Goal: Task Accomplishment & Management: Complete application form

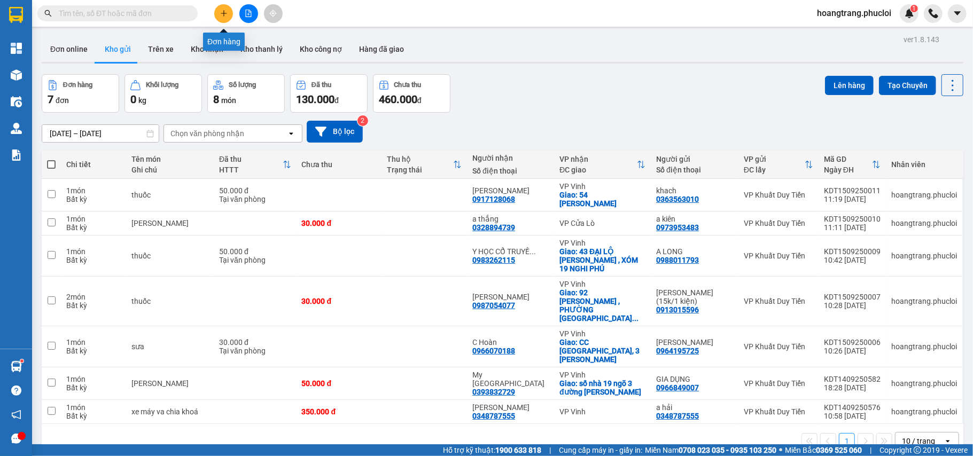
click at [225, 16] on icon "plus" at bounding box center [223, 13] width 7 height 7
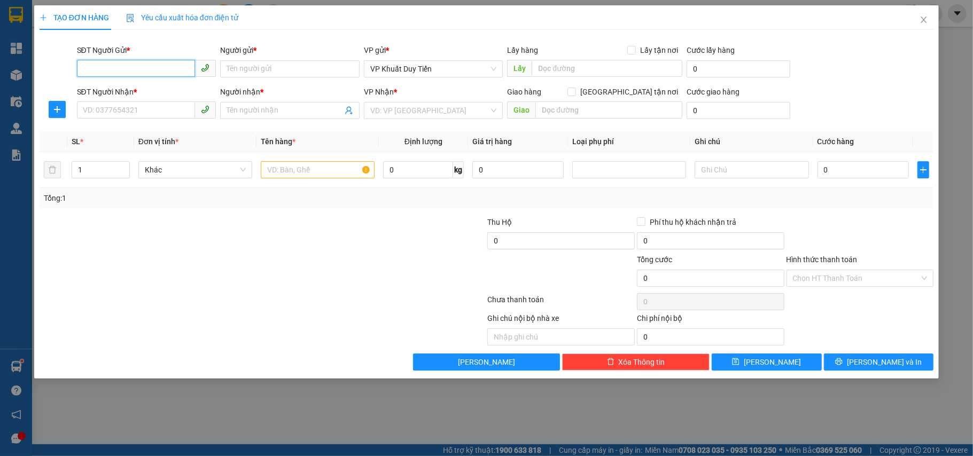
click at [112, 66] on input "SĐT Người Gửi *" at bounding box center [136, 68] width 119 height 17
click at [114, 93] on div "0972560055 - CTY STAR" at bounding box center [146, 91] width 127 height 12
type input "0972560055"
type input "CTY STAR"
type input "0972560055"
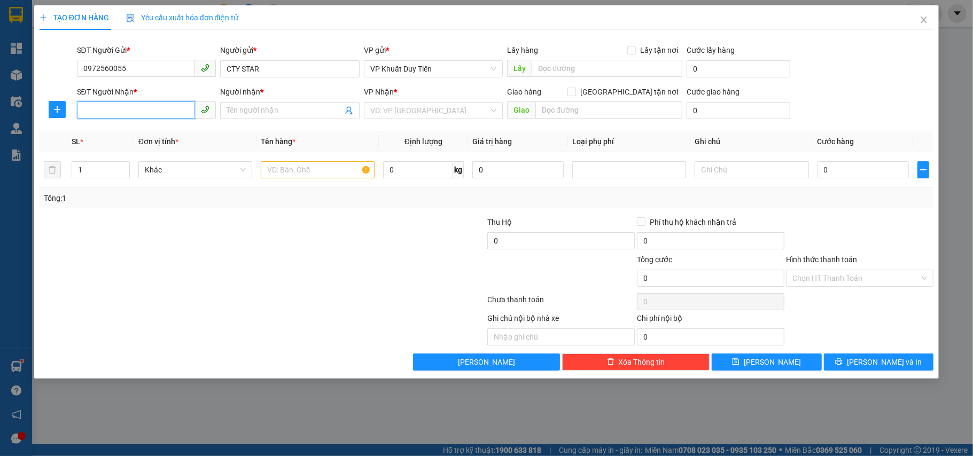
click at [117, 111] on input "SĐT Người Nhận *" at bounding box center [136, 110] width 119 height 17
click at [118, 133] on div "0915236667 - BS [GEOGRAPHIC_DATA]" at bounding box center [148, 133] width 131 height 12
type input "0915236667"
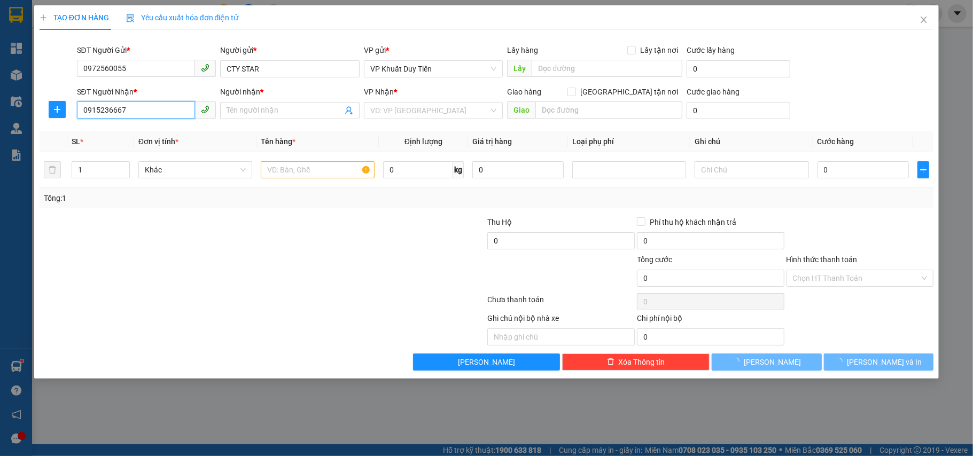
type input "BS HOÀNG QUỐC KIỀU"
checkbox input "true"
type input "18A1, Hetma, tp Vinh"
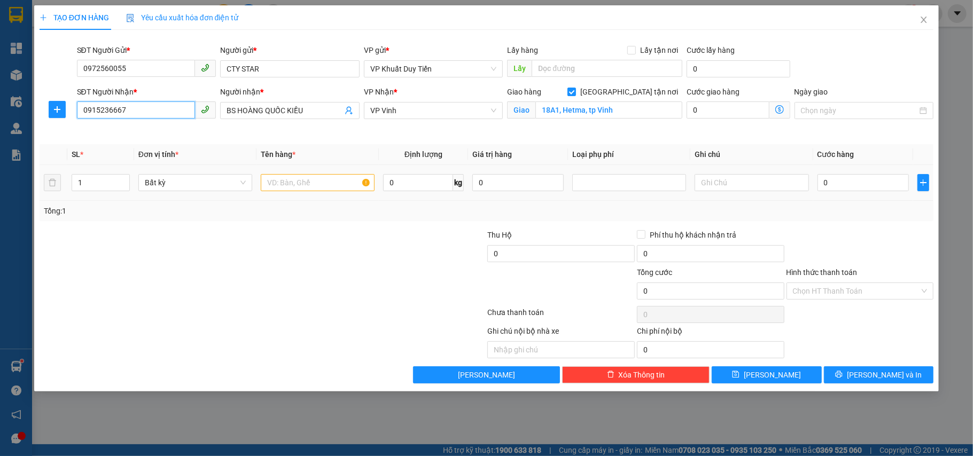
type input "0915236667"
click at [290, 188] on input "text" at bounding box center [318, 182] width 114 height 17
type input "thuốc"
click at [822, 186] on input "0" at bounding box center [863, 182] width 91 height 17
type input "3"
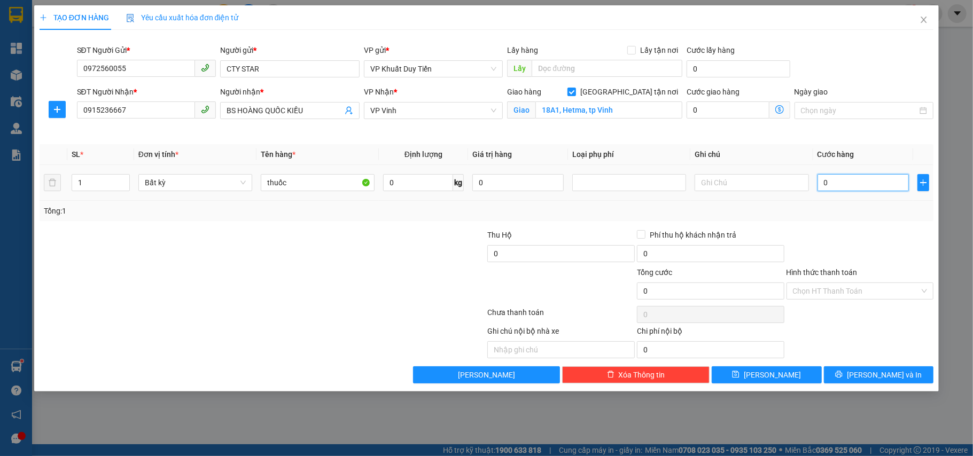
type input "3"
type input "30"
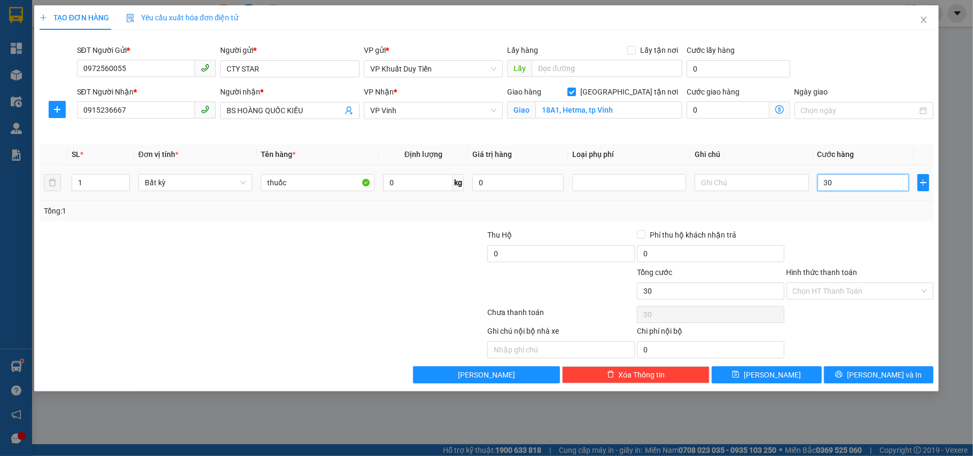
type input "300"
type input "3.000"
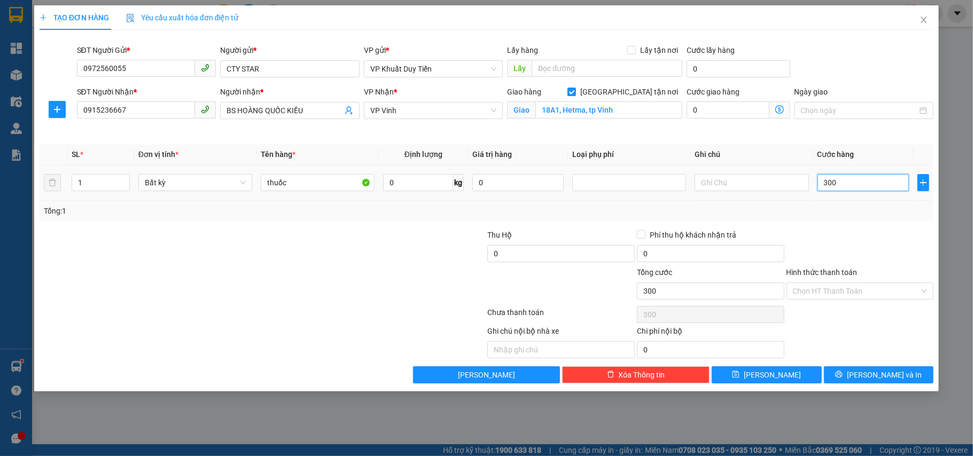
type input "3.000"
type input "30.000"
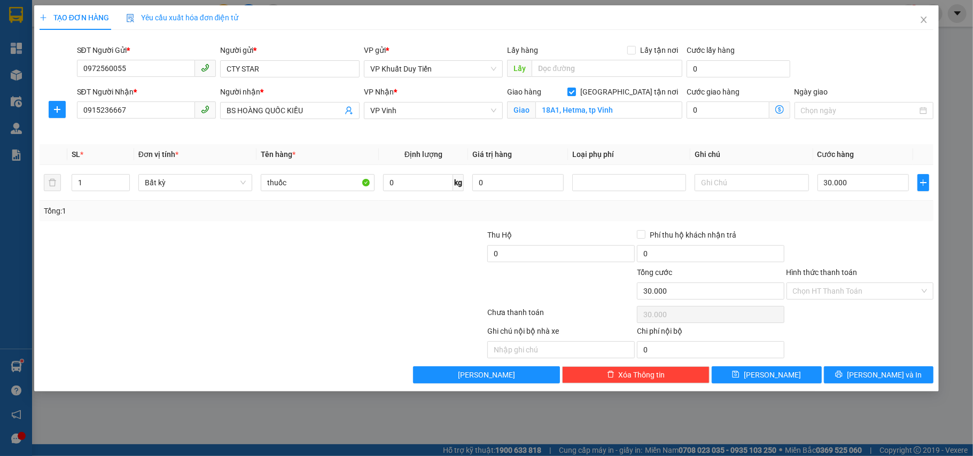
click at [834, 275] on label "Hình thức thanh toán" at bounding box center [822, 272] width 71 height 9
click at [834, 283] on input "Hình thức thanh toán" at bounding box center [856, 291] width 127 height 16
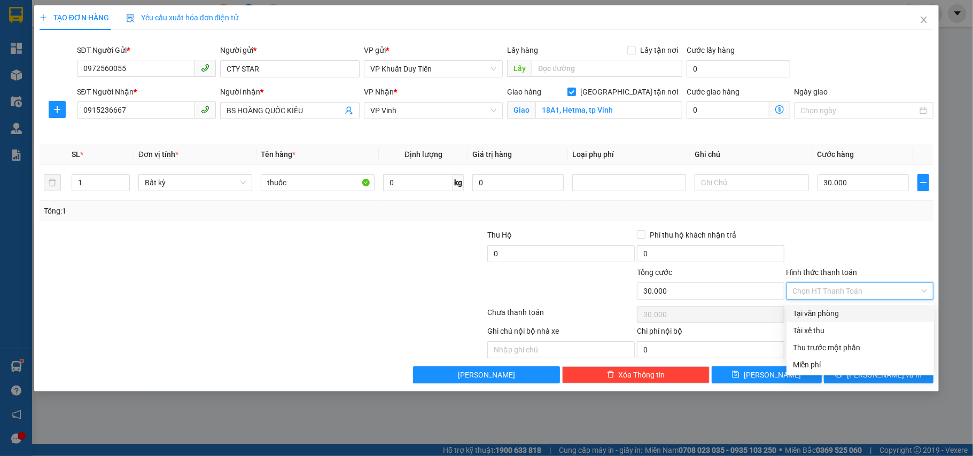
click at [841, 311] on div "Tại văn phòng" at bounding box center [860, 314] width 135 height 12
type input "0"
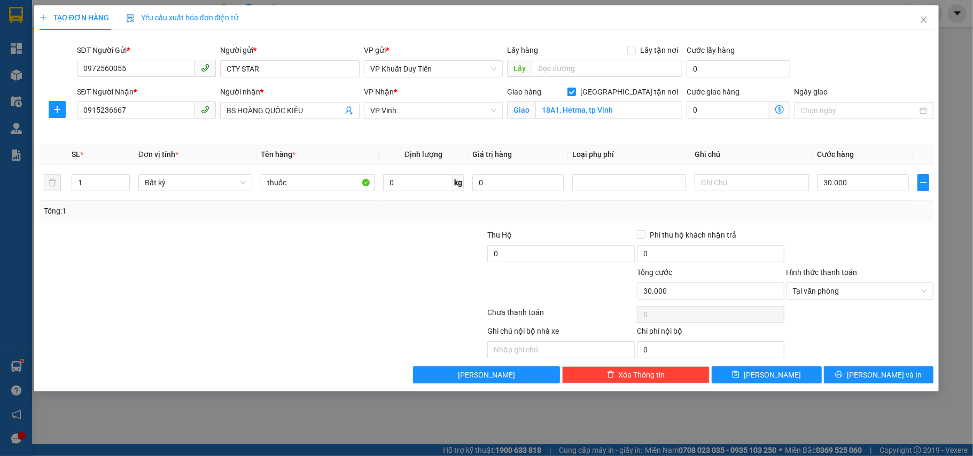
click at [873, 363] on div "Transit Pickup Surcharge Ids Transit Deliver Surcharge Ids Transit Deliver Surc…" at bounding box center [487, 210] width 895 height 345
click at [873, 369] on button "[PERSON_NAME] và In" at bounding box center [879, 375] width 110 height 17
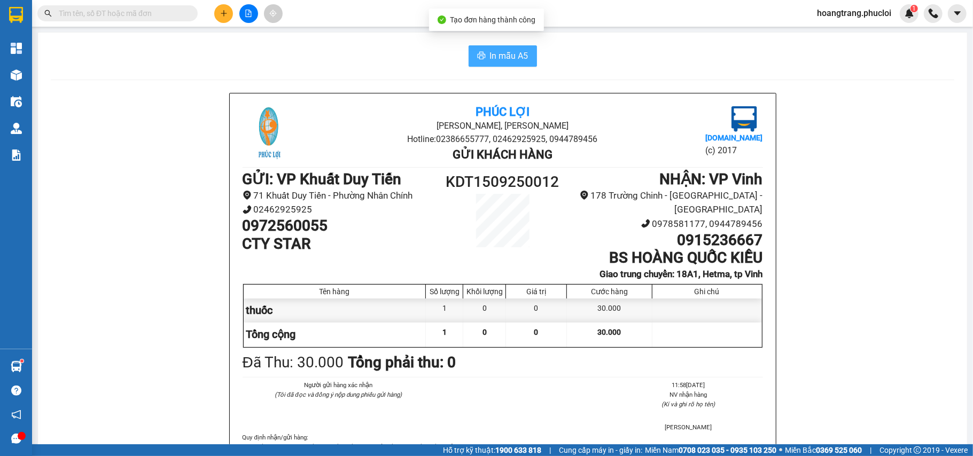
drag, startPoint x: 486, startPoint y: 54, endPoint x: 480, endPoint y: 62, distance: 9.9
click at [479, 56] on button "In mẫu A5" at bounding box center [503, 55] width 68 height 21
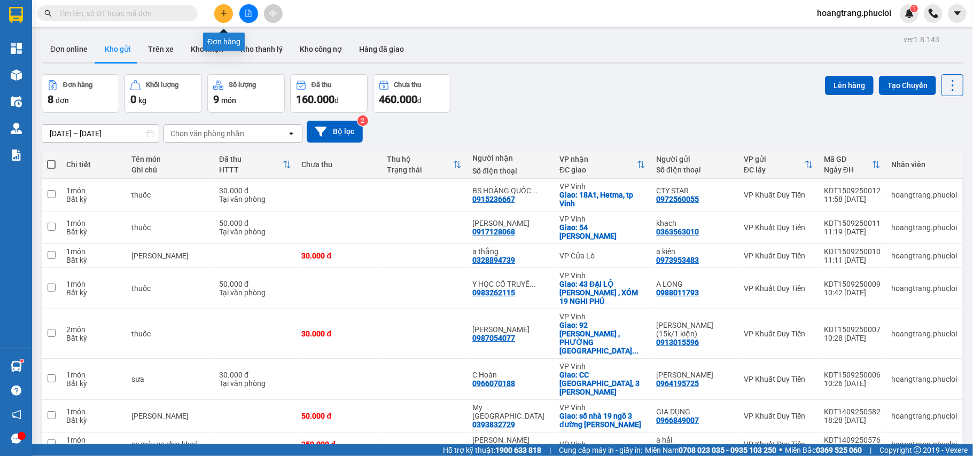
click at [221, 16] on icon "plus" at bounding box center [223, 13] width 7 height 7
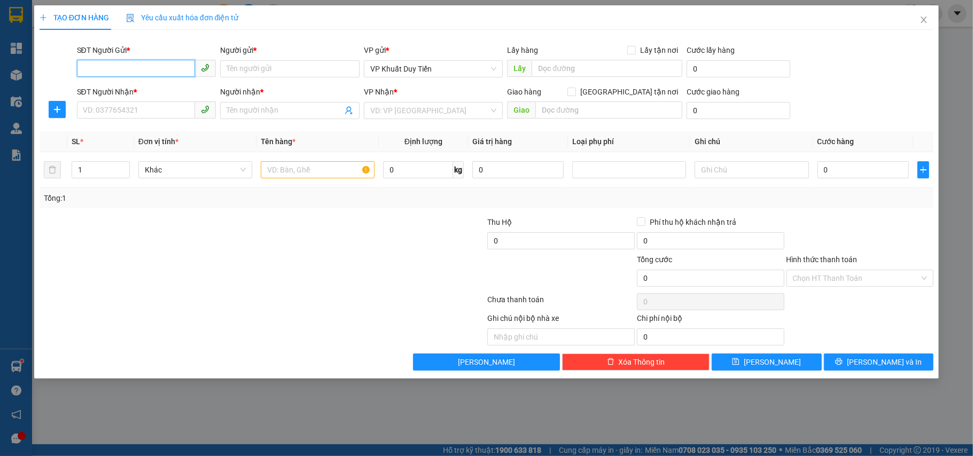
click at [148, 67] on input "SĐT Người Gửi *" at bounding box center [136, 68] width 119 height 17
click at [154, 92] on div "0972560055 - CTY STAR" at bounding box center [147, 90] width 140 height 17
type input "0972560055"
type input "CTY STAR"
type input "0972560055"
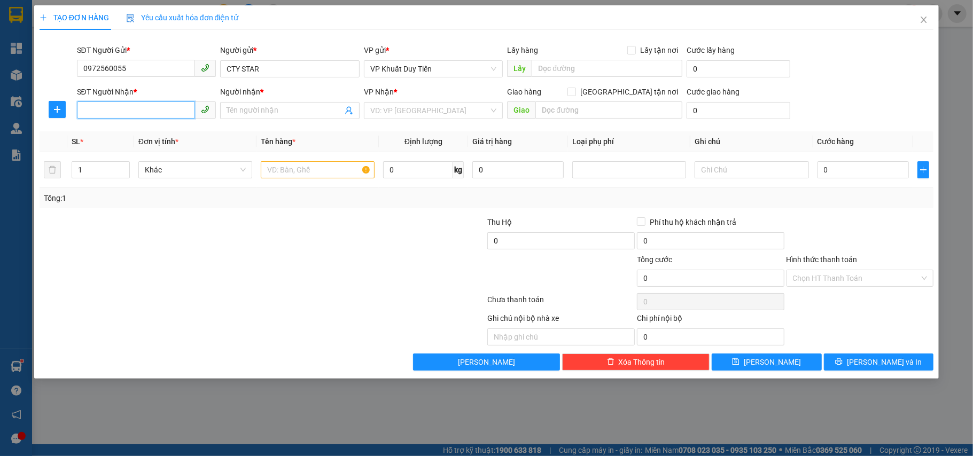
click at [139, 111] on input "SĐT Người Nhận *" at bounding box center [136, 110] width 119 height 17
click at [119, 131] on div "0964470480 - CHỊ THÚY" at bounding box center [146, 133] width 127 height 12
type input "0964470480"
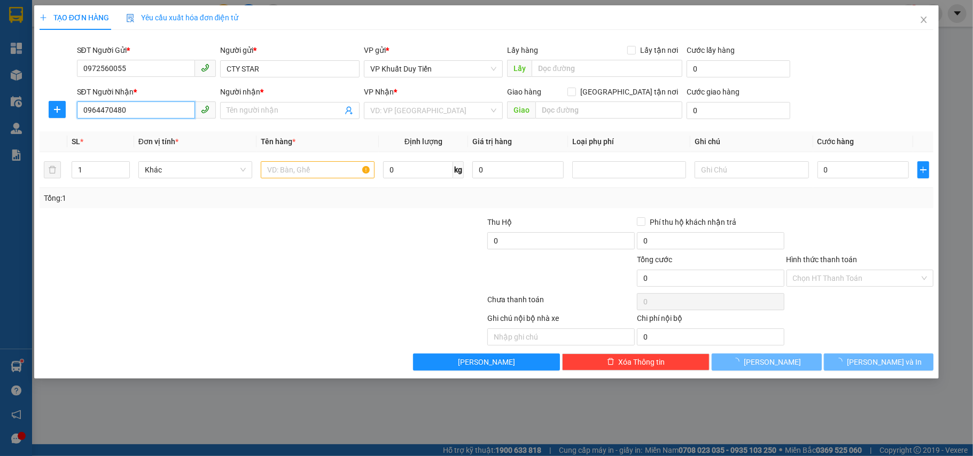
type input "CHỊ THÚY"
checkbox input "true"
type input "SỐ NHÀ 34 NGÕ 137 HỒ ĐẮC DI"
type input "50.000"
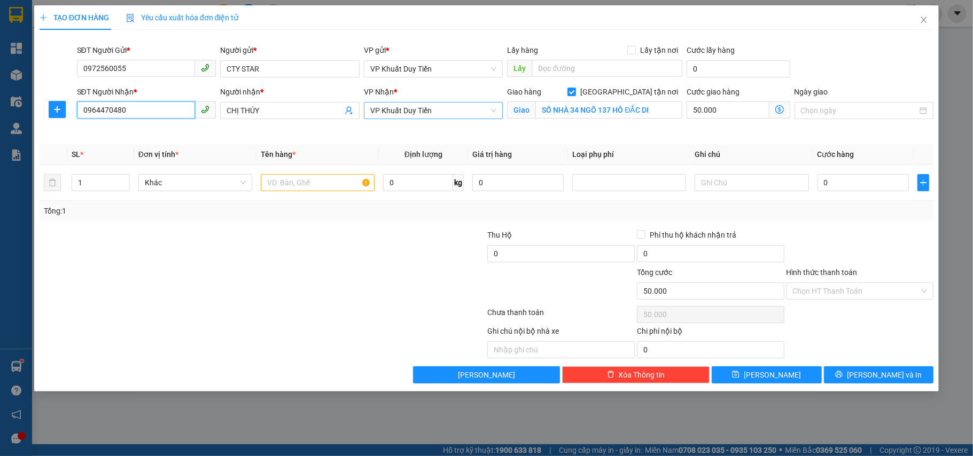
click at [445, 104] on div "VP Khuất Duy Tiến" at bounding box center [434, 110] width 140 height 17
type input "0964470480"
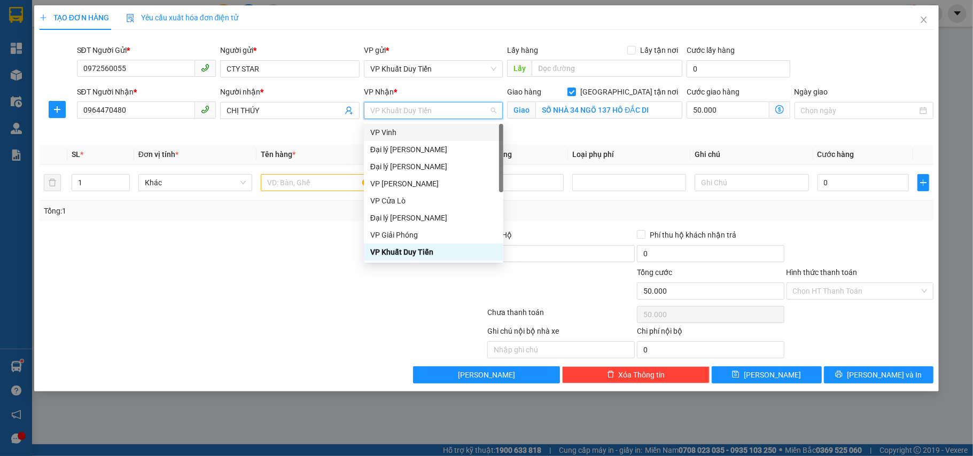
click at [384, 135] on div "VP Vinh" at bounding box center [433, 133] width 127 height 12
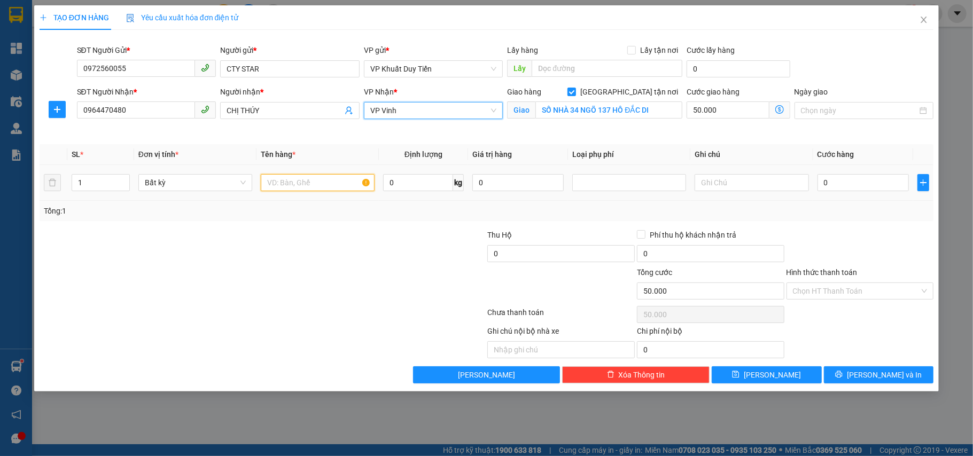
click at [289, 188] on input "text" at bounding box center [318, 182] width 114 height 17
type input "thuốc"
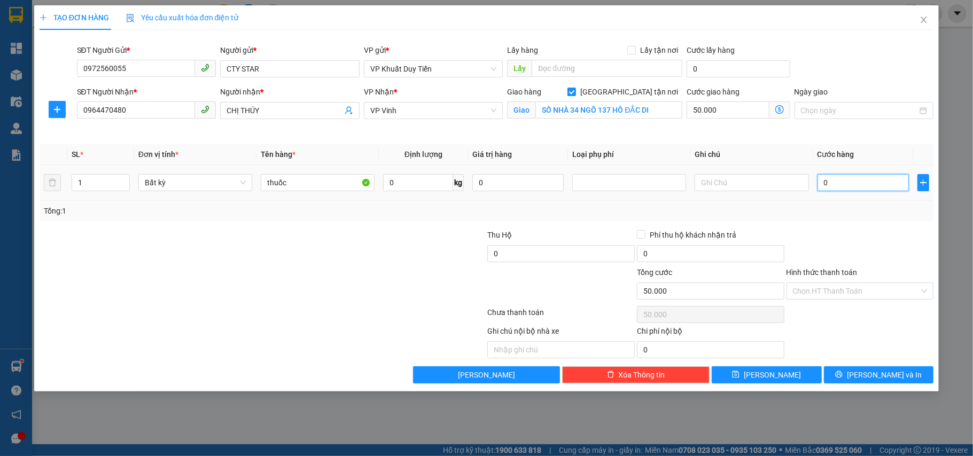
click at [818, 182] on input "0" at bounding box center [863, 182] width 91 height 17
type input "4"
type input "50.004"
type input "40"
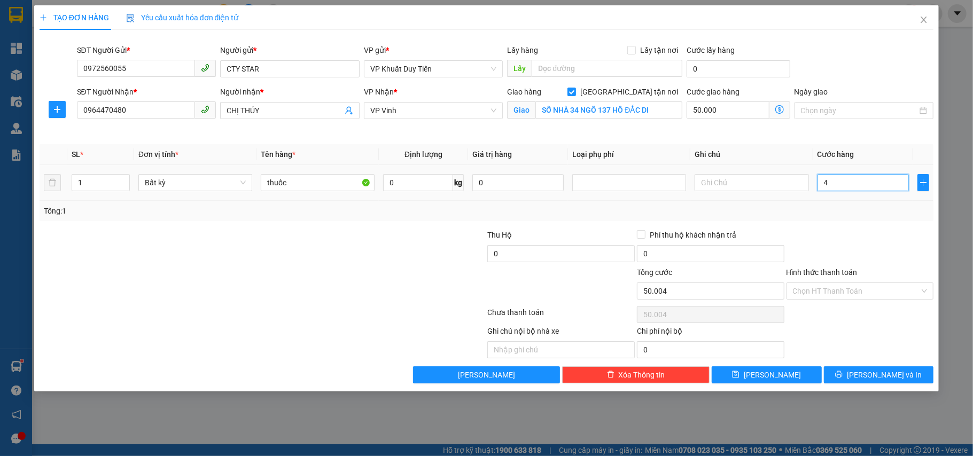
type input "50.040"
type input "400"
type input "50.400"
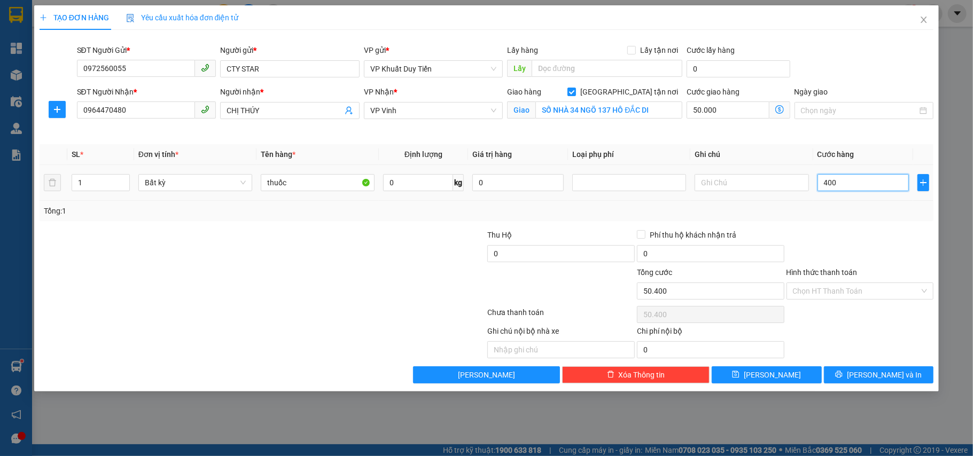
type input "4.000"
type input "54.000"
type input "40.000"
type input "90.000"
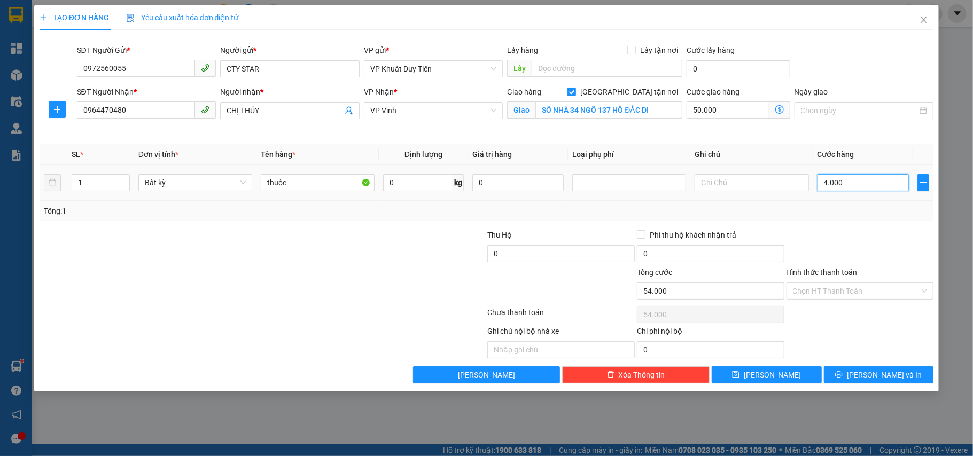
type input "90.000"
type input "40.000"
click at [819, 281] on div "Hình thức thanh toán" at bounding box center [861, 275] width 148 height 16
click at [820, 274] on label "Hình thức thanh toán" at bounding box center [822, 272] width 71 height 9
click at [820, 283] on input "Hình thức thanh toán" at bounding box center [856, 291] width 127 height 16
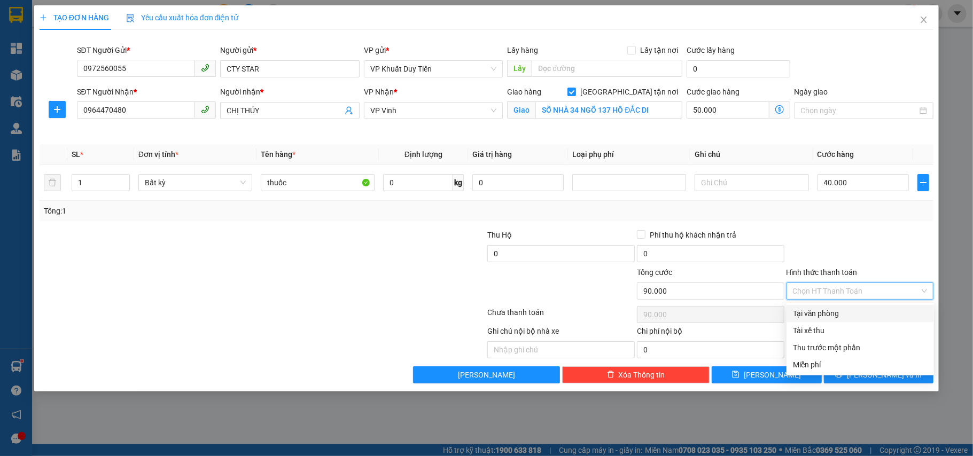
click at [819, 315] on div "Tại văn phòng" at bounding box center [860, 314] width 135 height 12
type input "0"
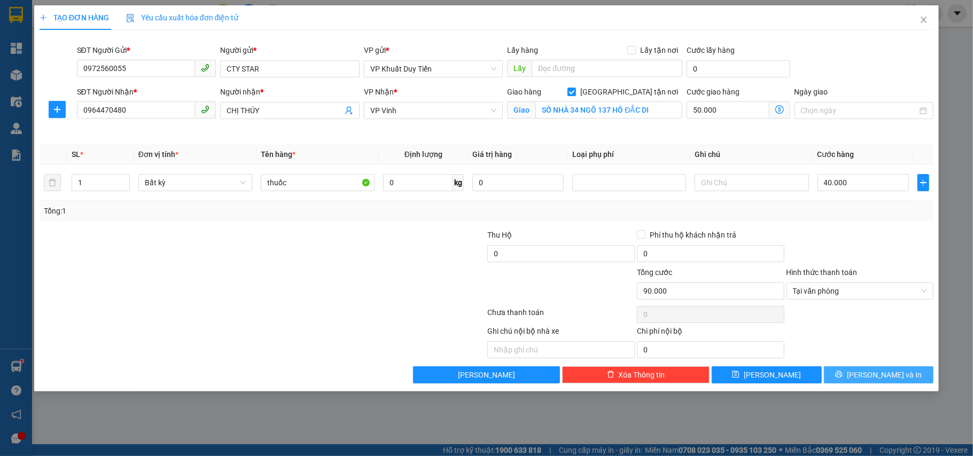
click at [864, 371] on button "[PERSON_NAME] và In" at bounding box center [879, 375] width 110 height 17
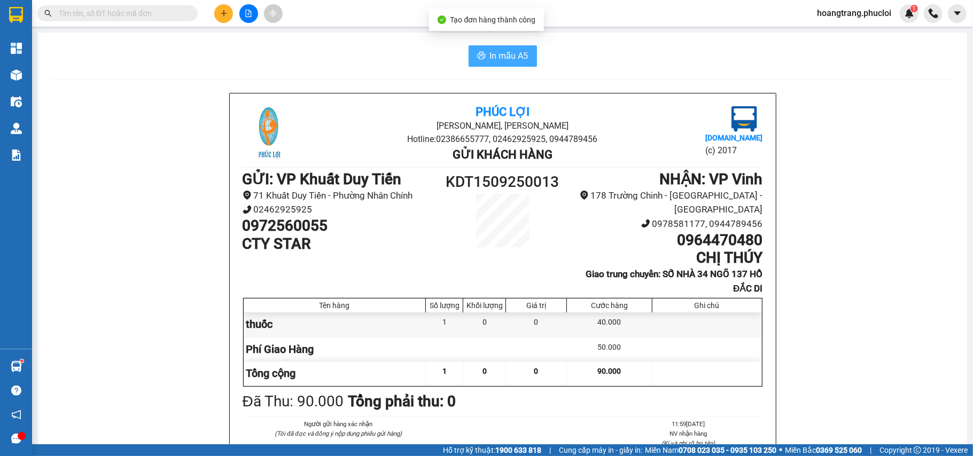
click at [485, 63] on button "In mẫu A5" at bounding box center [503, 55] width 68 height 21
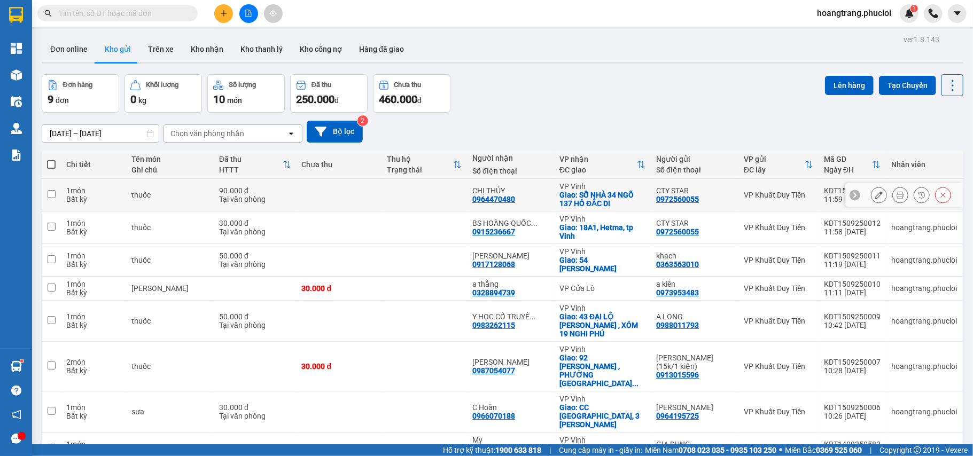
click at [876, 197] on icon at bounding box center [879, 194] width 7 height 7
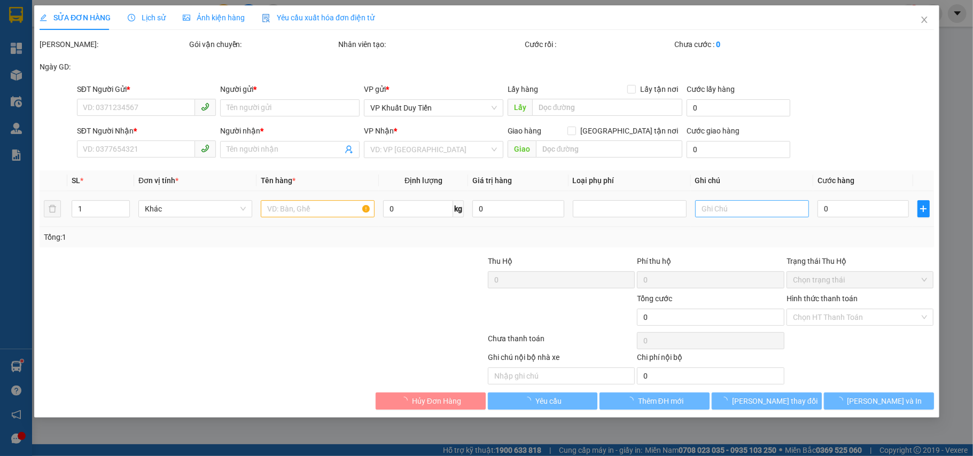
type input "0972560055"
type input "CTY STAR"
type input "0964470480"
type input "CHỊ THÚY"
checkbox input "true"
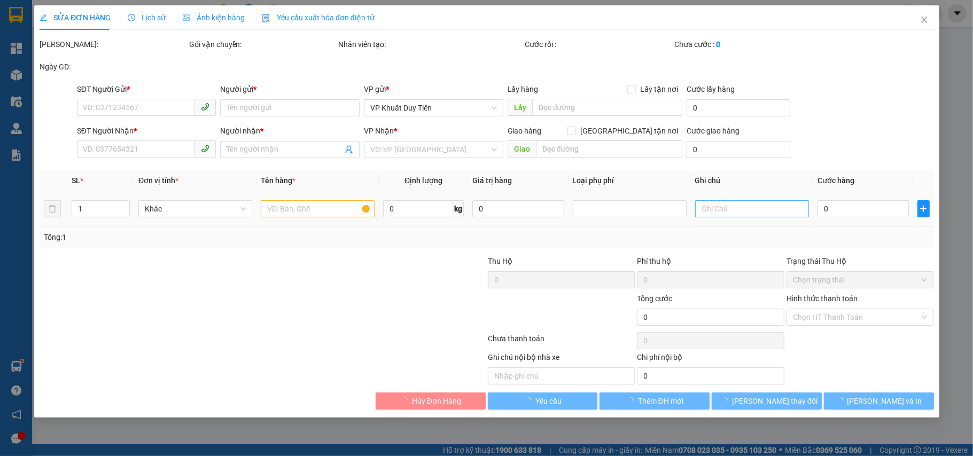
type input "SỐ NHÀ 34 NGÕ 137 HỒ ĐẮC DI"
type input "90.000"
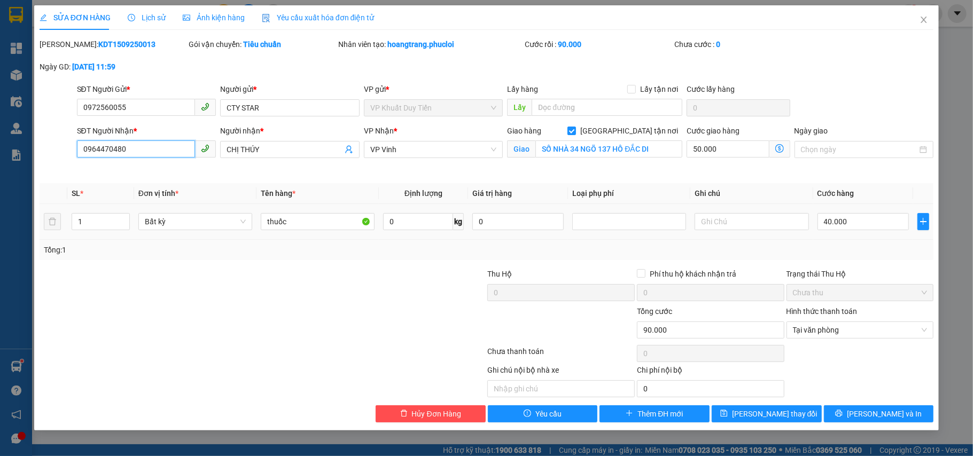
click at [135, 150] on input "0964470480" at bounding box center [136, 149] width 119 height 17
type input "0"
type input "0914210480"
click at [281, 146] on input "CHỊ THÚY" at bounding box center [285, 150] width 116 height 12
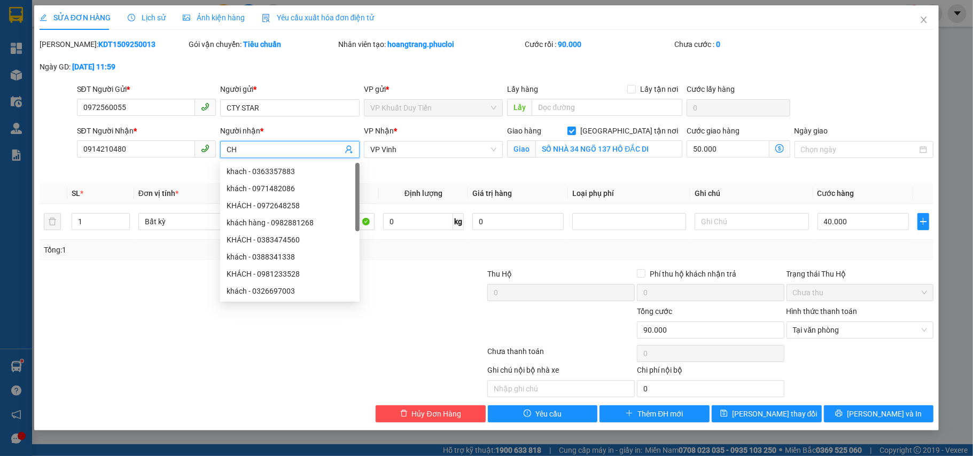
type input "C"
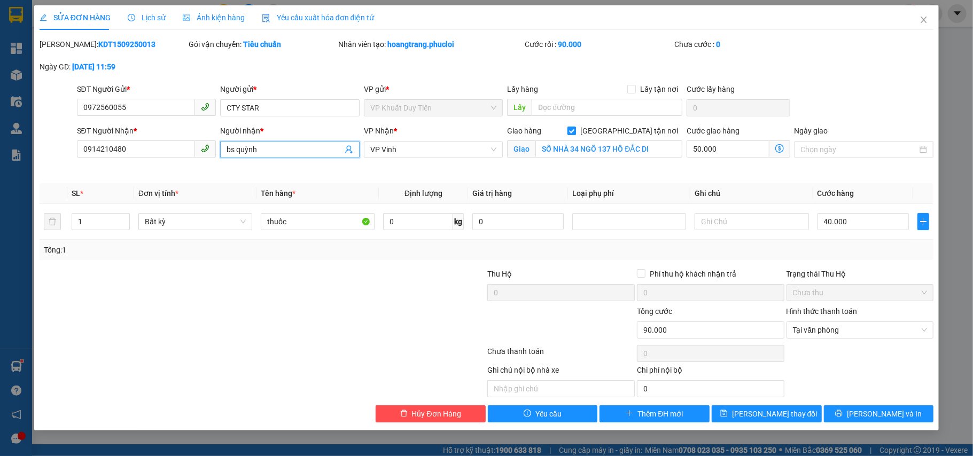
type input "bs quỳnh"
click at [575, 129] on input "[GEOGRAPHIC_DATA] tận nơi" at bounding box center [571, 130] width 7 height 7
checkbox input "false"
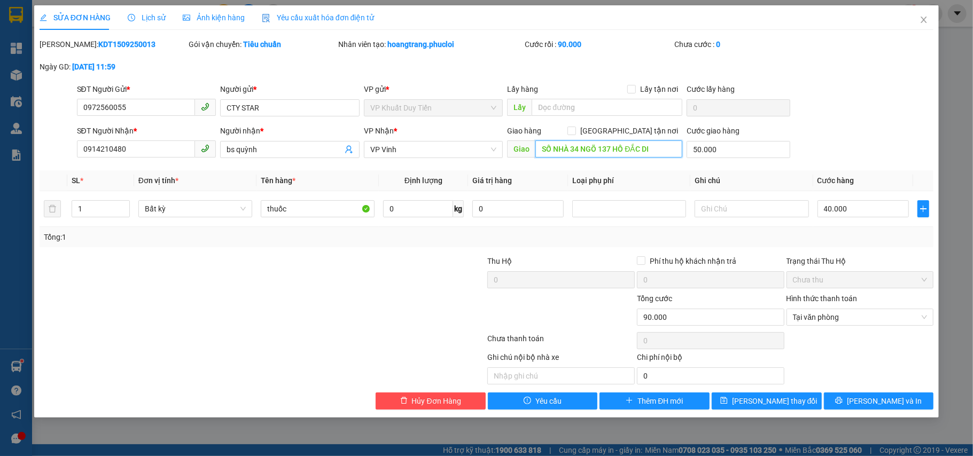
click at [661, 148] on input "SỐ NHÀ 34 NGÕ 137 HỒ ĐẮC DI" at bounding box center [609, 149] width 147 height 17
type input "số 90 đường đậu yên p trung đô tv"
click at [871, 396] on button "[PERSON_NAME] và In" at bounding box center [879, 401] width 110 height 17
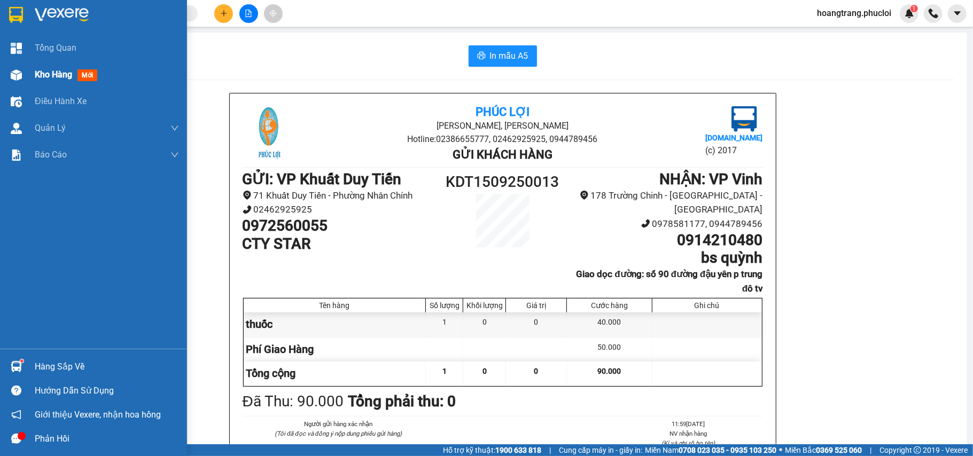
click at [56, 73] on span "Kho hàng" at bounding box center [53, 74] width 37 height 10
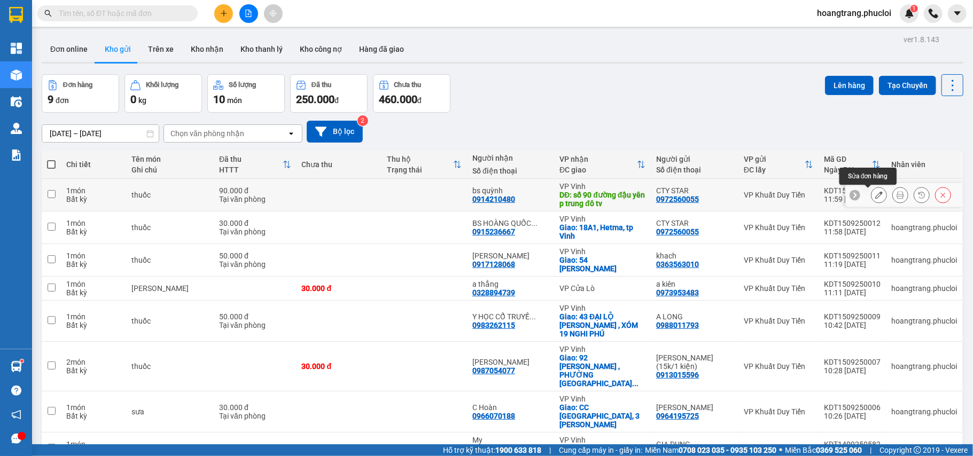
click at [876, 192] on icon at bounding box center [879, 194] width 7 height 7
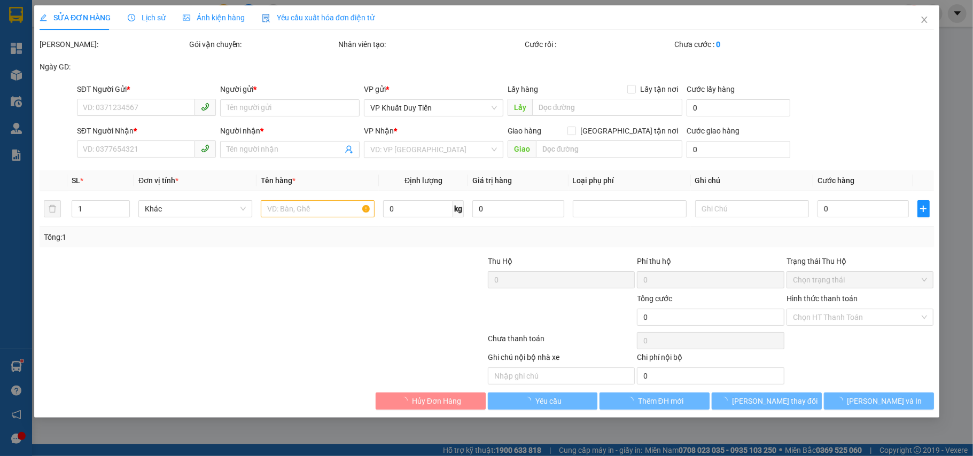
type input "0972560055"
type input "CTY STAR"
type input "0914210480"
type input "bs quỳnh"
type input "số 90 đường đậu yên p trung đô tv"
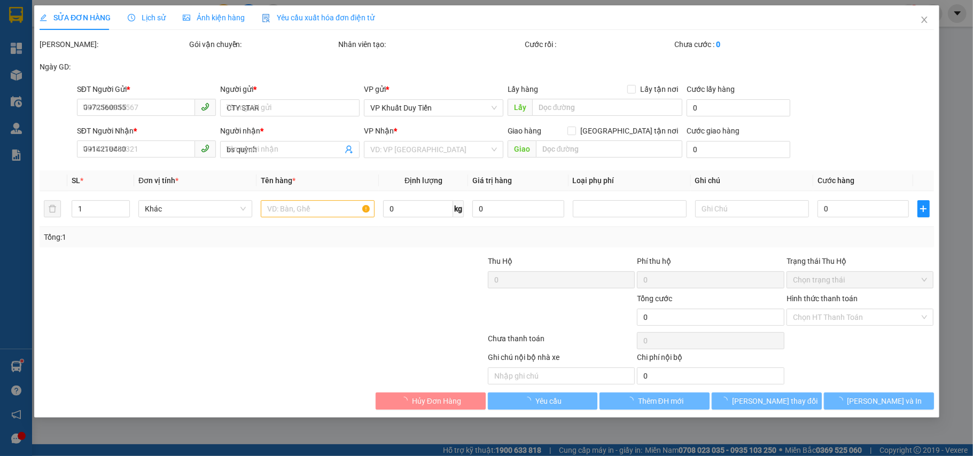
type input "50.000"
type input "90.000"
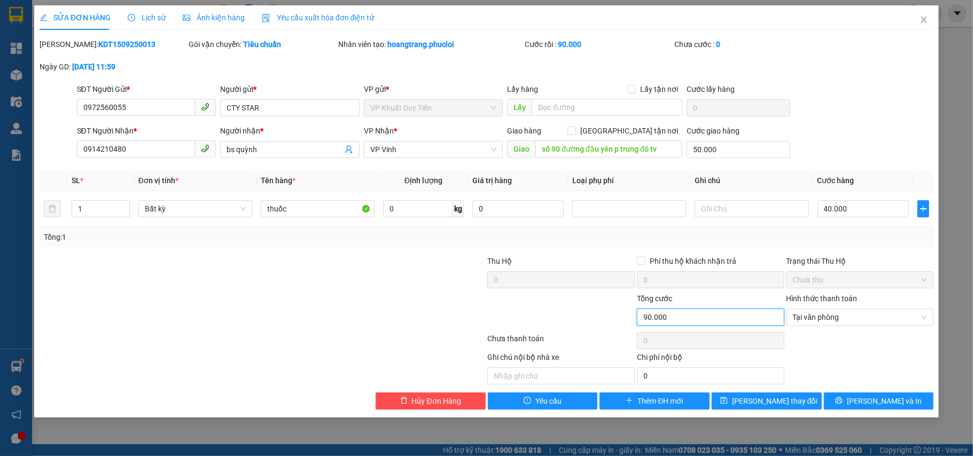
click at [696, 322] on input "90.000" at bounding box center [711, 317] width 148 height 17
click at [678, 322] on input "90.000" at bounding box center [711, 317] width 148 height 17
drag, startPoint x: 674, startPoint y: 321, endPoint x: 654, endPoint y: 317, distance: 19.6
click at [654, 317] on input "90.000" at bounding box center [711, 317] width 148 height 17
click at [674, 319] on input "90.000" at bounding box center [711, 317] width 148 height 17
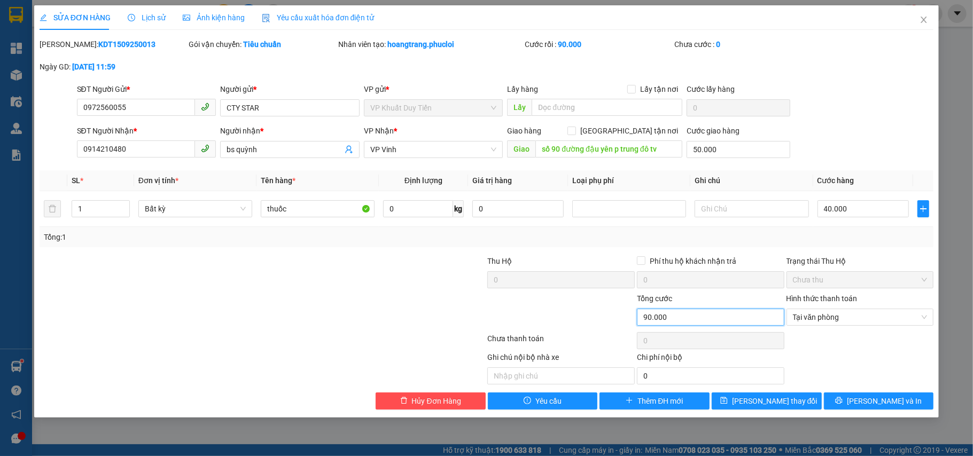
click at [671, 321] on input "90.000" at bounding box center [711, 317] width 148 height 17
drag, startPoint x: 430, startPoint y: 412, endPoint x: 430, endPoint y: 405, distance: 6.4
click at [430, 409] on div "SỬA ĐƠN HÀNG Lịch sử Ảnh kiện hàng Yêu cầu xuất hóa đơn điện tử Total Paid Fee …" at bounding box center [487, 211] width 906 height 413
click at [432, 399] on span "Hủy Đơn Hàng" at bounding box center [436, 402] width 49 height 12
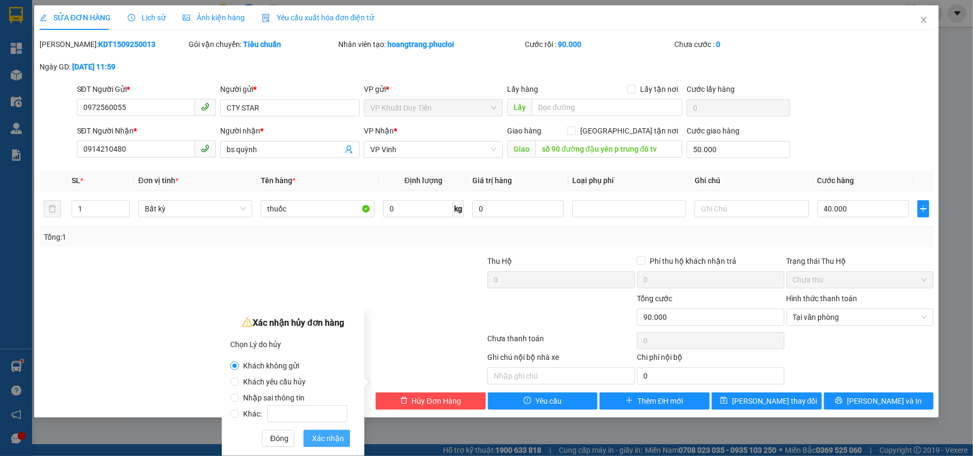
click at [322, 440] on span "Xác nhận" at bounding box center [328, 439] width 32 height 12
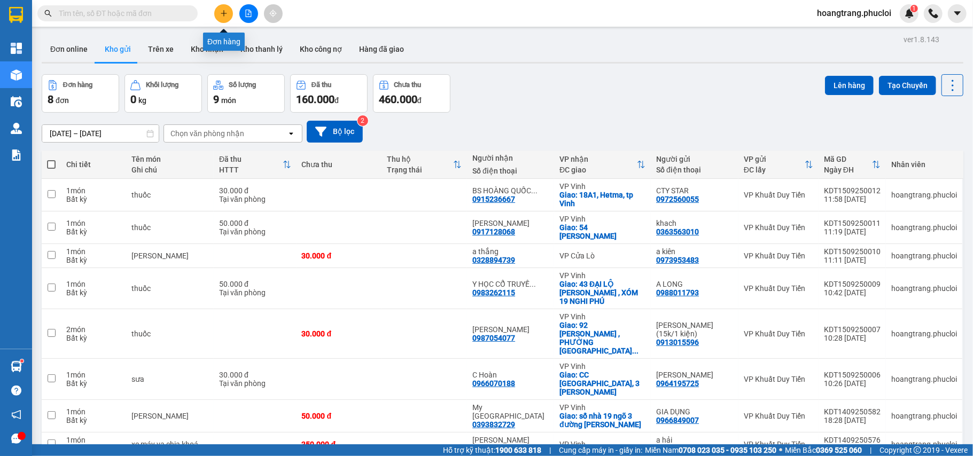
click at [223, 13] on button at bounding box center [223, 13] width 19 height 19
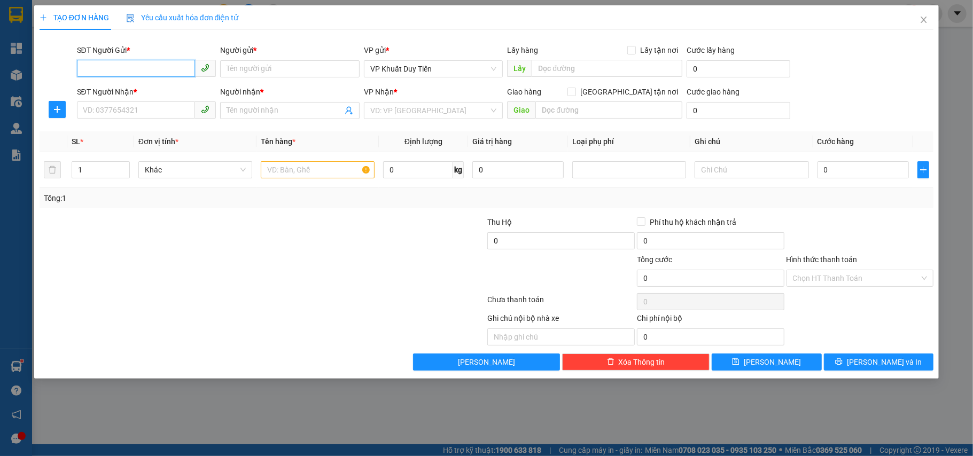
click at [133, 66] on input "SĐT Người Gửi *" at bounding box center [136, 68] width 119 height 17
click at [124, 92] on div "0972560055 - CTY STAR" at bounding box center [146, 91] width 127 height 12
type input "0972560055"
type input "CTY STAR"
type input "0972560055"
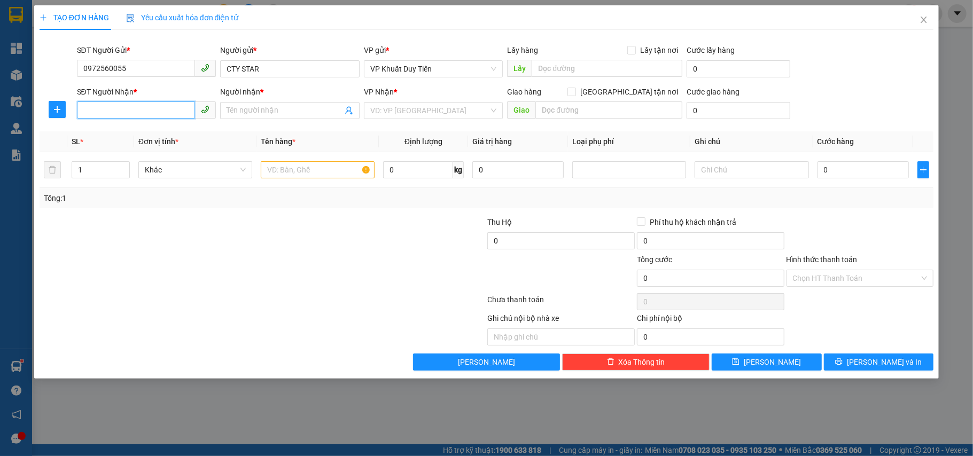
click at [115, 113] on input "SĐT Người Nhận *" at bounding box center [136, 110] width 119 height 17
type input "0914210480"
click at [135, 131] on div "0914210480 - bs quỳnh" at bounding box center [146, 133] width 127 height 12
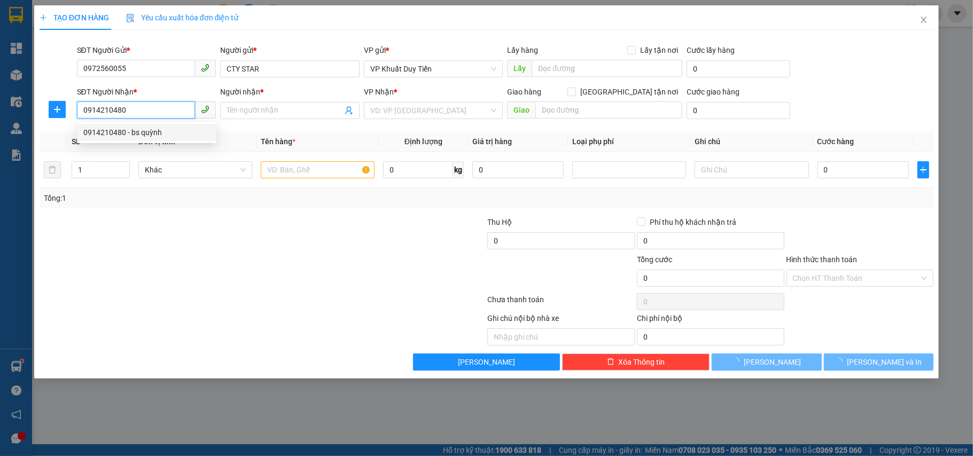
type input "bs quỳnh"
checkbox input "true"
type input "SỐ 6 ĐƯỜNG ĐẬU YÊN"
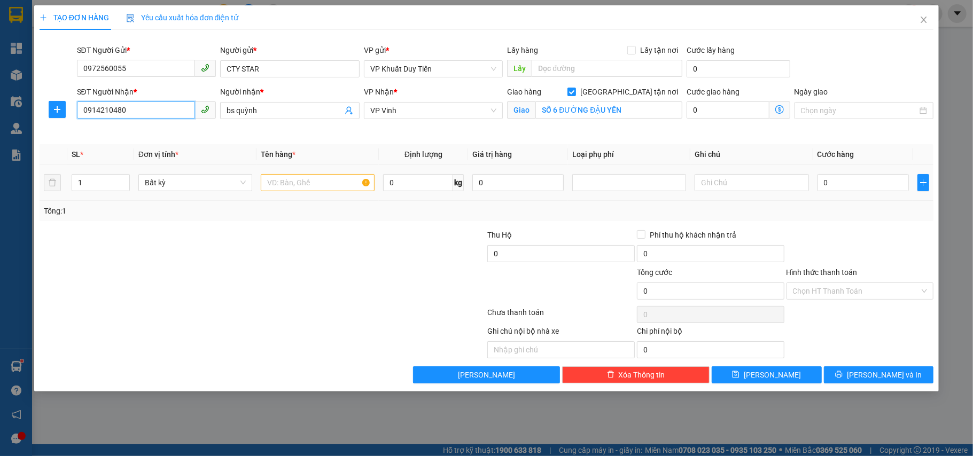
type input "0914210480"
click at [274, 182] on input "text" at bounding box center [318, 182] width 114 height 17
type input "thuóc"
click at [819, 186] on input "0" at bounding box center [863, 182] width 91 height 17
type input "4"
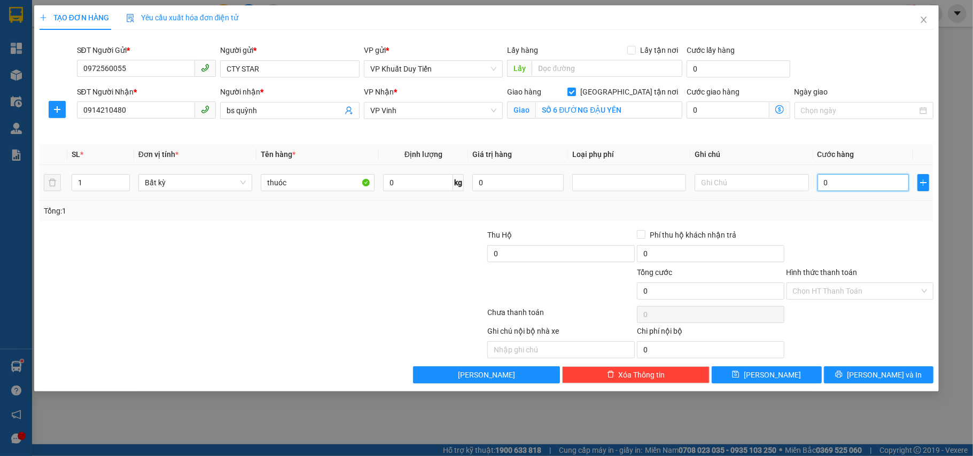
type input "4"
type input "40"
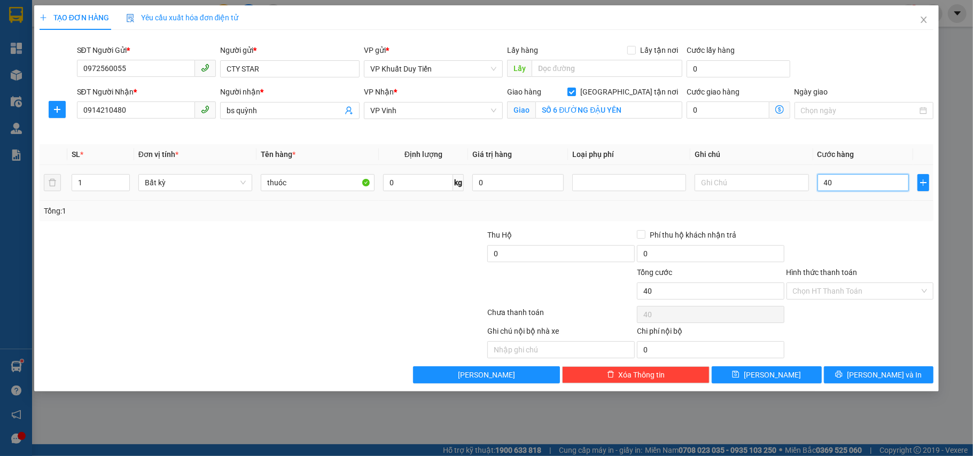
type input "400"
type input "4.000"
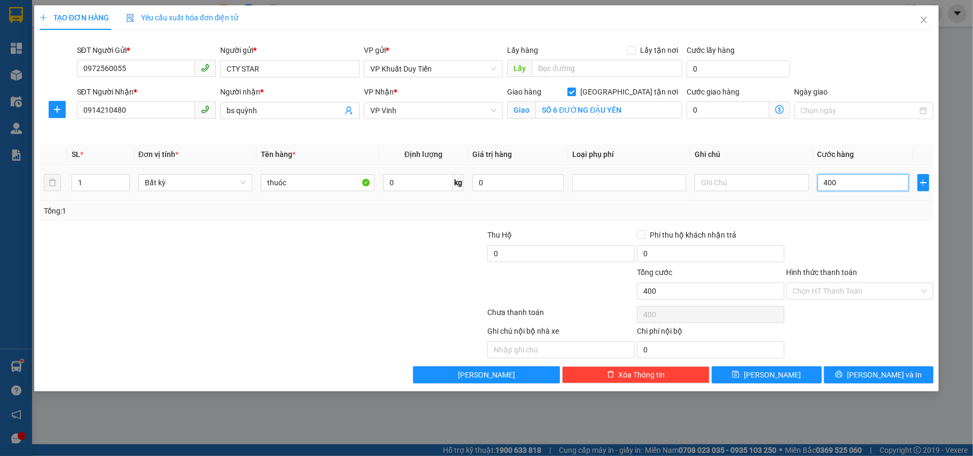
type input "4.000"
type input "40.000"
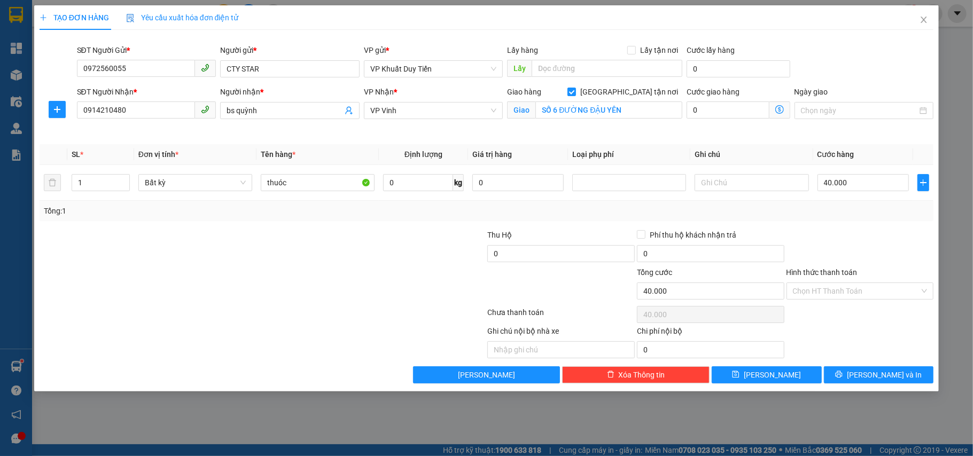
click at [812, 273] on label "Hình thức thanh toán" at bounding box center [822, 272] width 71 height 9
click at [812, 283] on input "Hình thức thanh toán" at bounding box center [856, 291] width 127 height 16
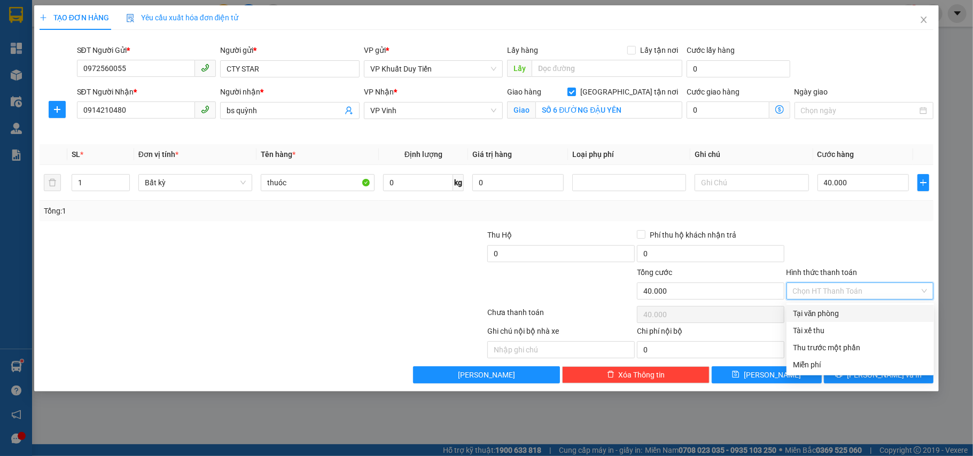
click at [823, 313] on div "Tại văn phòng" at bounding box center [860, 314] width 135 height 12
type input "0"
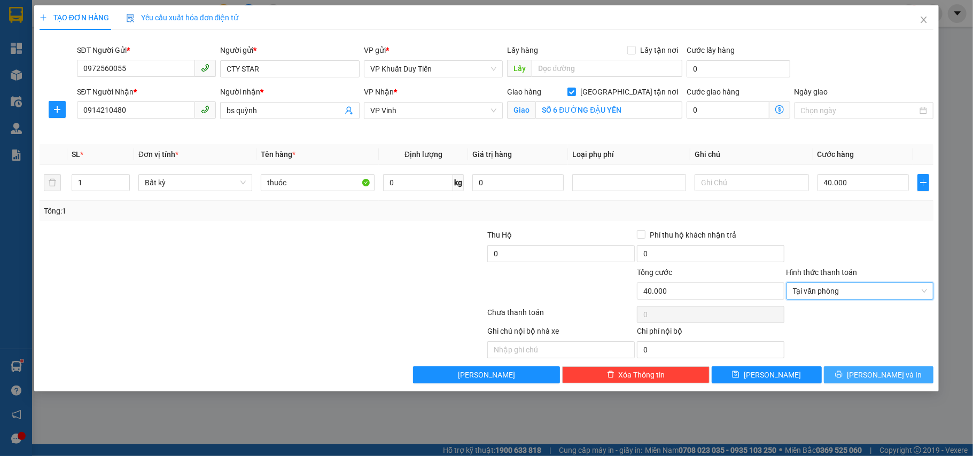
click at [843, 377] on icon "printer" at bounding box center [838, 374] width 7 height 7
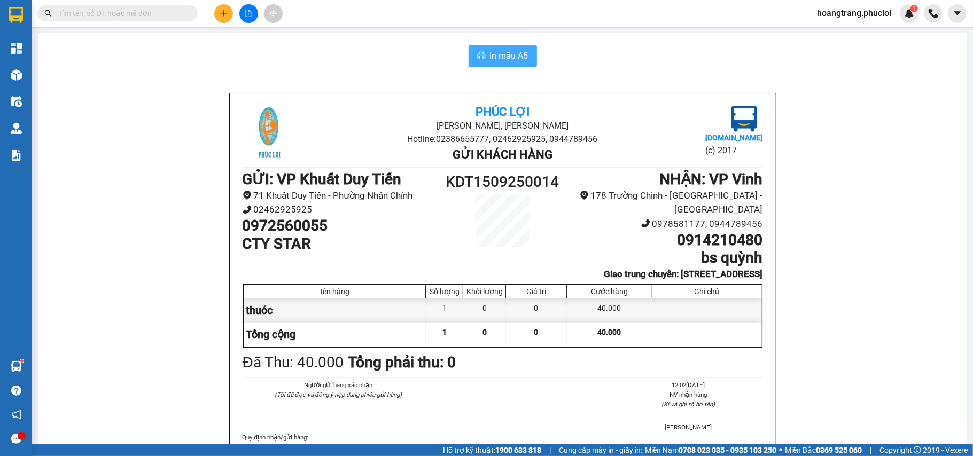
click at [492, 63] on span "In mẫu A5" at bounding box center [509, 55] width 38 height 13
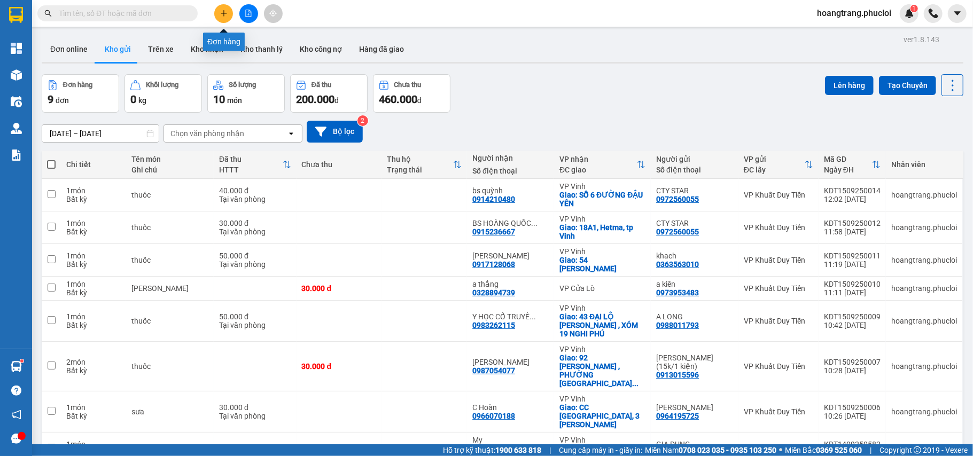
click at [227, 13] on icon "plus" at bounding box center [224, 13] width 6 height 1
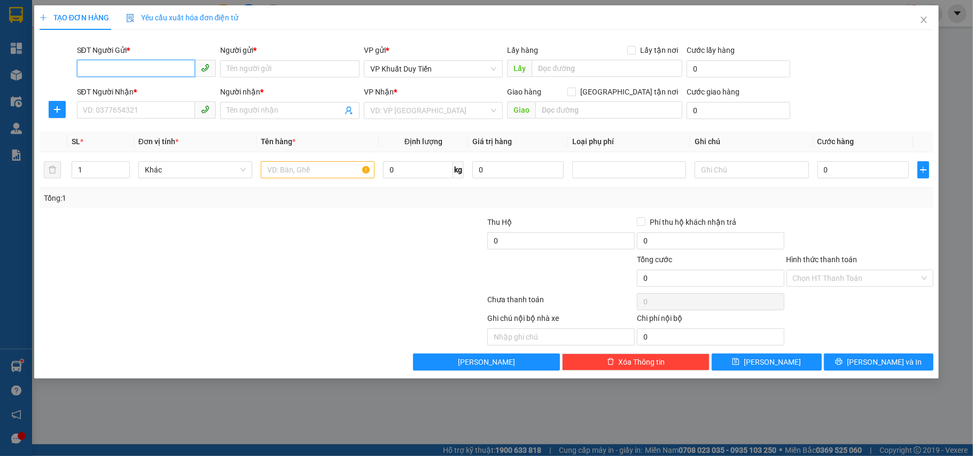
click at [161, 74] on input "SĐT Người Gửi *" at bounding box center [136, 68] width 119 height 17
click at [137, 91] on div "0972560055 - CTY STAR" at bounding box center [146, 91] width 127 height 12
type input "0972560055"
type input "CTY STAR"
type input "0972560055"
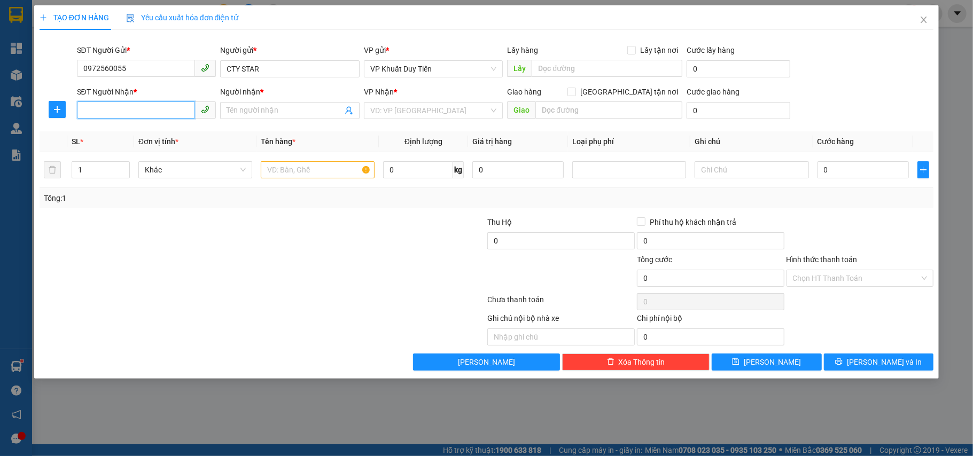
click at [92, 119] on input "SĐT Người Nhận *" at bounding box center [136, 110] width 119 height 17
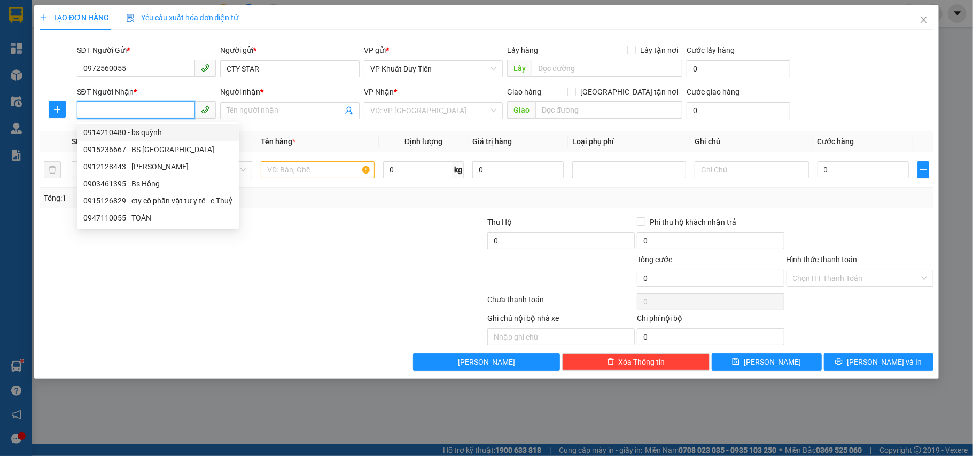
click at [91, 116] on input "SĐT Người Nhận *" at bounding box center [136, 110] width 119 height 17
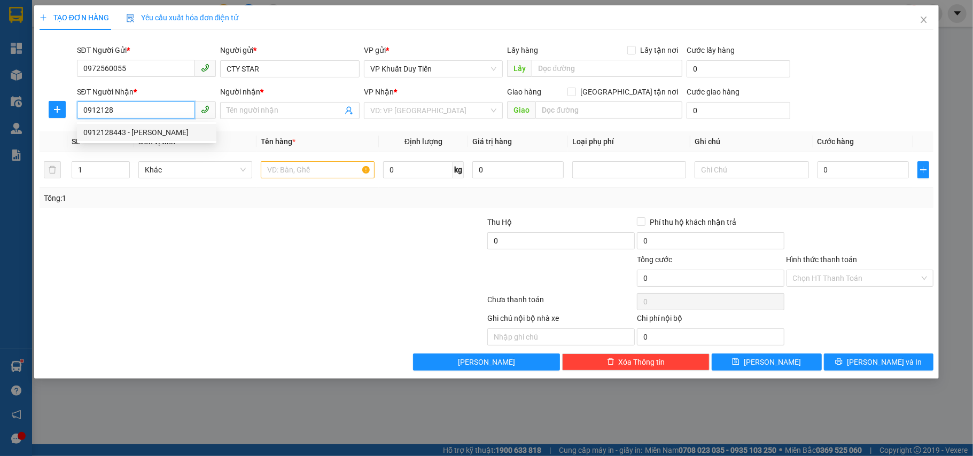
click at [107, 131] on div "0912128443 - [PERSON_NAME]" at bounding box center [146, 133] width 127 height 12
type input "0912128443"
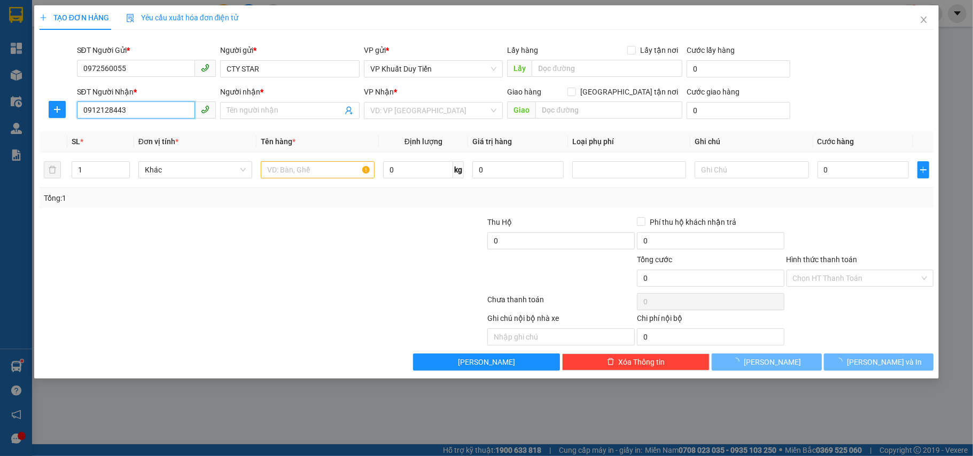
type input "lâm thủy"
checkbox input "true"
type input "1 ngõ 95 đường [PERSON_NAME]"
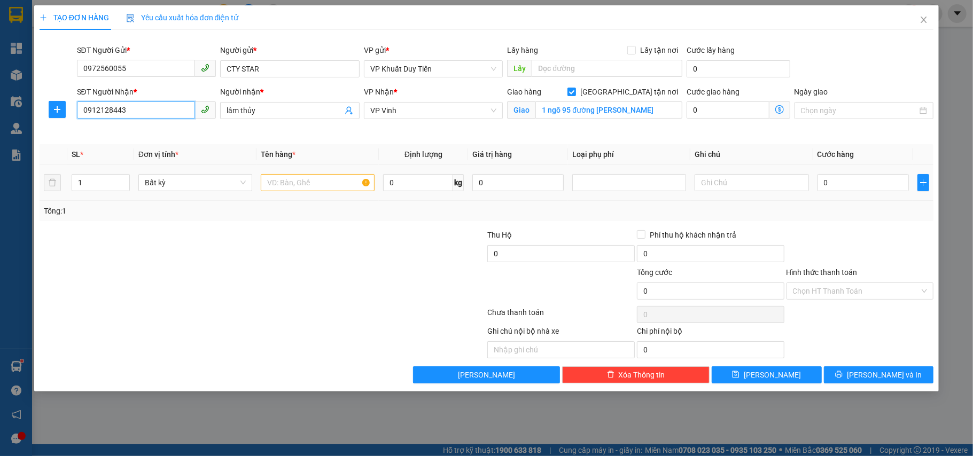
type input "0912128443"
click at [272, 188] on input "text" at bounding box center [318, 182] width 114 height 17
type input "y"
type input "thuốc"
click at [821, 180] on input "0" at bounding box center [863, 182] width 91 height 17
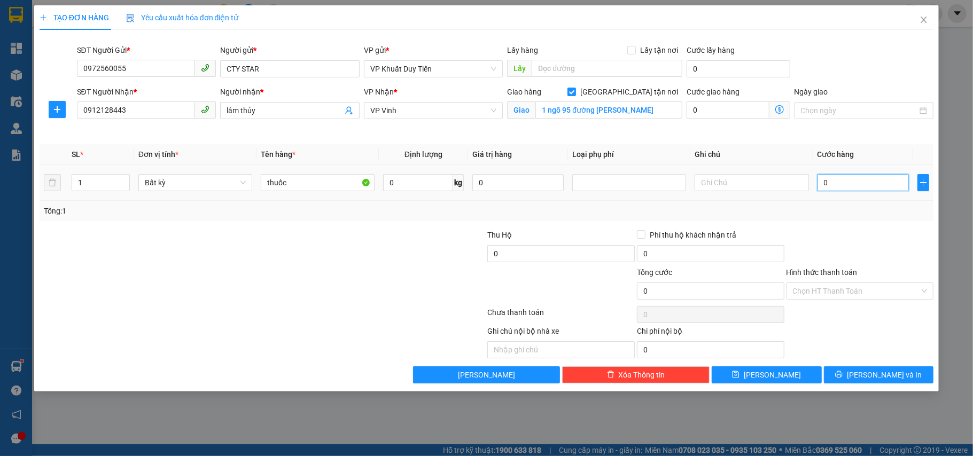
type input "3"
type input "30"
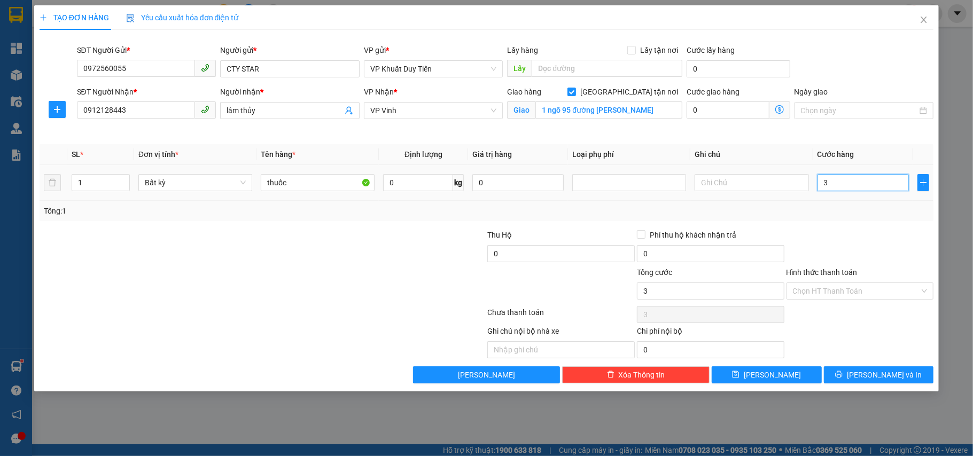
type input "30"
type input "300"
type input "3.000"
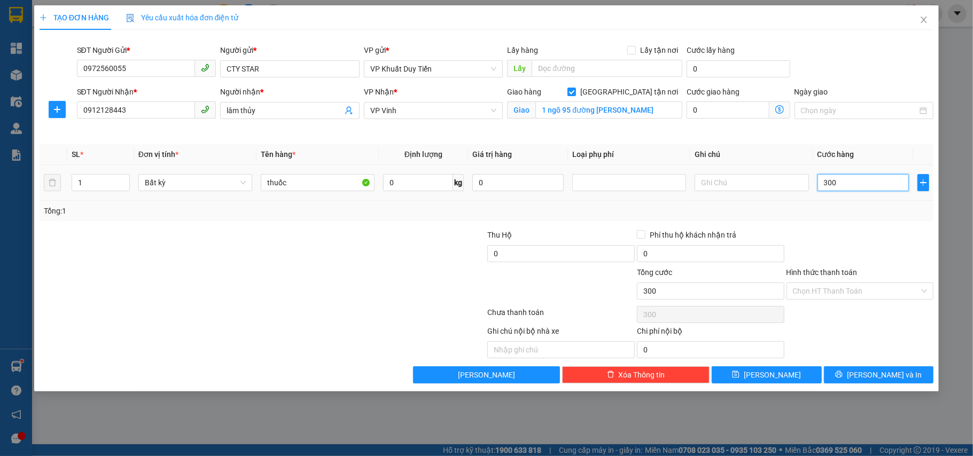
type input "3.000"
type input "30.000"
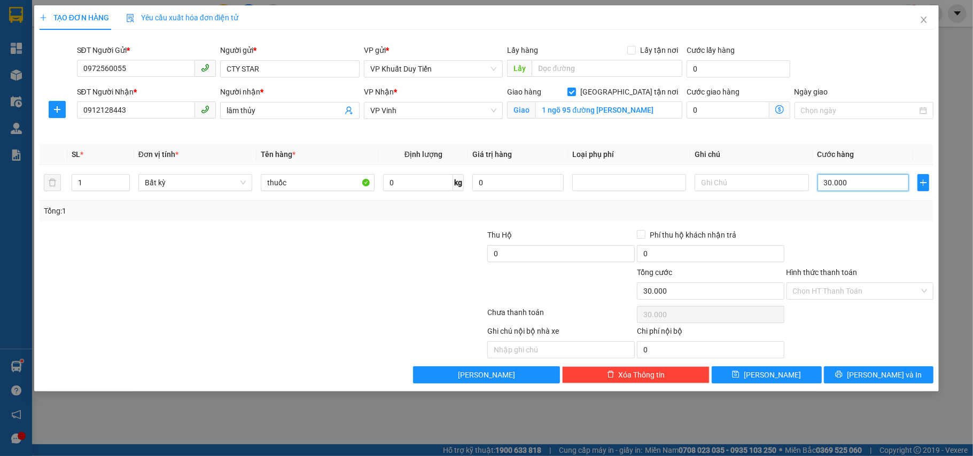
type input "30.000"
click at [827, 273] on label "Hình thức thanh toán" at bounding box center [822, 272] width 71 height 9
click at [827, 283] on input "Hình thức thanh toán" at bounding box center [856, 291] width 127 height 16
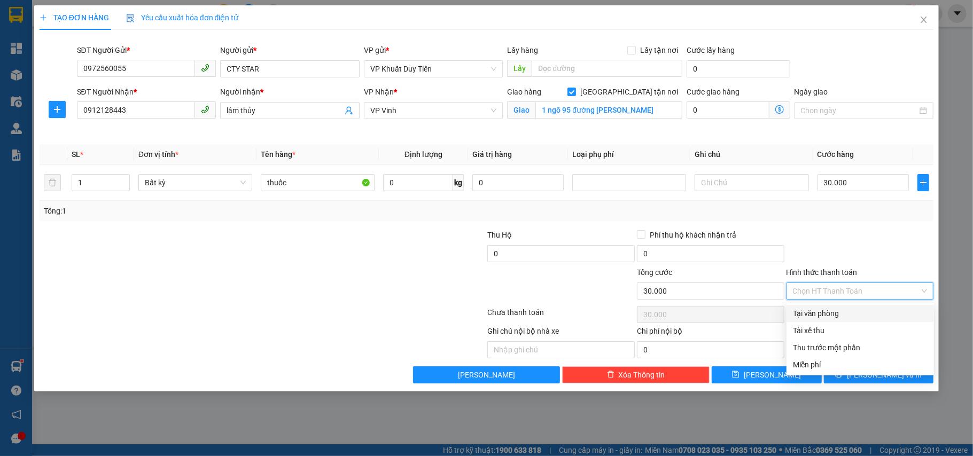
click at [835, 311] on div "Tại văn phòng" at bounding box center [860, 314] width 135 height 12
type input "0"
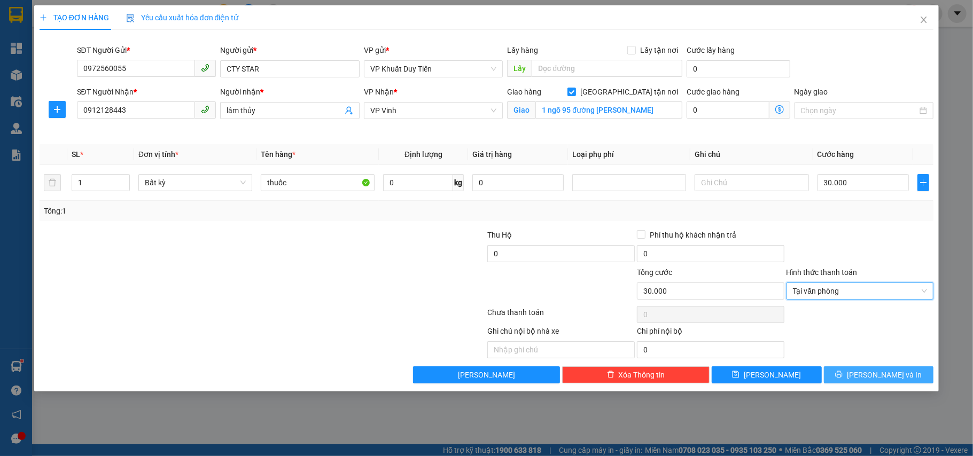
click at [843, 374] on icon "printer" at bounding box center [838, 374] width 7 height 7
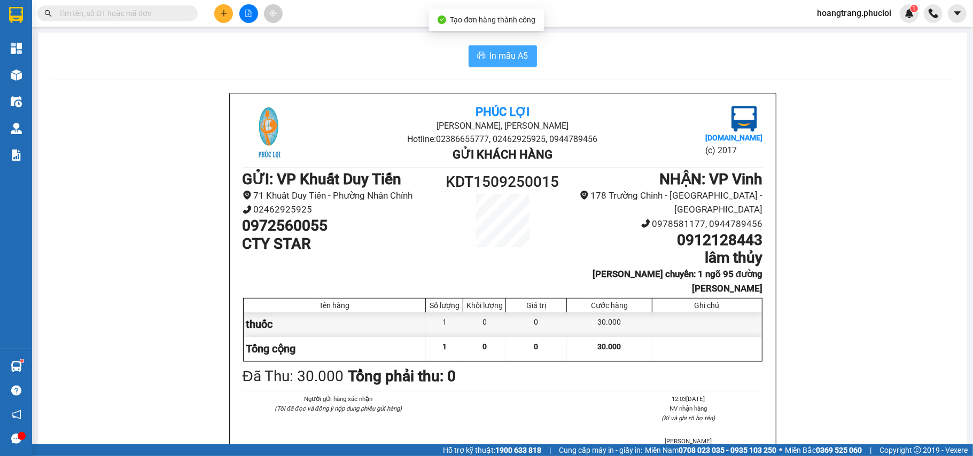
click at [500, 55] on span "In mẫu A5" at bounding box center [509, 55] width 38 height 13
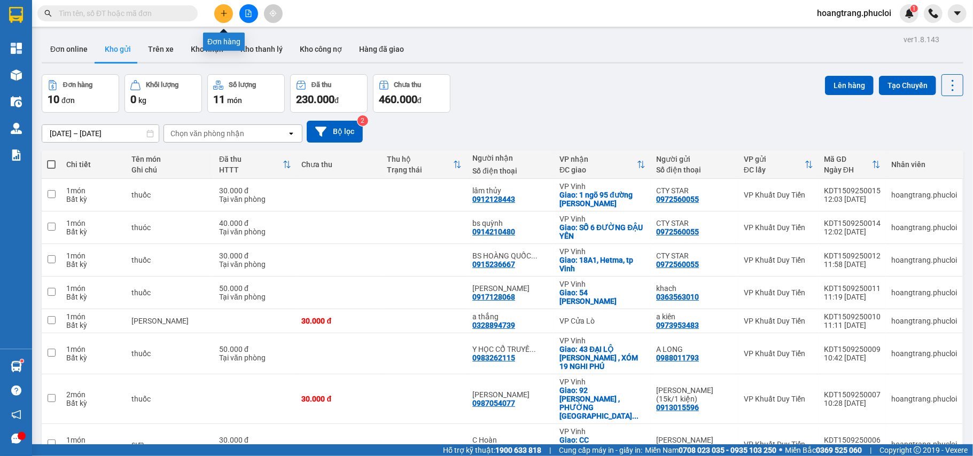
click at [225, 18] on button at bounding box center [223, 13] width 19 height 19
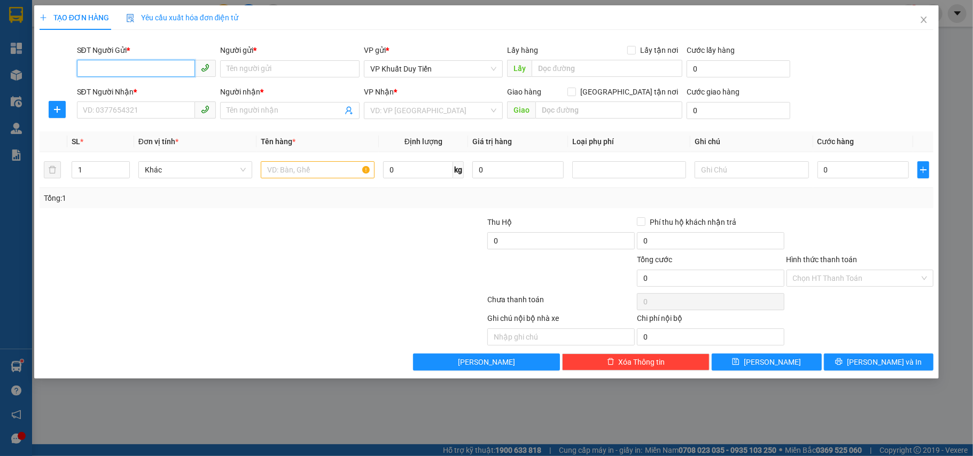
click at [120, 68] on input "SĐT Người Gửi *" at bounding box center [136, 68] width 119 height 17
click at [152, 88] on div "0972560055 - CTY STAR" at bounding box center [146, 91] width 127 height 12
type input "0972560055"
type input "CTY STAR"
type input "0972560055"
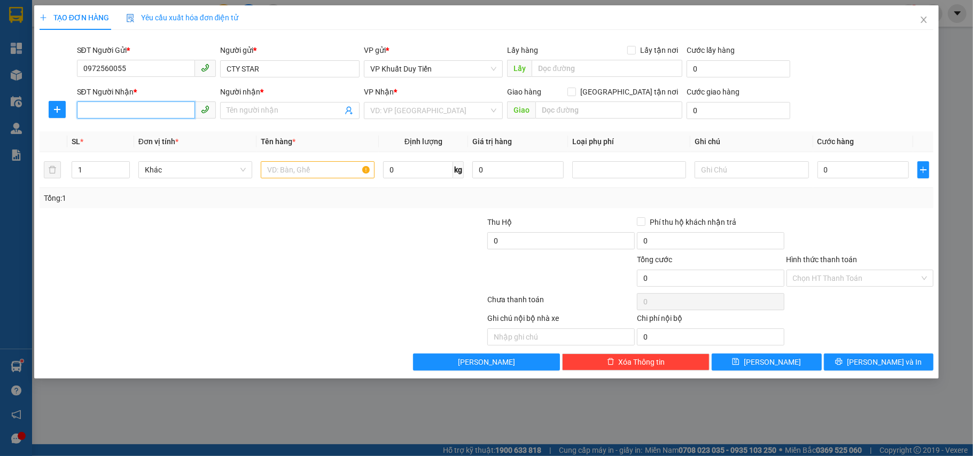
click at [130, 117] on input "SĐT Người Nhận *" at bounding box center [136, 110] width 119 height 17
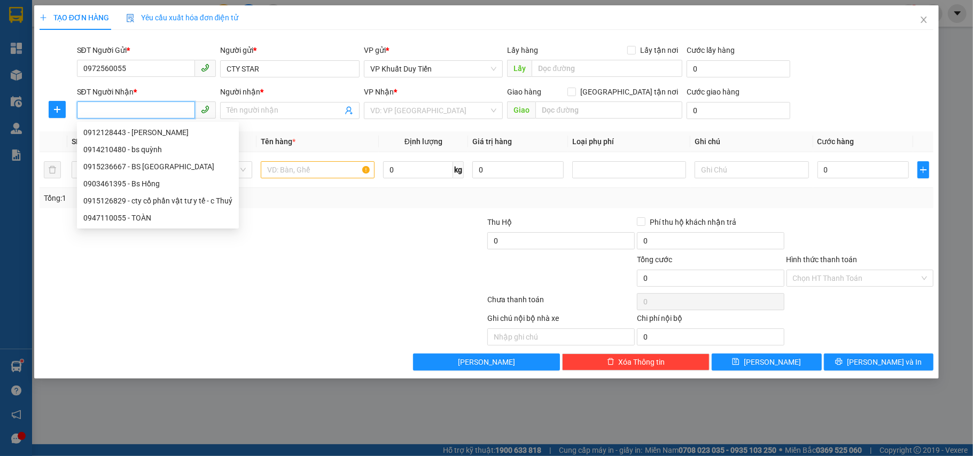
click at [89, 107] on input "SĐT Người Nhận *" at bounding box center [136, 110] width 119 height 17
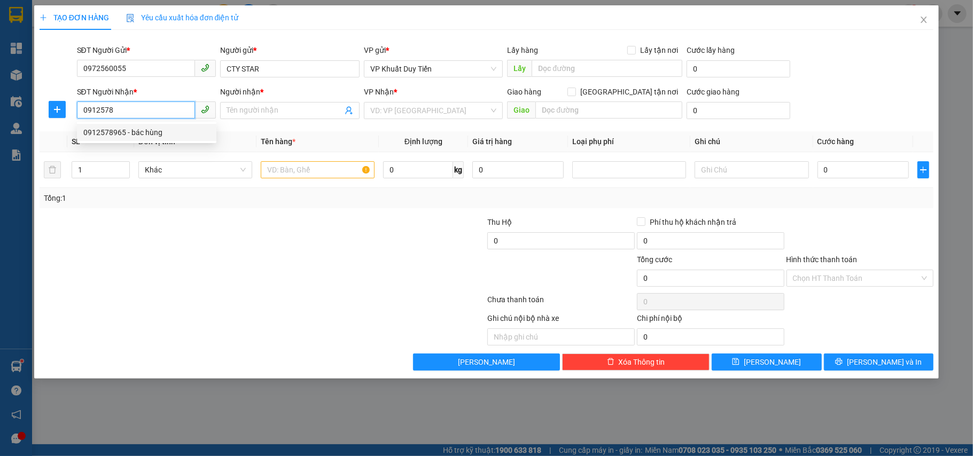
click at [124, 133] on div "0912578965 - bác hùng" at bounding box center [146, 133] width 127 height 12
type input "0912578965"
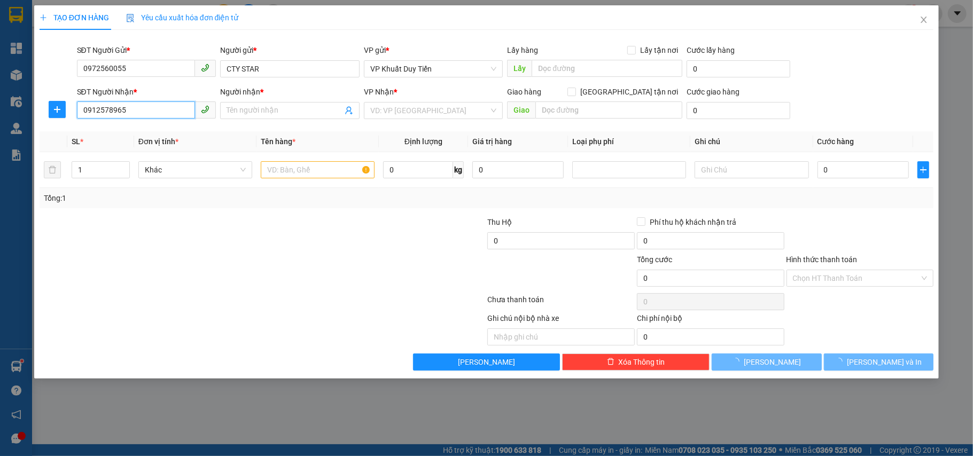
type input "bác hùng"
checkbox input "true"
type input "ngõ 78 sô nhà 15 lê hông phong tp vinh"
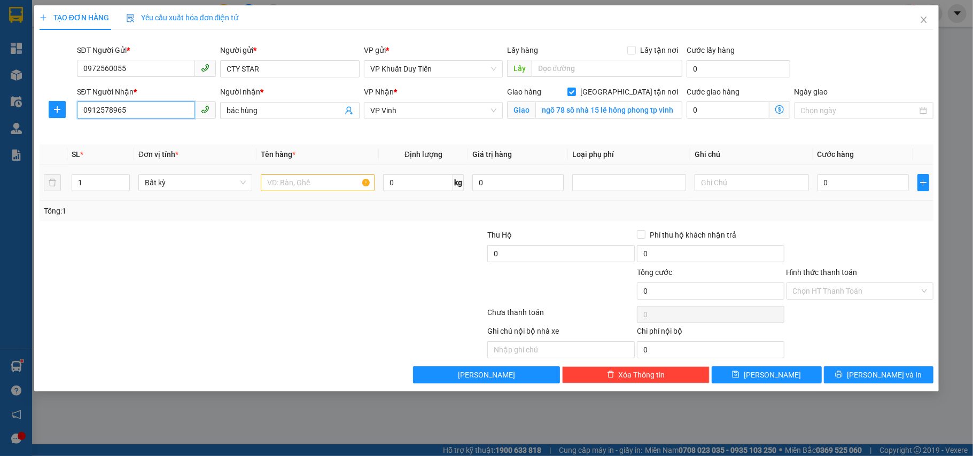
type input "0912578965"
drag, startPoint x: 276, startPoint y: 187, endPoint x: 270, endPoint y: 182, distance: 8.0
click at [276, 185] on input "text" at bounding box center [318, 182] width 114 height 17
type input "thuốc"
type input "3"
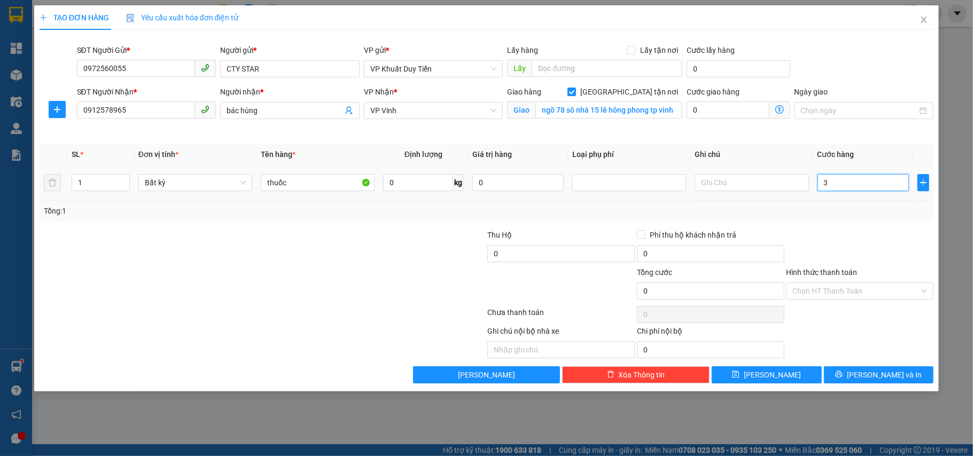
type input "3"
type input "30"
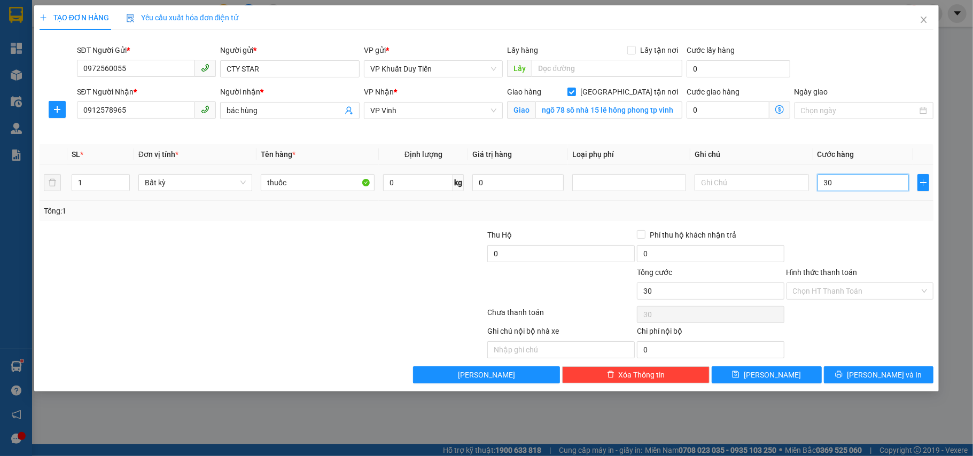
type input "300"
type input "3.000"
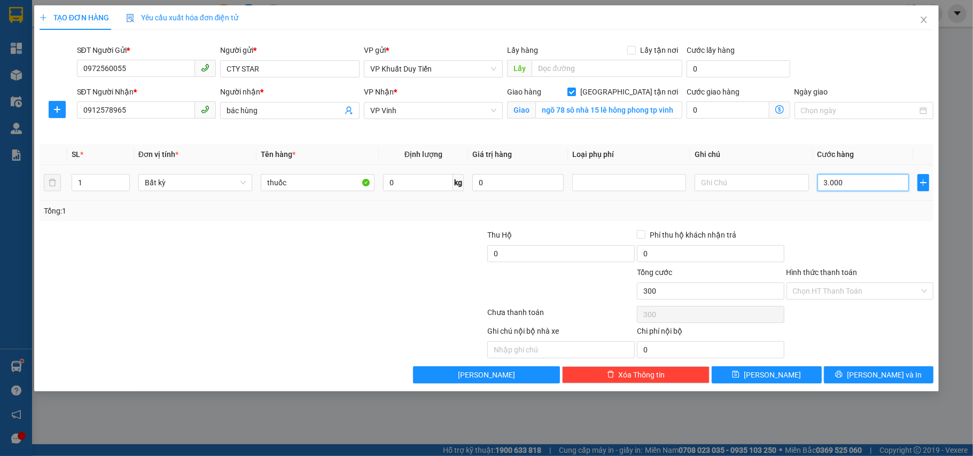
type input "3.000"
type input "30.000"
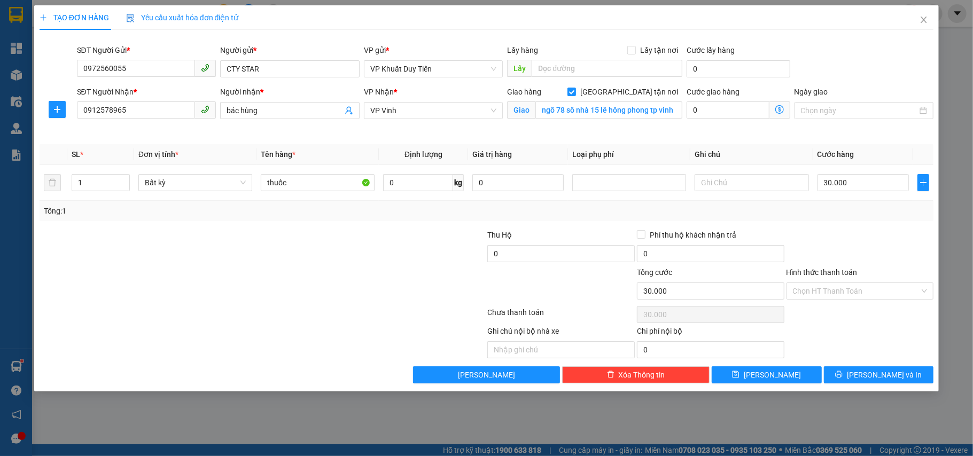
click at [835, 270] on label "Hình thức thanh toán" at bounding box center [822, 272] width 71 height 9
click at [835, 283] on input "Hình thức thanh toán" at bounding box center [856, 291] width 127 height 16
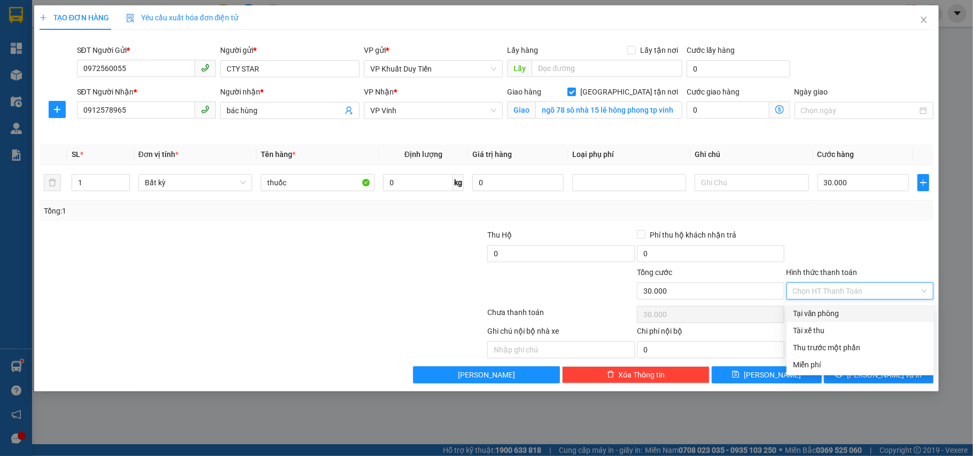
click at [830, 313] on div "Tại văn phòng" at bounding box center [860, 314] width 135 height 12
type input "0"
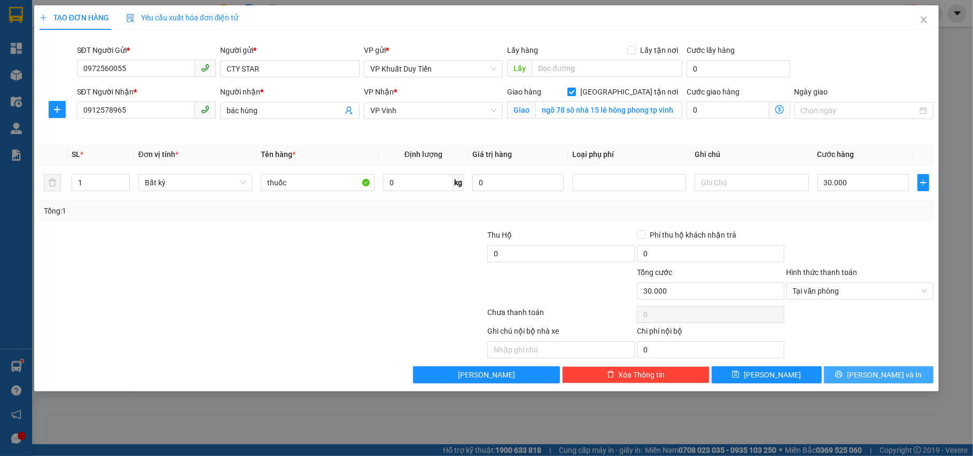
click at [853, 375] on button "[PERSON_NAME] và In" at bounding box center [879, 375] width 110 height 17
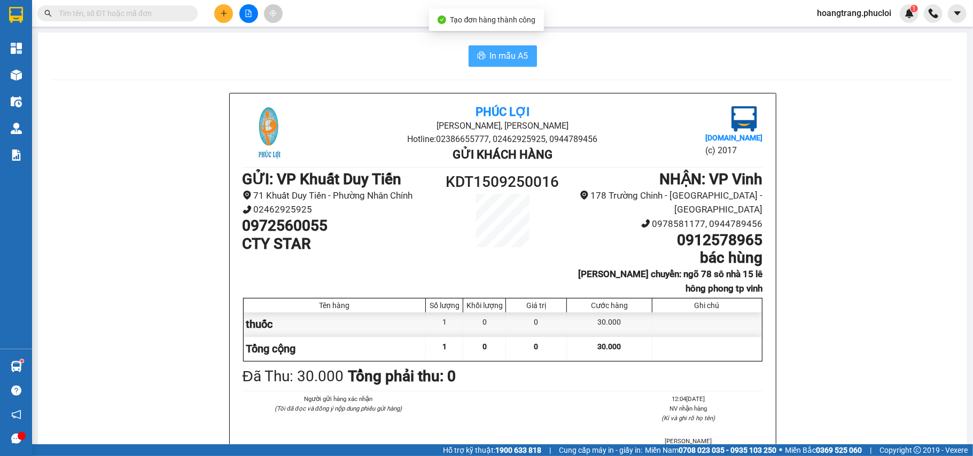
click at [490, 56] on span "In mẫu A5" at bounding box center [509, 55] width 38 height 13
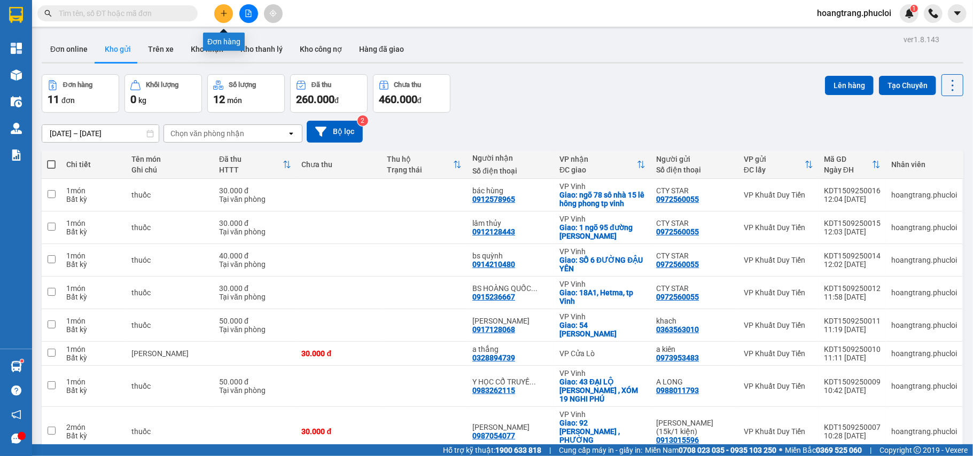
click at [227, 13] on icon "plus" at bounding box center [224, 13] width 6 height 1
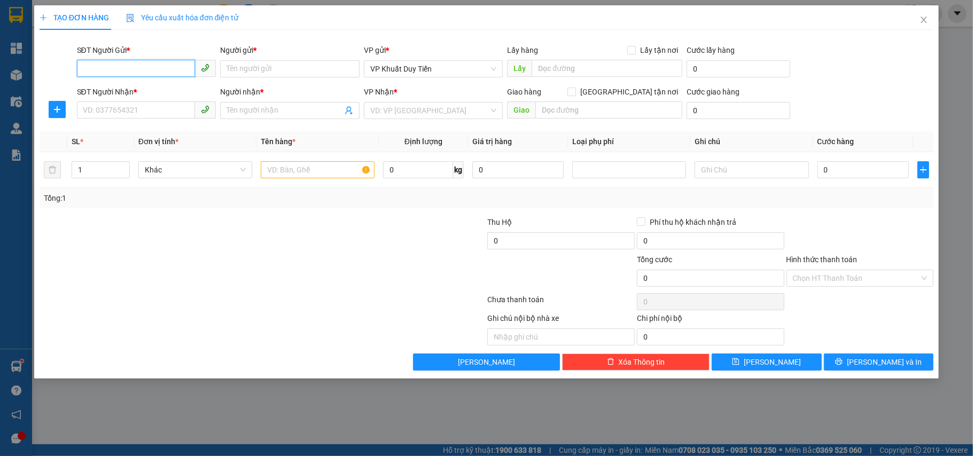
click at [113, 71] on input "SĐT Người Gửi *" at bounding box center [136, 68] width 119 height 17
click at [135, 90] on div "0972560055 - CTY STAR" at bounding box center [146, 91] width 127 height 12
type input "0972560055"
type input "CTY STAR"
type input "0972560055"
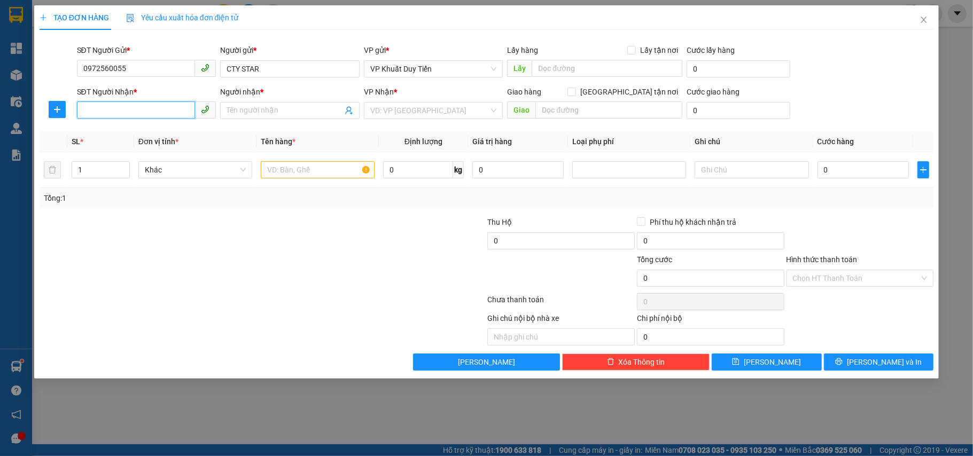
click at [123, 109] on input "SĐT Người Nhận *" at bounding box center [136, 110] width 119 height 17
type input "0988386382"
click at [162, 144] on span "Đơn vị tính *" at bounding box center [158, 141] width 40 height 9
click at [156, 113] on input "0988386382" at bounding box center [136, 110] width 119 height 17
click at [155, 134] on div "0988386382 - chi ngan0915886382" at bounding box center [146, 133] width 127 height 12
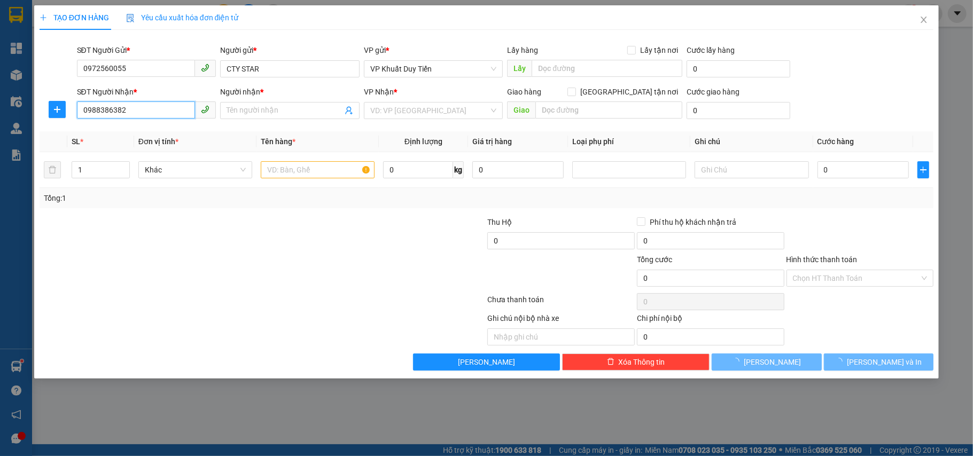
type input "chi ngan0915886382"
checkbox input "true"
type input "Số 18 Ngõ 128 [PERSON_NAME], [GEOGRAPHIC_DATA]"
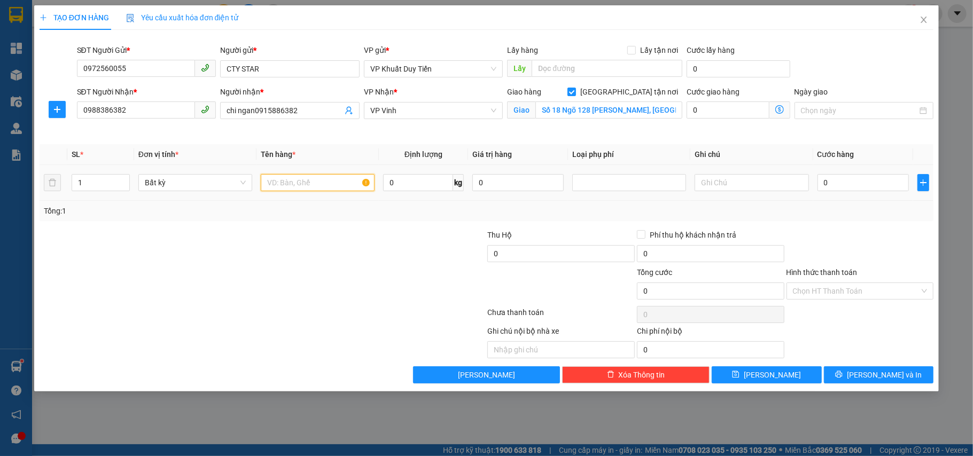
click at [294, 184] on input "text" at bounding box center [318, 182] width 114 height 17
type input "thuốc"
click at [821, 182] on input "0" at bounding box center [863, 182] width 91 height 17
type input "4"
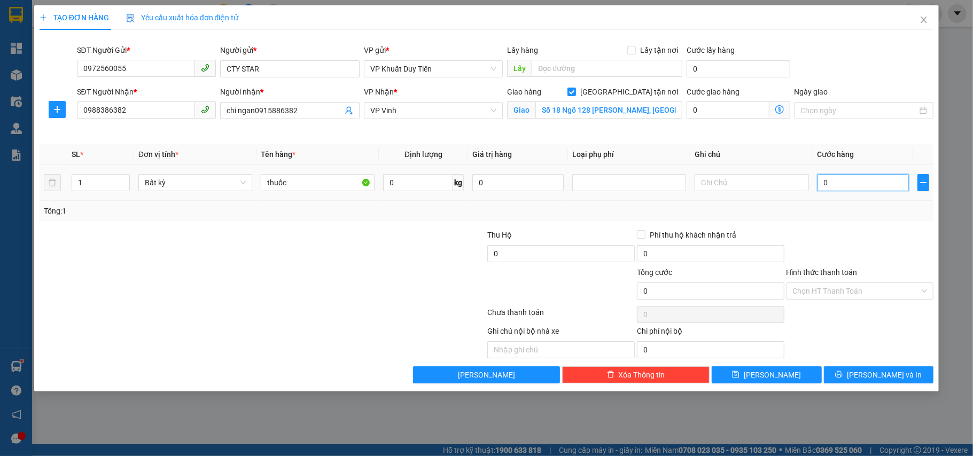
type input "4"
type input "40"
type input "400"
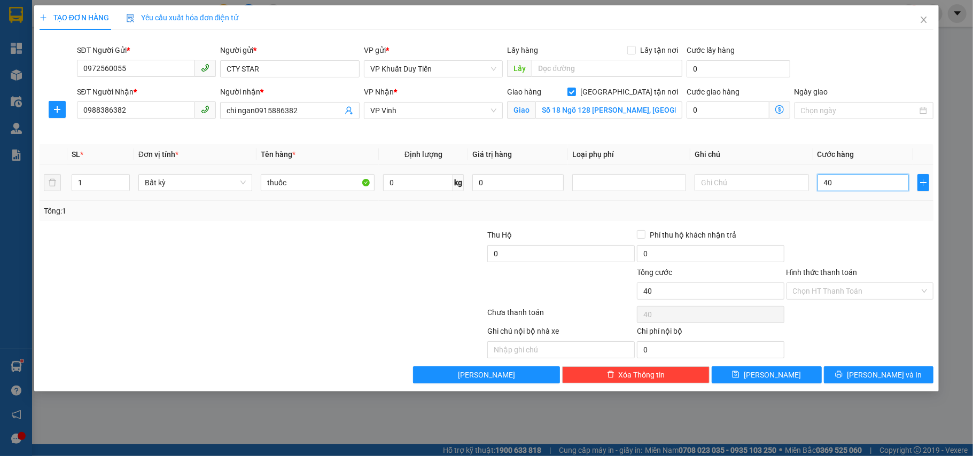
type input "400"
type input "4.000"
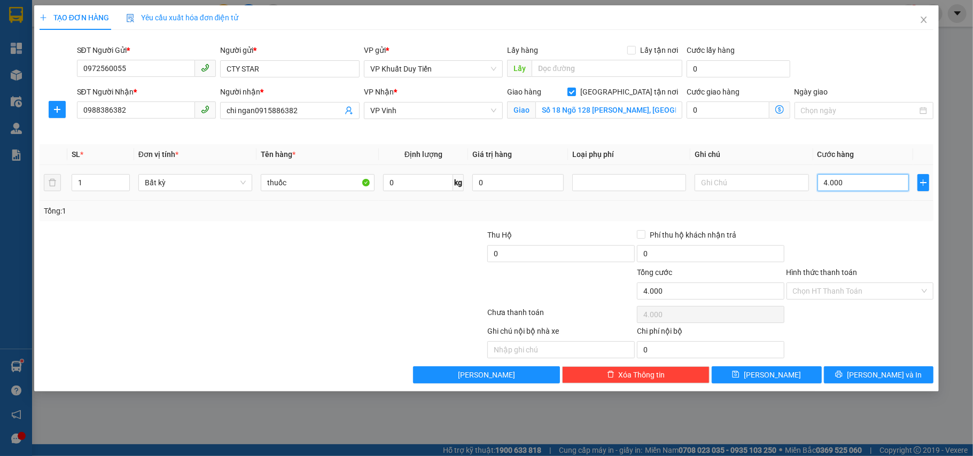
type input "40.000"
click at [822, 273] on label "Hình thức thanh toán" at bounding box center [822, 272] width 71 height 9
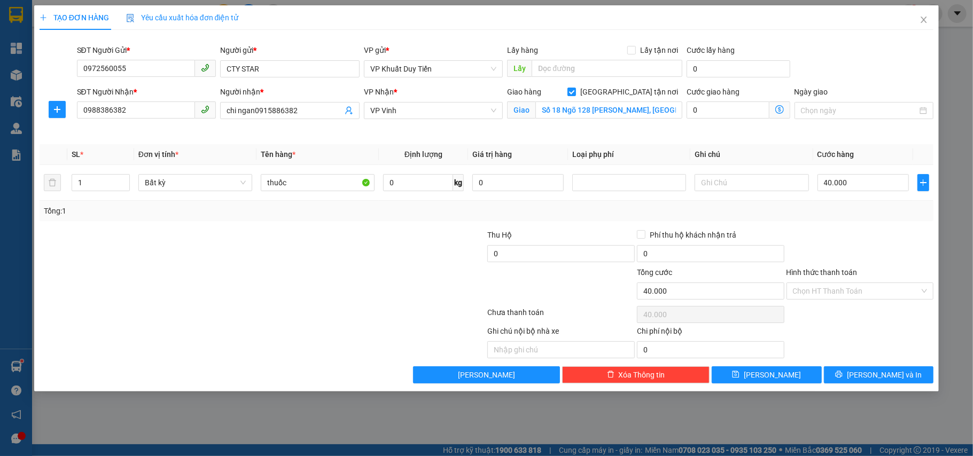
click at [822, 283] on input "Hình thức thanh toán" at bounding box center [856, 291] width 127 height 16
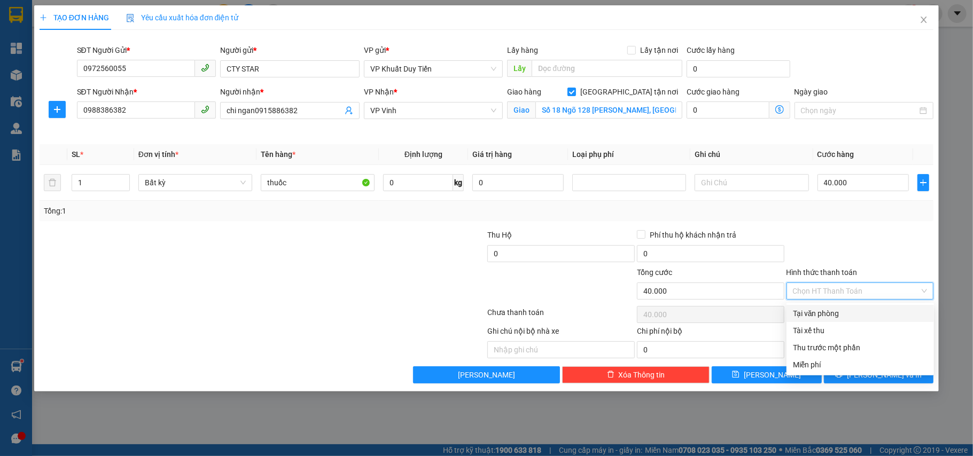
click at [828, 312] on div "Tại văn phòng" at bounding box center [860, 314] width 135 height 12
type input "0"
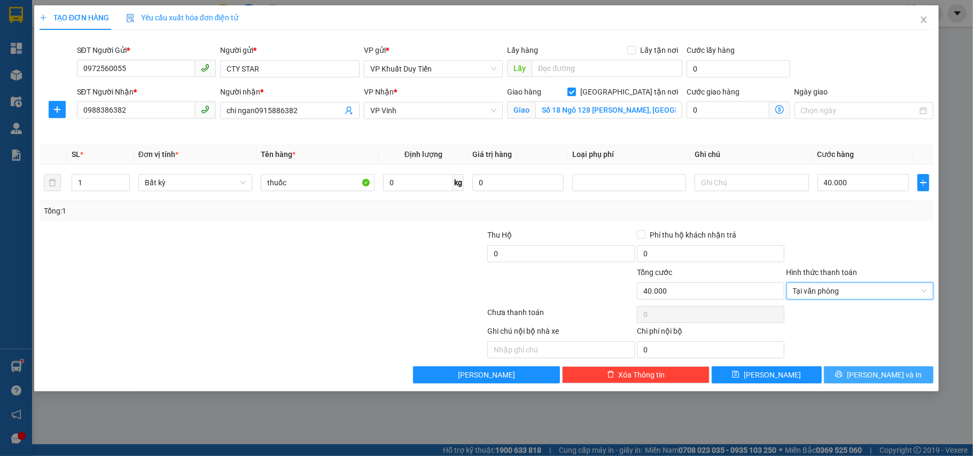
click at [854, 371] on button "[PERSON_NAME] và In" at bounding box center [879, 375] width 110 height 17
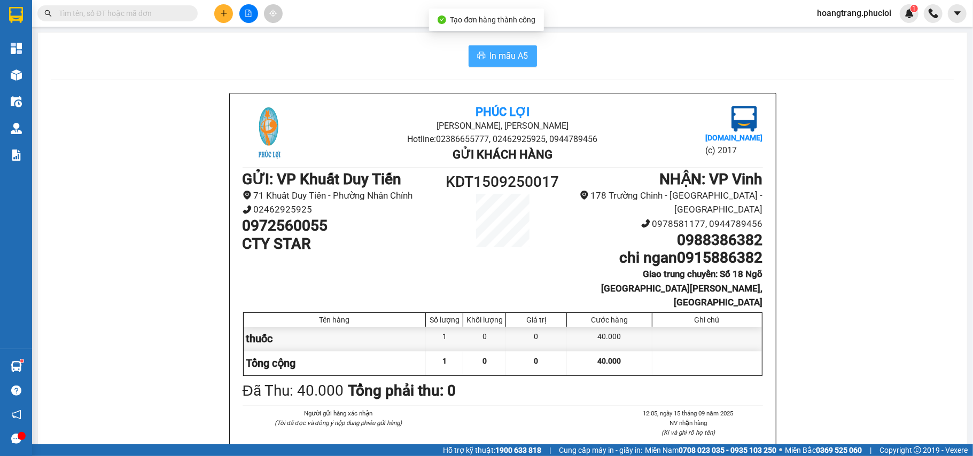
click at [490, 50] on span "In mẫu A5" at bounding box center [509, 55] width 38 height 13
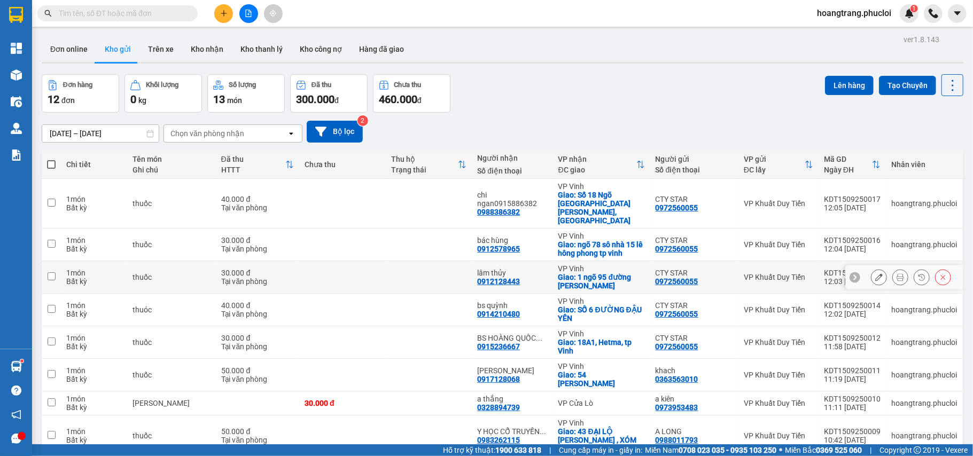
drag, startPoint x: 531, startPoint y: 257, endPoint x: 494, endPoint y: 363, distance: 112.9
click at [486, 355] on tbody "1 món Bất kỳ thuốc 40.000 đ Tại văn phòng chi ngan0915886382 0988386382 VP Vinh…" at bounding box center [503, 359] width 922 height 360
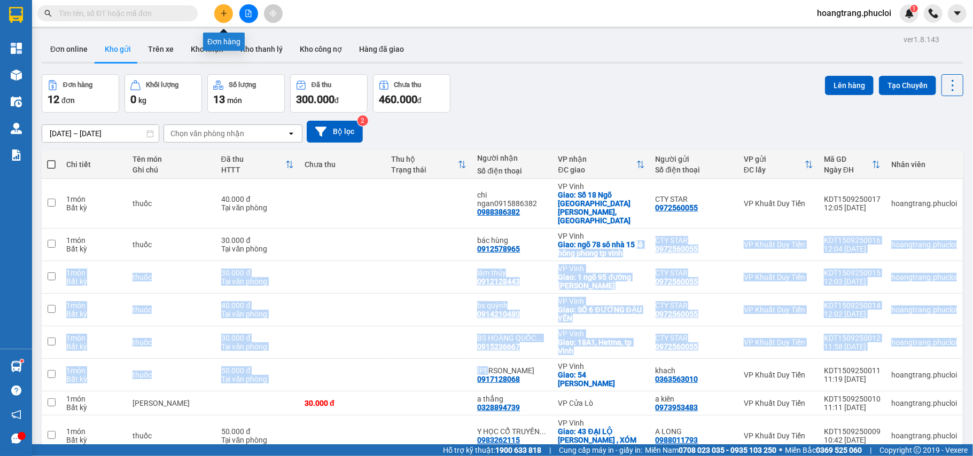
click at [218, 14] on button at bounding box center [223, 13] width 19 height 19
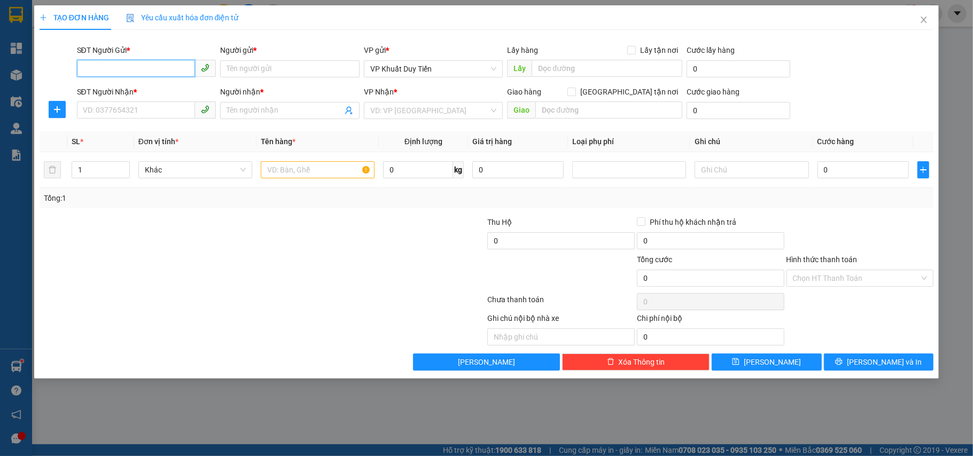
click at [104, 69] on input "SĐT Người Gửi *" at bounding box center [136, 68] width 119 height 17
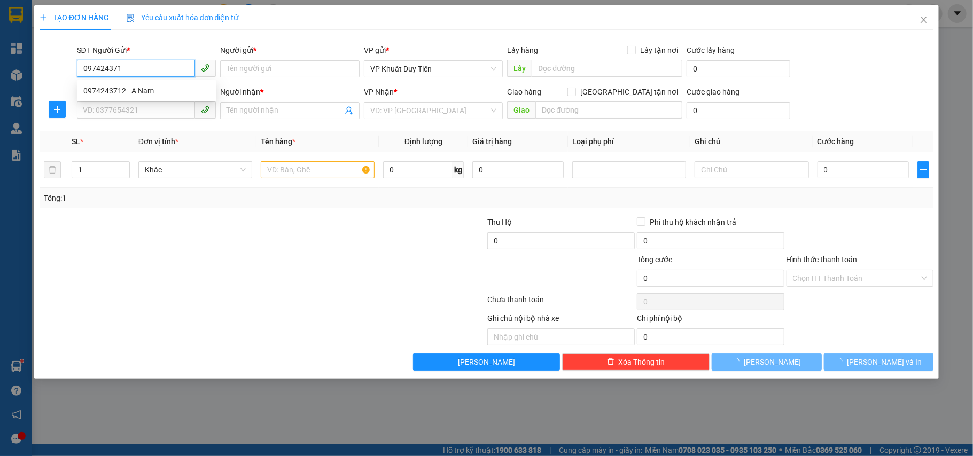
type input "0974243712"
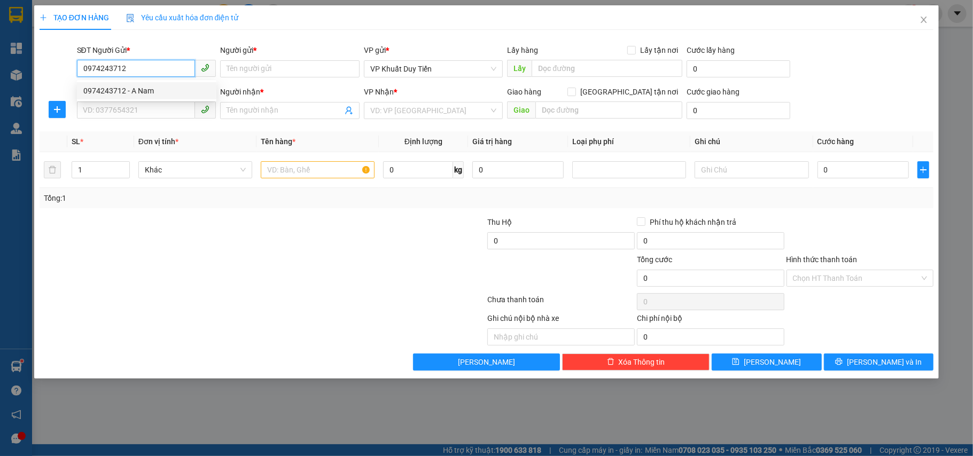
click at [145, 88] on div "0974243712 - A Nam" at bounding box center [146, 91] width 127 height 12
type input "A Nam"
type input "0974243712"
click at [146, 111] on input "SĐT Người Nhận *" at bounding box center [136, 110] width 119 height 17
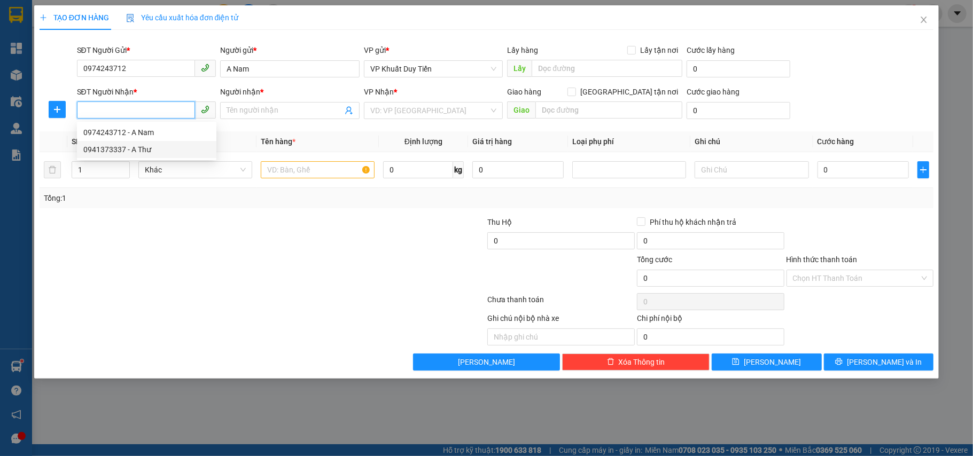
click at [142, 152] on div "0941373337 - A Thư" at bounding box center [146, 150] width 127 height 12
type input "0941373337"
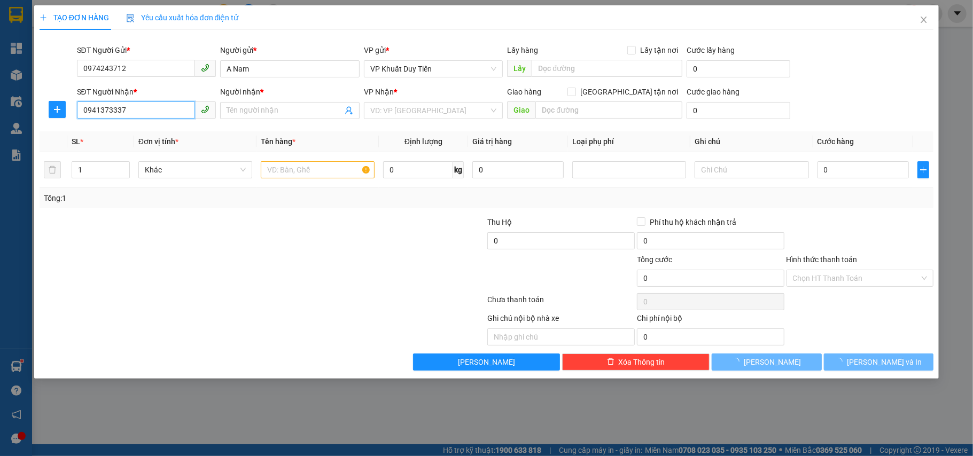
type input "A Thư"
checkbox input "true"
type input "số nhà 32 nghach 2 ngõ 278 trường chinh p thanh vinh [GEOGRAPHIC_DATA]"
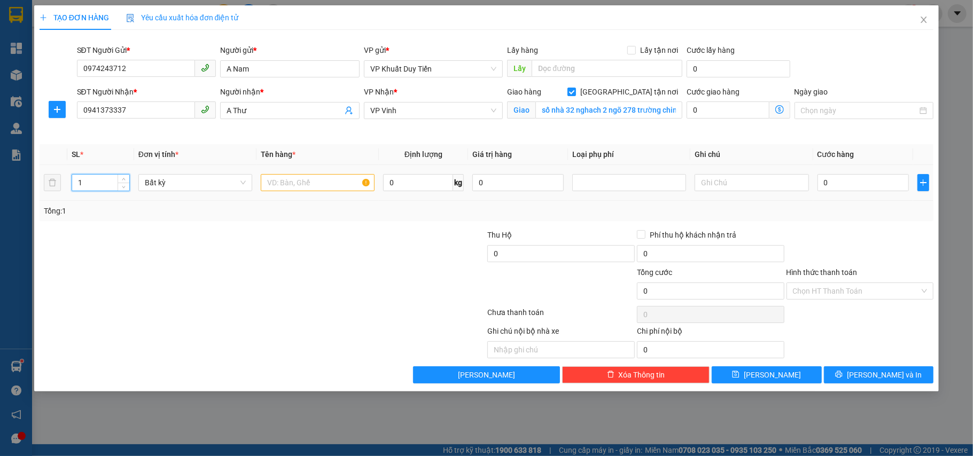
click at [88, 184] on input "1" at bounding box center [100, 183] width 57 height 16
type input "2"
click at [287, 184] on input "text" at bounding box center [318, 182] width 114 height 17
type input "thuốc"
click at [824, 180] on input "0" at bounding box center [863, 182] width 91 height 17
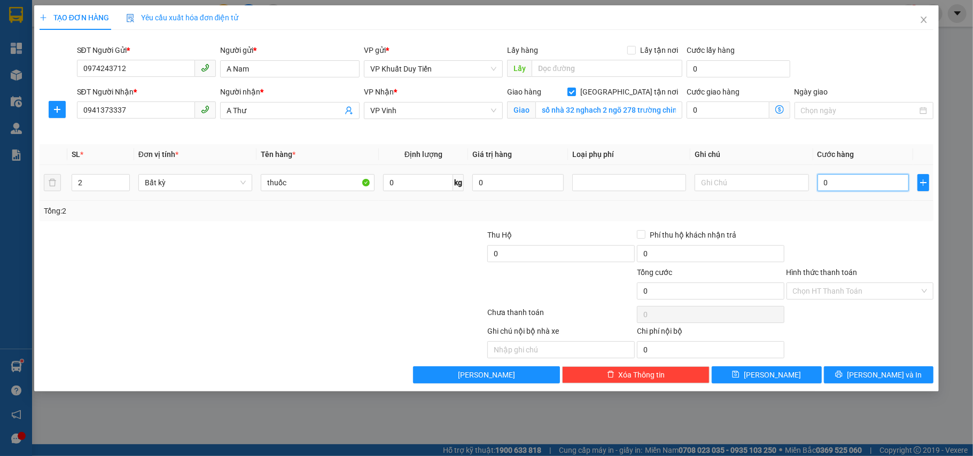
type input "8"
type input "80"
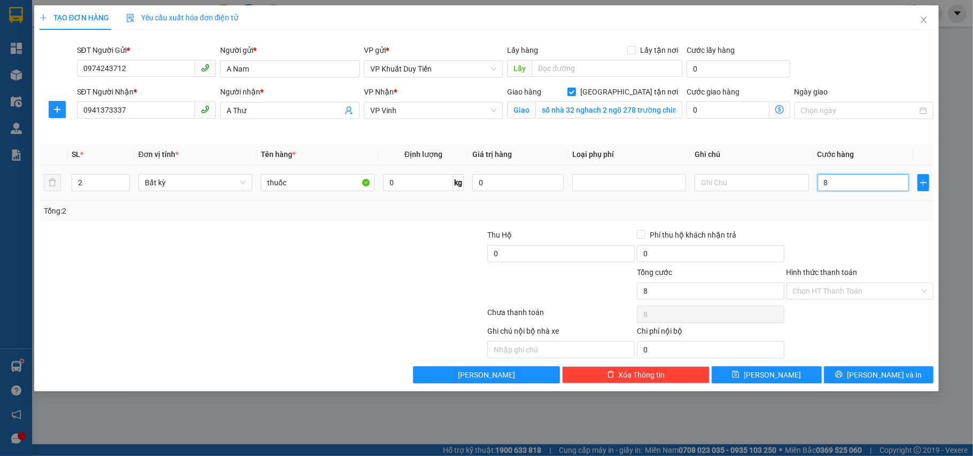
type input "80"
type input "800"
type input "8.000"
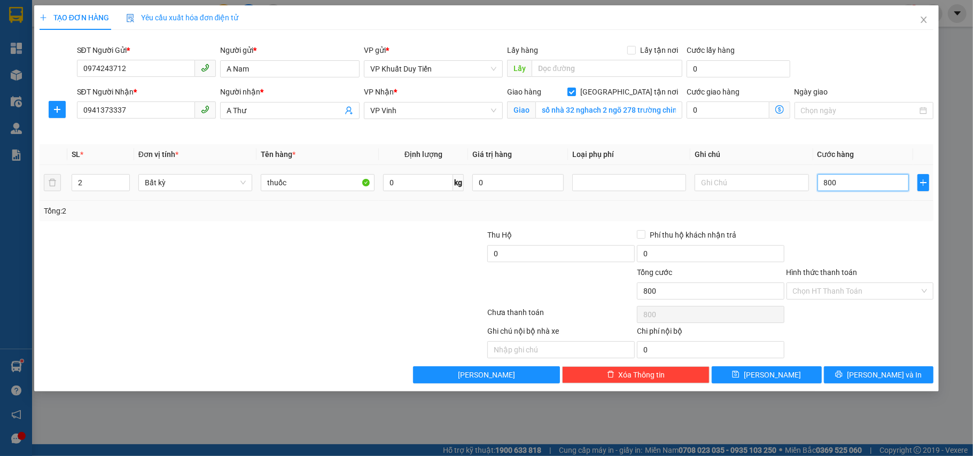
type input "8.000"
type input "80.000"
click at [831, 277] on label "Hình thức thanh toán" at bounding box center [822, 272] width 71 height 9
click at [831, 283] on input "Hình thức thanh toán" at bounding box center [856, 291] width 127 height 16
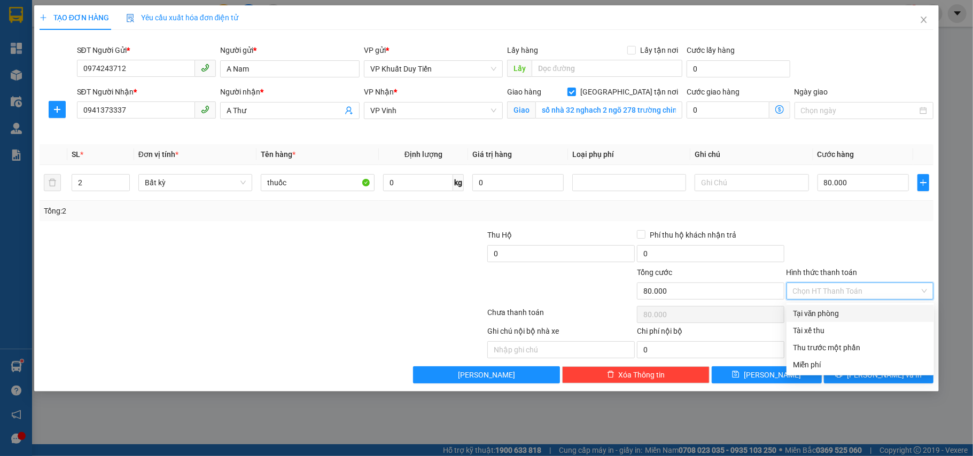
click at [826, 315] on div "Tại văn phòng" at bounding box center [860, 314] width 135 height 12
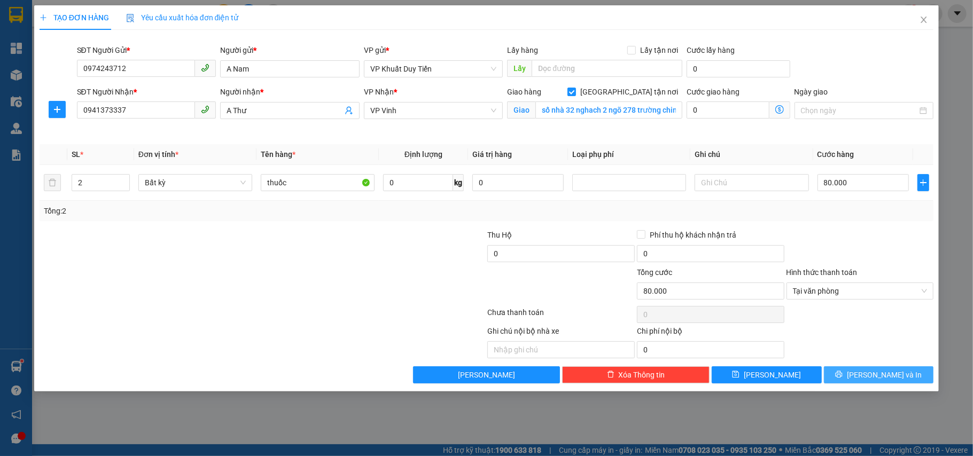
click at [869, 375] on button "[PERSON_NAME] và In" at bounding box center [879, 375] width 110 height 17
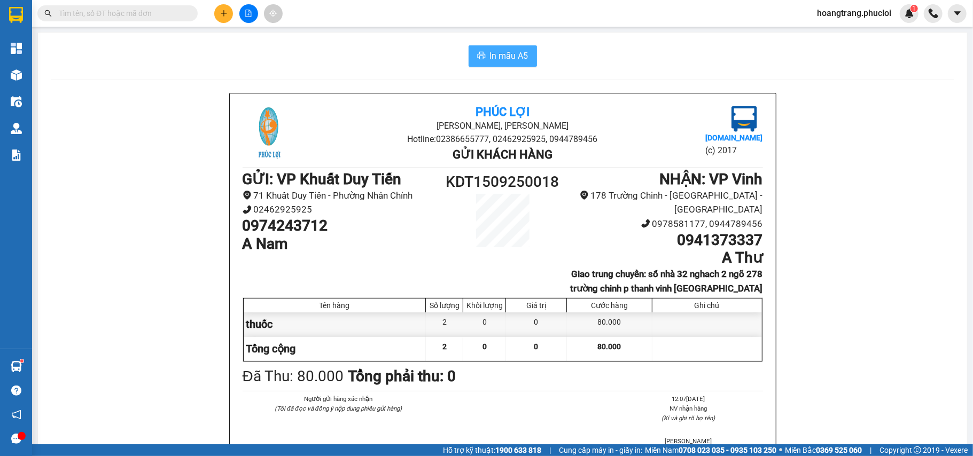
click at [527, 65] on button "In mẫu A5" at bounding box center [503, 55] width 68 height 21
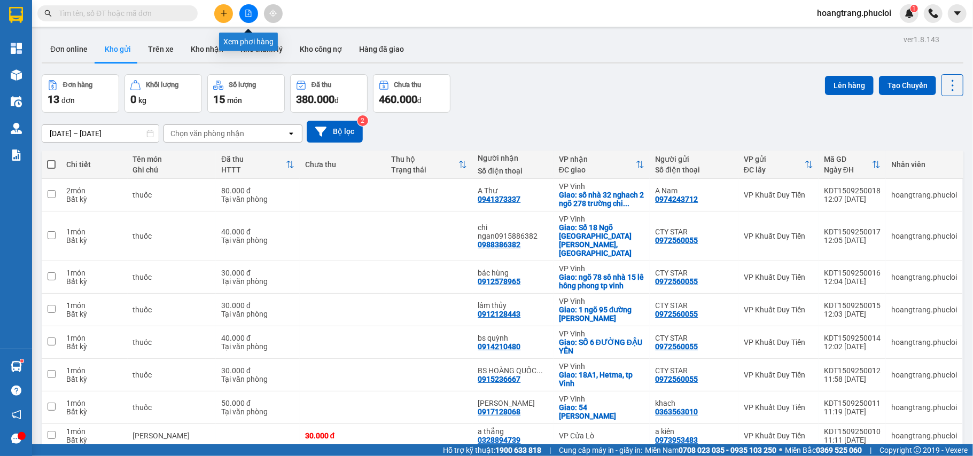
click at [249, 16] on icon "file-add" at bounding box center [248, 13] width 7 height 7
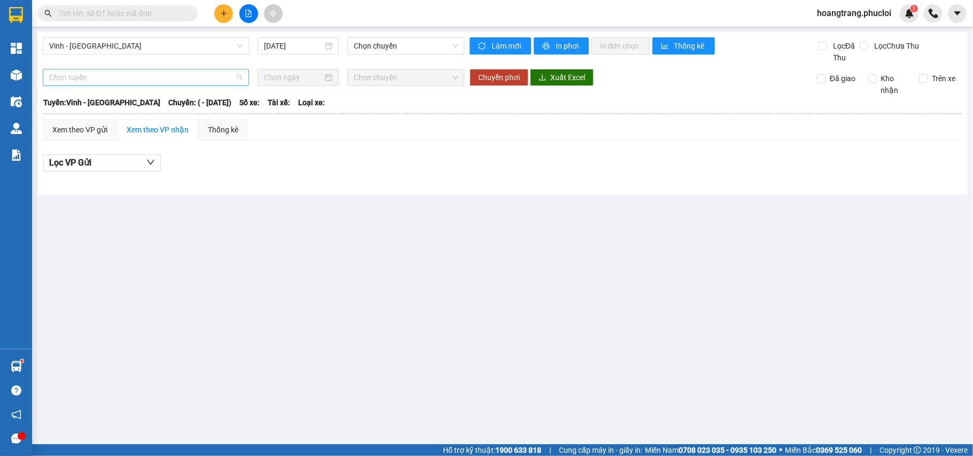
click at [150, 77] on span "Chọn tuyến" at bounding box center [146, 77] width 194 height 16
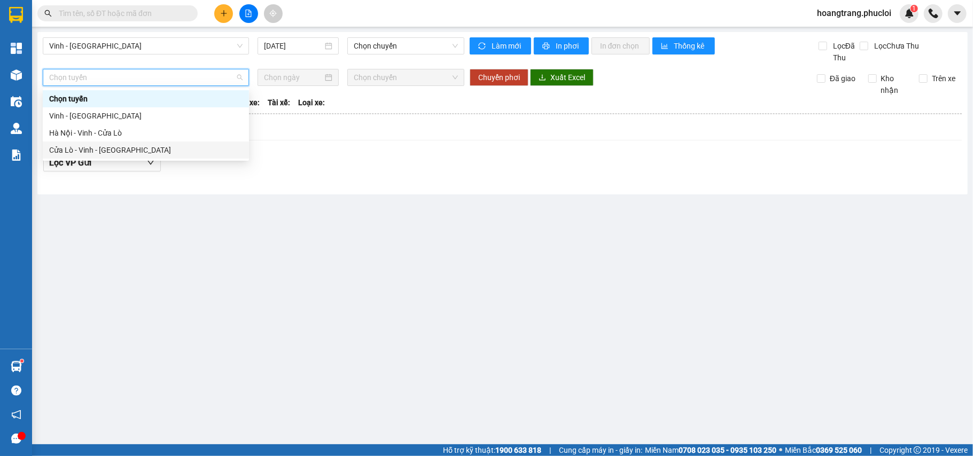
click at [103, 150] on div "Cửa Lò - Vinh - [GEOGRAPHIC_DATA]" at bounding box center [146, 150] width 194 height 12
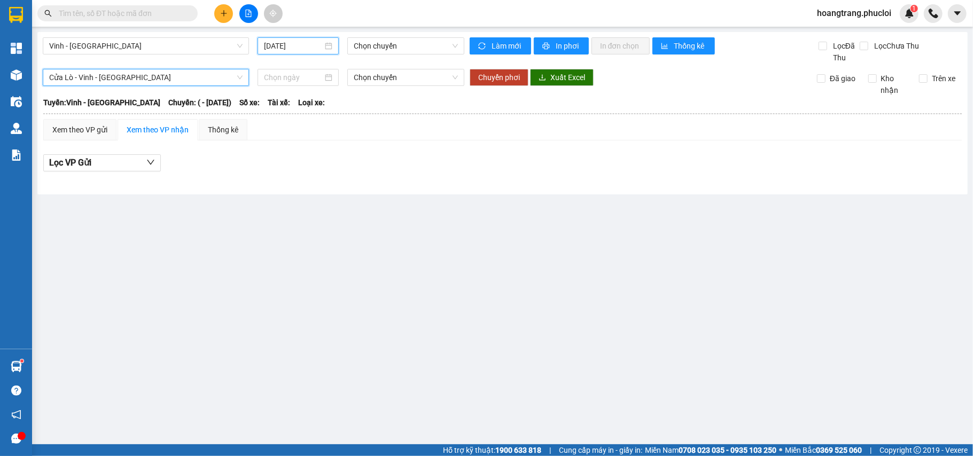
click at [283, 45] on input "[DATE]" at bounding box center [293, 46] width 59 height 12
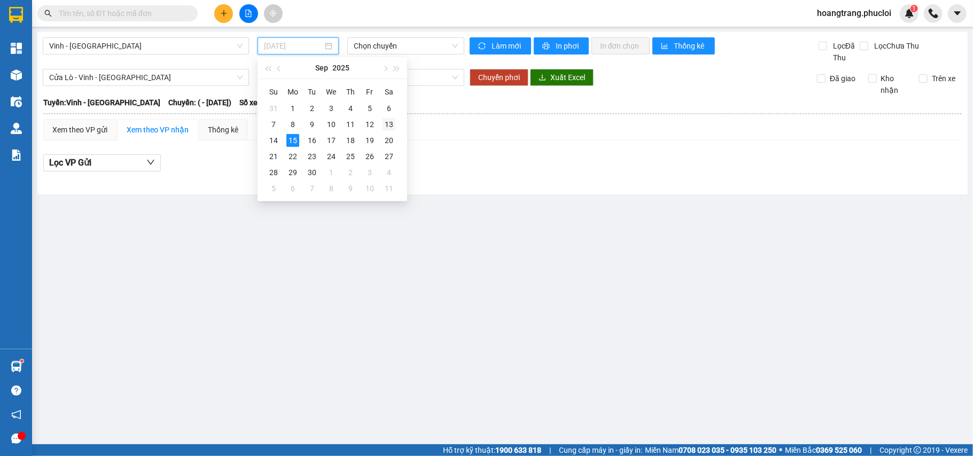
click at [386, 122] on div "13" at bounding box center [389, 124] width 13 height 13
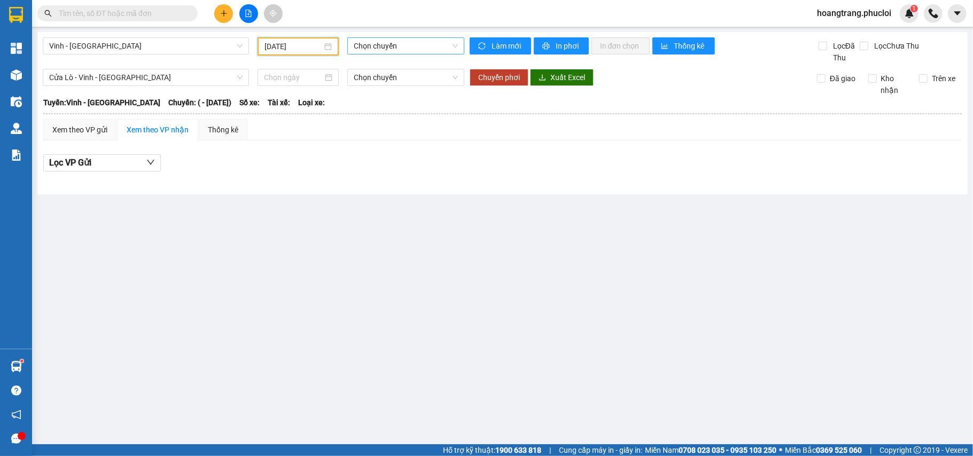
click at [385, 50] on span "Chọn chuyến" at bounding box center [406, 46] width 104 height 16
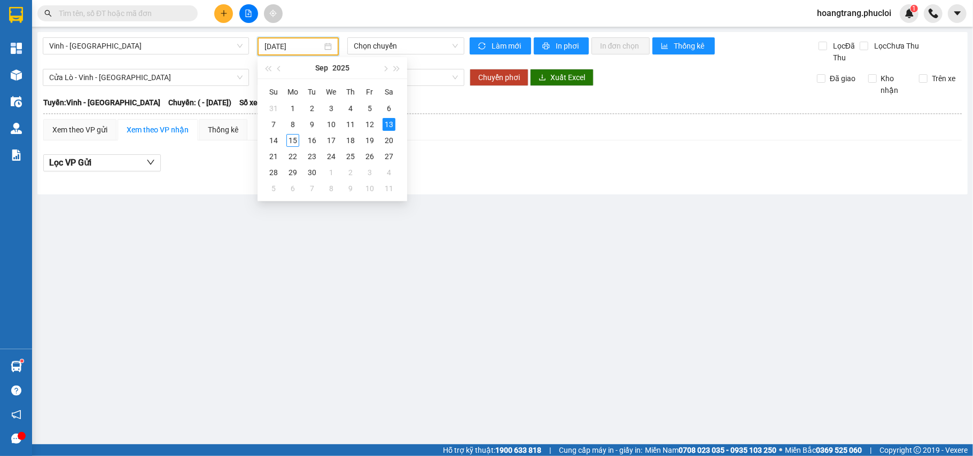
click at [297, 41] on input "[DATE]" at bounding box center [294, 47] width 58 height 12
click at [381, 120] on td "13" at bounding box center [389, 125] width 19 height 16
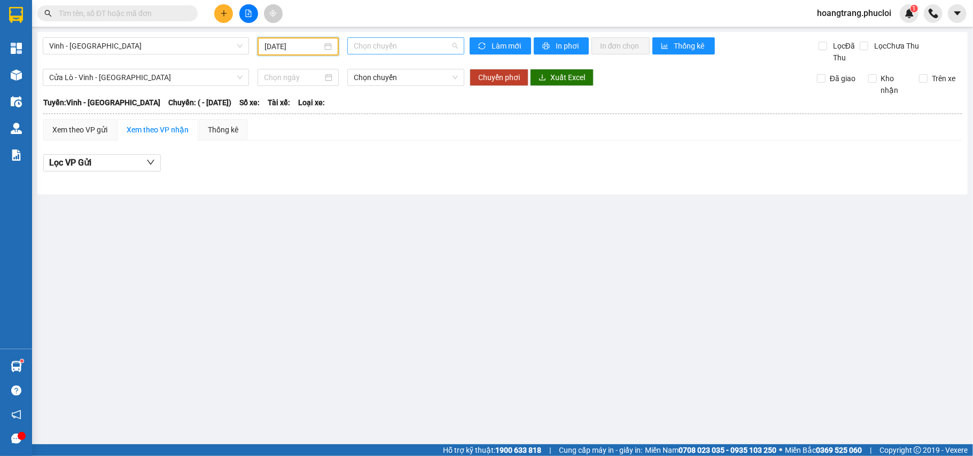
click at [389, 43] on span "Chọn chuyến" at bounding box center [406, 46] width 104 height 16
click at [376, 47] on span "Chọn chuyến" at bounding box center [406, 46] width 104 height 16
click at [183, 103] on span "Chuyến: ( - [DATE])" at bounding box center [199, 103] width 63 height 12
click at [197, 59] on div "Vinh - [GEOGRAPHIC_DATA] [DATE] Chọn chuyến" at bounding box center [254, 50] width 422 height 26
drag, startPoint x: 190, startPoint y: 52, endPoint x: 179, endPoint y: 50, distance: 12.1
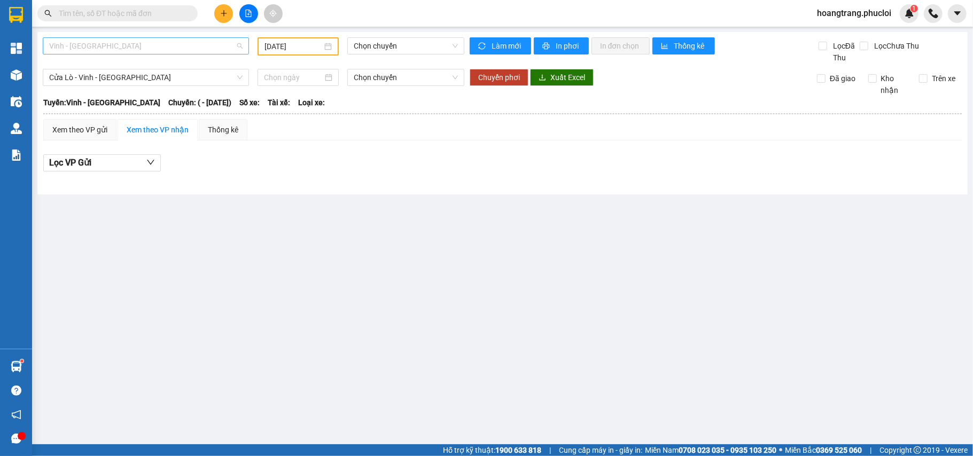
click at [184, 50] on span "Vinh - [GEOGRAPHIC_DATA]" at bounding box center [146, 46] width 194 height 16
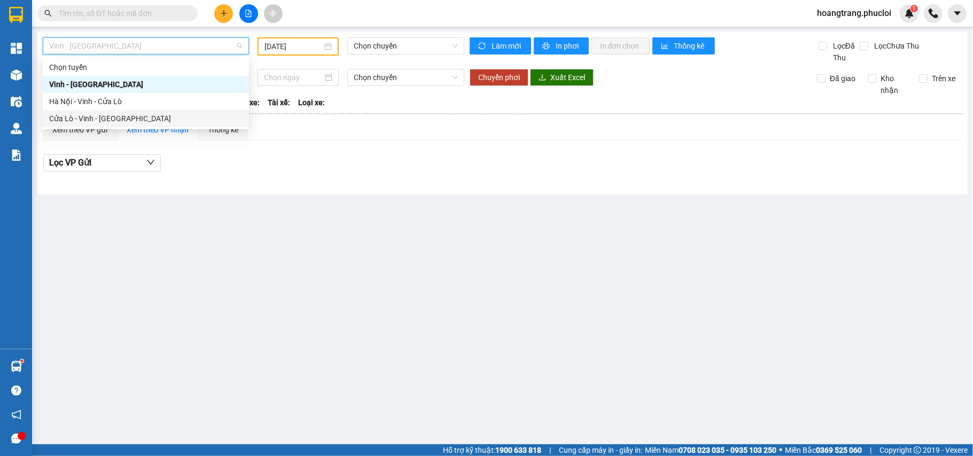
click at [71, 118] on div "Cửa Lò - Vinh - [GEOGRAPHIC_DATA]" at bounding box center [146, 119] width 194 height 12
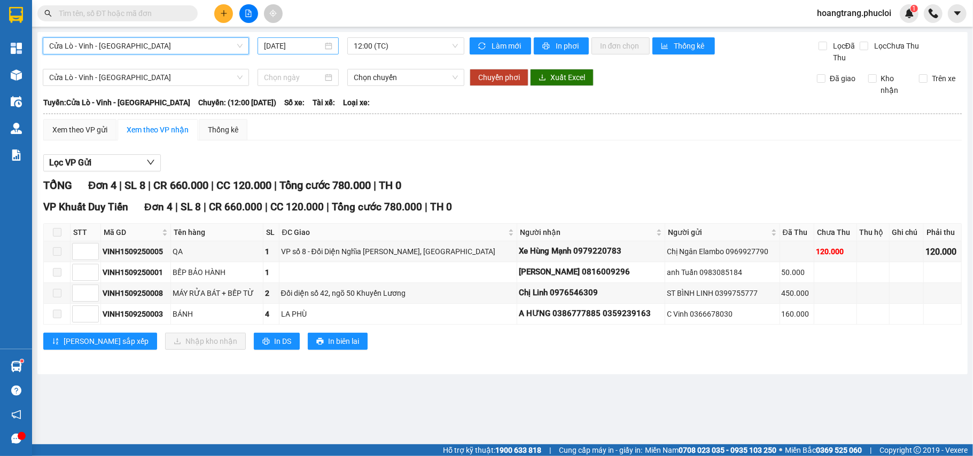
click at [272, 47] on input "[DATE]" at bounding box center [293, 46] width 59 height 12
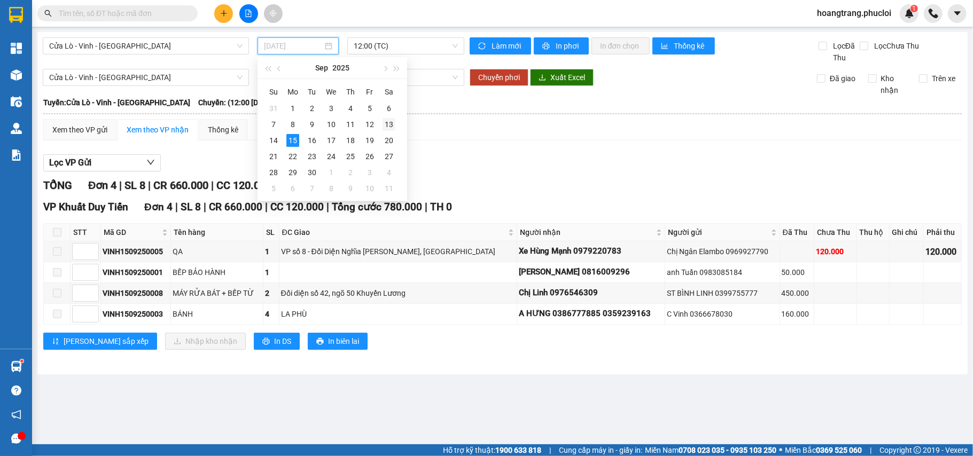
click at [390, 125] on div "13" at bounding box center [389, 124] width 13 height 13
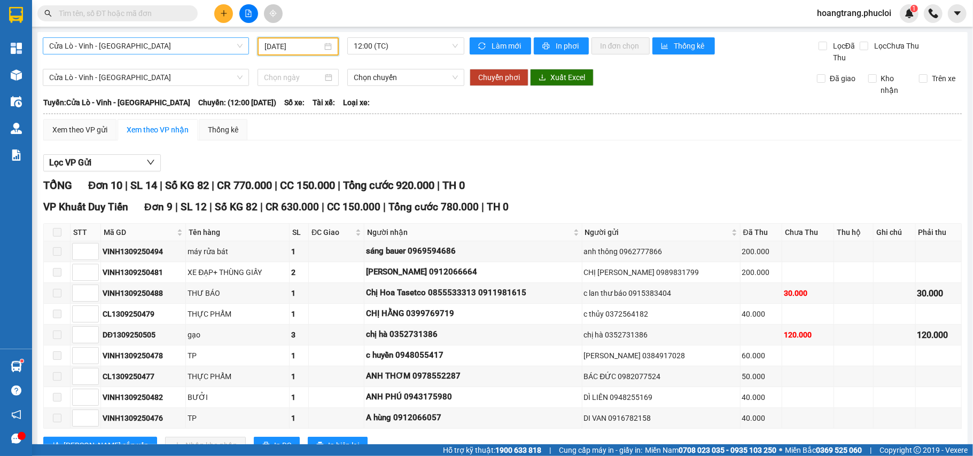
click at [170, 49] on span "Cửa Lò - Vinh - [GEOGRAPHIC_DATA]" at bounding box center [146, 46] width 194 height 16
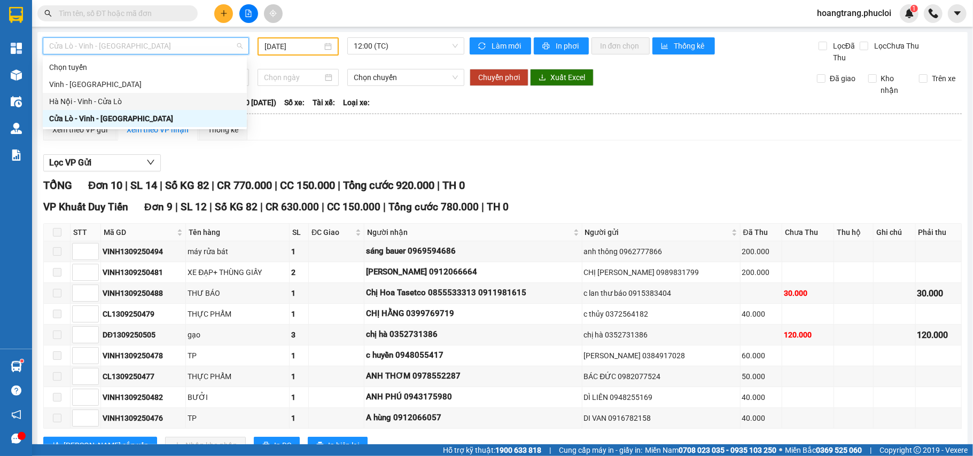
click at [103, 98] on div "Hà Nội - Vinh - Cửa Lò" at bounding box center [144, 102] width 191 height 12
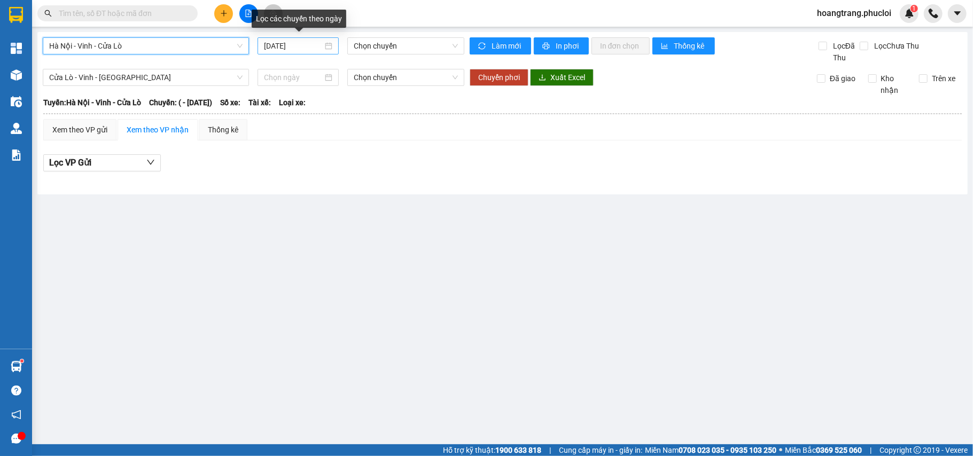
click at [278, 48] on input "[DATE]" at bounding box center [293, 46] width 59 height 12
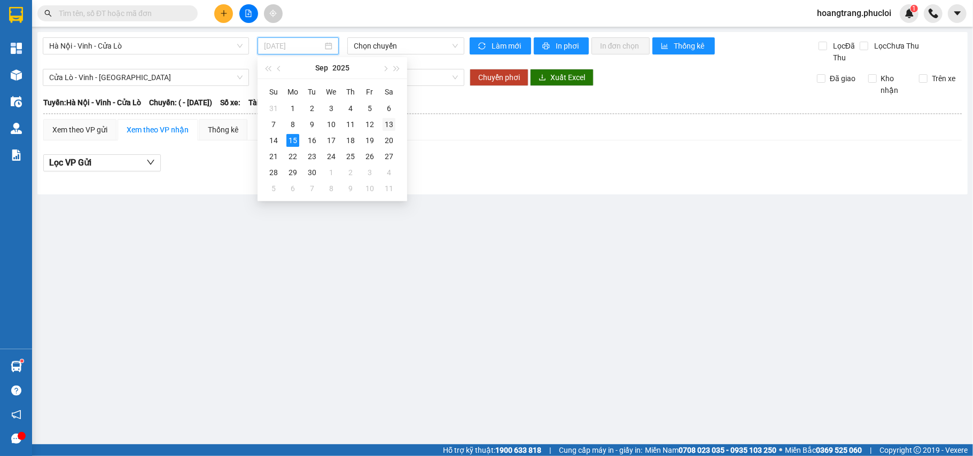
click at [388, 120] on div "13" at bounding box center [389, 124] width 13 height 13
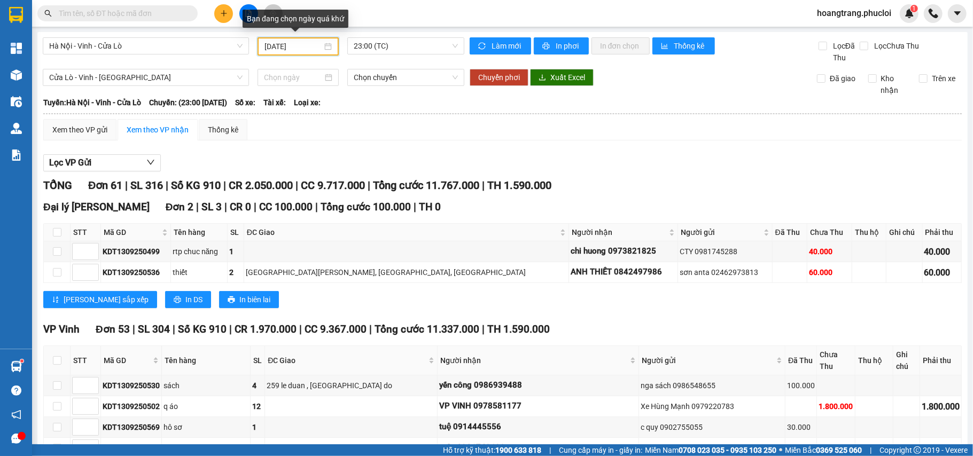
drag, startPoint x: 284, startPoint y: 43, endPoint x: 278, endPoint y: 39, distance: 7.3
click at [278, 43] on input "[DATE]" at bounding box center [294, 47] width 58 height 12
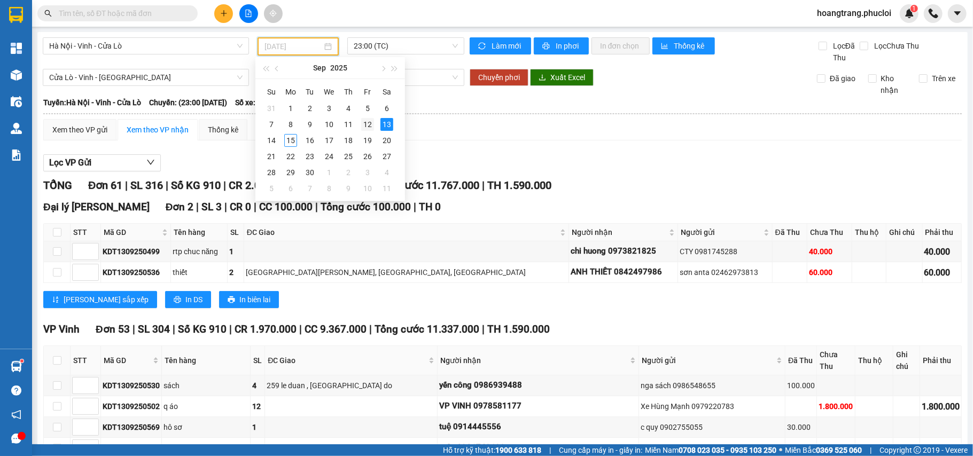
click at [366, 123] on div "12" at bounding box center [367, 124] width 13 height 13
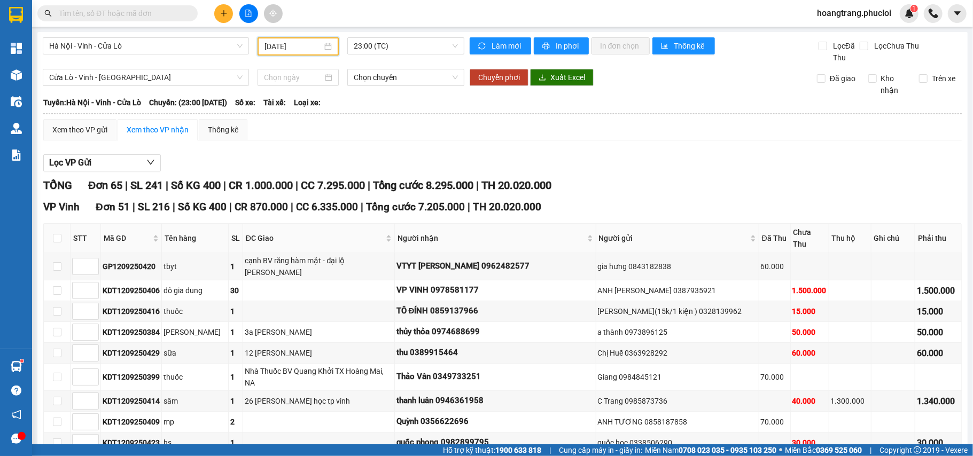
click at [295, 45] on input "[DATE]" at bounding box center [294, 47] width 58 height 12
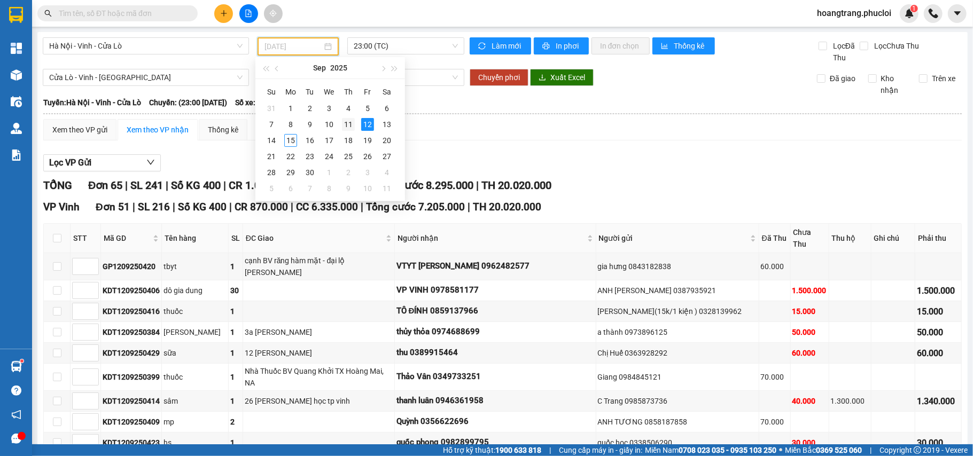
click at [343, 125] on div "11" at bounding box center [348, 124] width 13 height 13
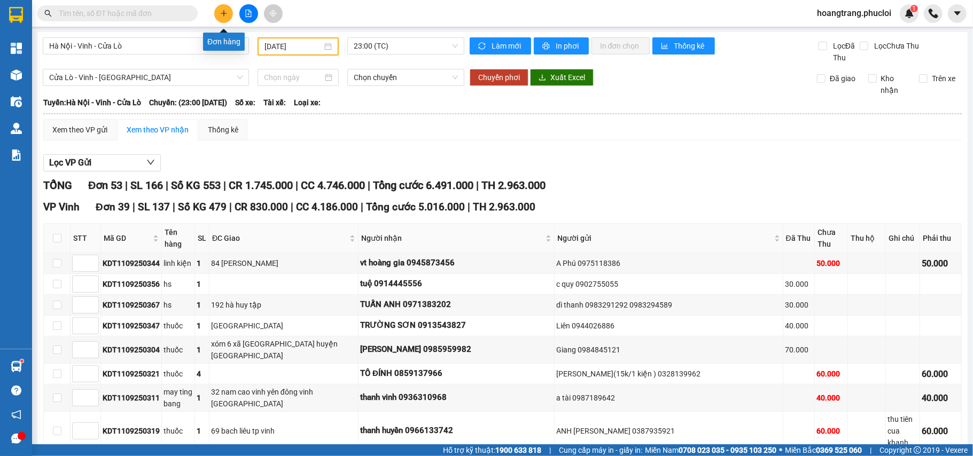
click at [221, 15] on icon "plus" at bounding box center [223, 13] width 7 height 7
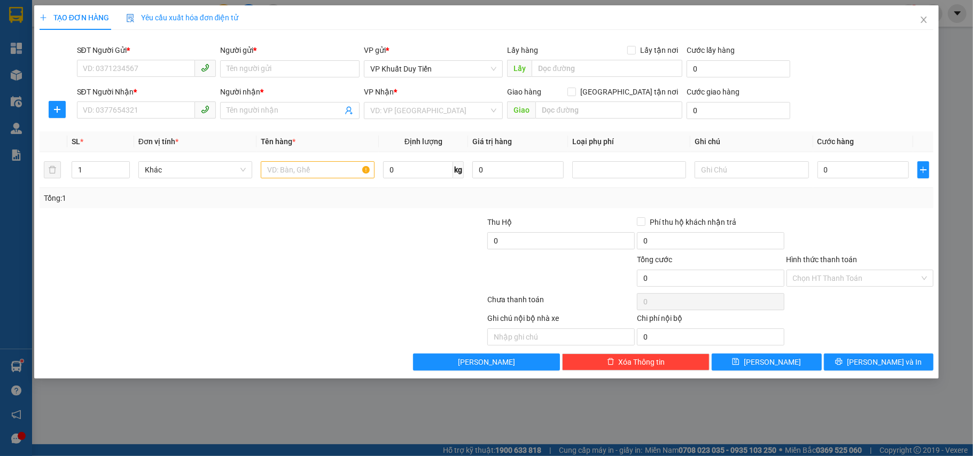
click at [225, 99] on div "Người nhận *" at bounding box center [290, 94] width 140 height 16
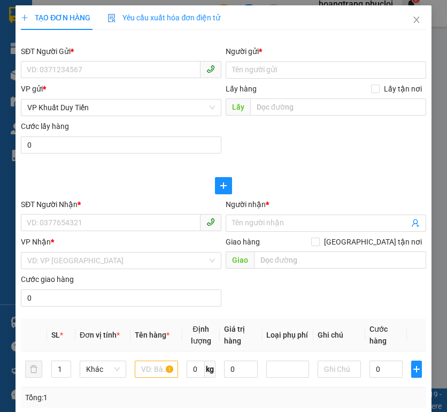
drag, startPoint x: 413, startPoint y: 47, endPoint x: 407, endPoint y: 54, distance: 9.1
click at [413, 48] on div "Người gửi *" at bounding box center [326, 51] width 200 height 12
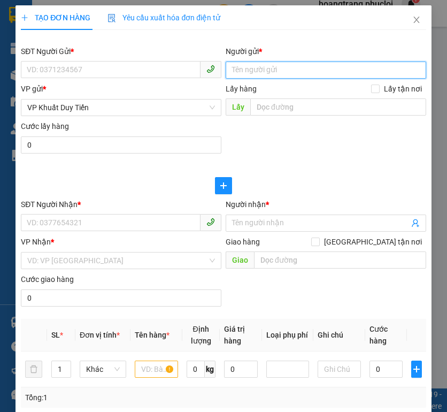
click at [413, 61] on input "Người gửi *" at bounding box center [326, 69] width 200 height 17
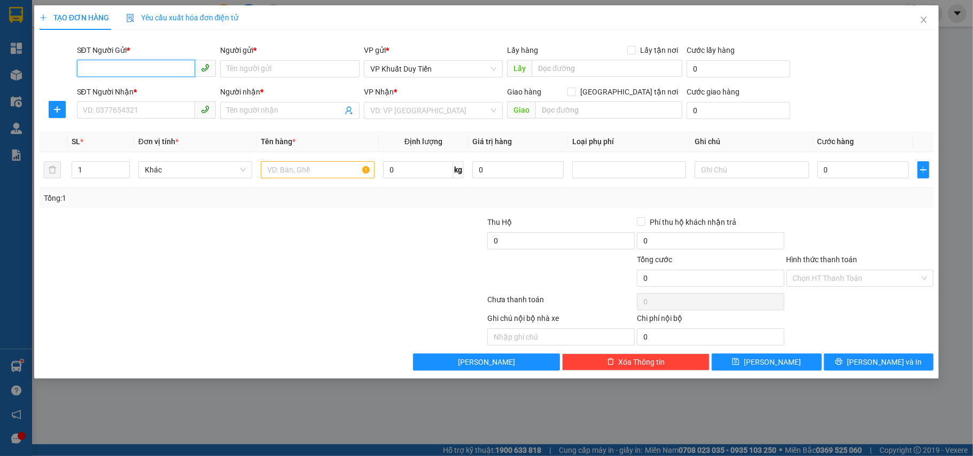
click at [118, 66] on input "SĐT Người Gửi *" at bounding box center [136, 68] width 119 height 17
click at [769, 456] on html "Kết quả tìm kiếm ( 0 ) Bộ lọc Ngày tạo đơn gần nhất No Data hoangtrang.phucloi …" at bounding box center [486, 228] width 973 height 456
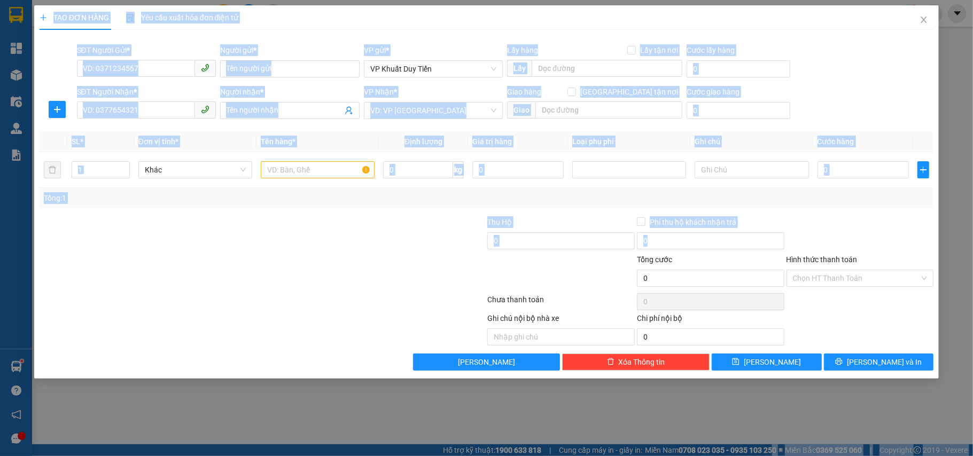
click at [280, 1] on div "TẠO ĐƠN HÀNG Yêu cầu xuất hóa đơn điện tử Transit Pickup Surcharge Ids Transit …" at bounding box center [486, 228] width 973 height 456
drag, startPoint x: 937, startPoint y: 16, endPoint x: 914, endPoint y: 12, distance: 22.8
click at [935, 16] on span "Close" at bounding box center [924, 20] width 30 height 30
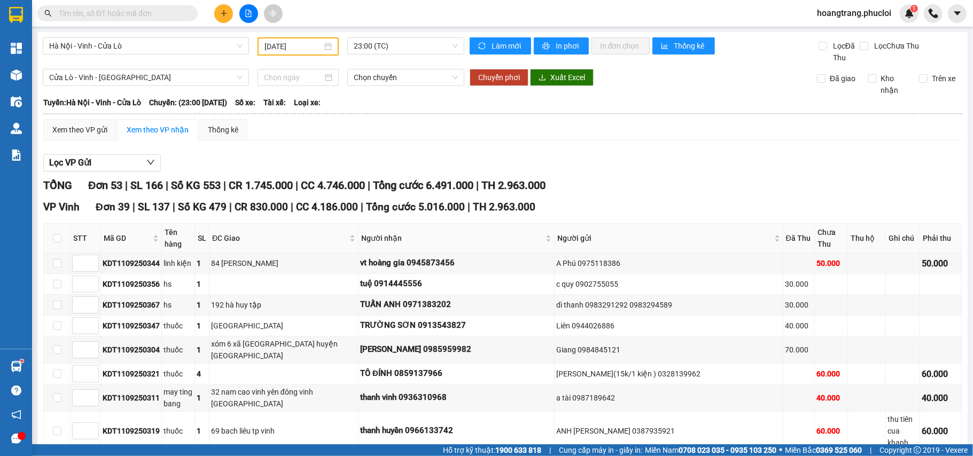
drag, startPoint x: 914, startPoint y: 12, endPoint x: 501, endPoint y: 73, distance: 417.7
click at [912, 12] on span "1" at bounding box center [914, 8] width 4 height 7
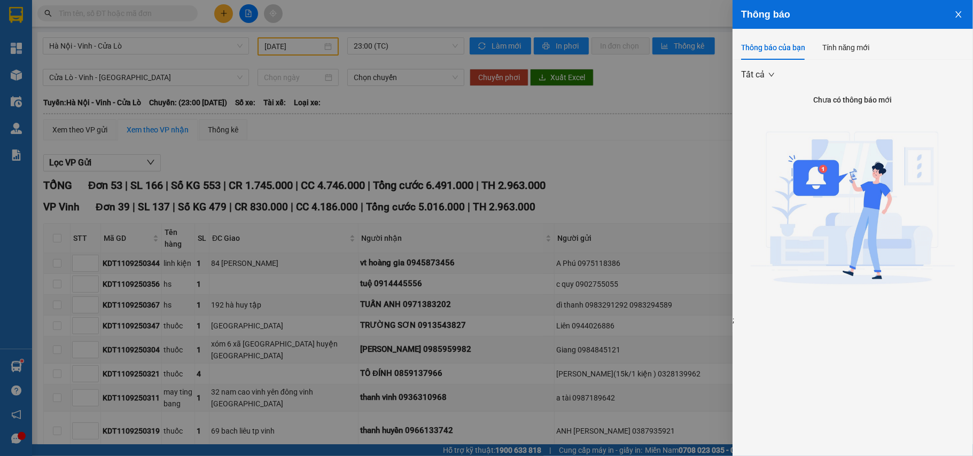
click at [222, 16] on div at bounding box center [486, 228] width 973 height 456
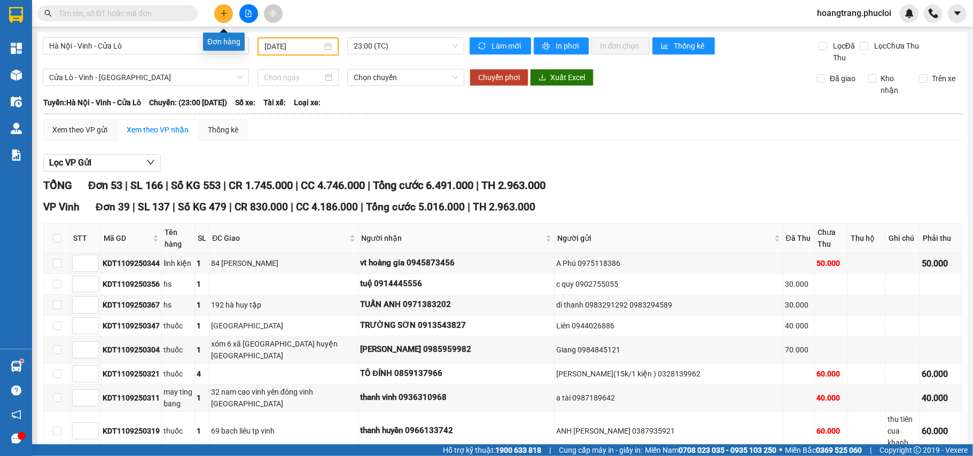
click at [221, 13] on icon "plus" at bounding box center [224, 13] width 6 height 1
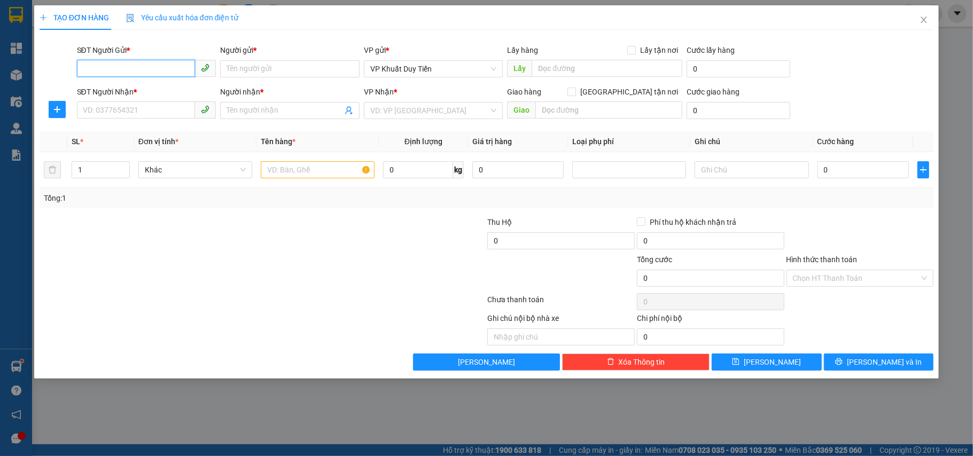
click at [140, 68] on input "SĐT Người Gửi *" at bounding box center [136, 68] width 119 height 17
click at [229, 64] on input "Người gửi *" at bounding box center [290, 68] width 140 height 17
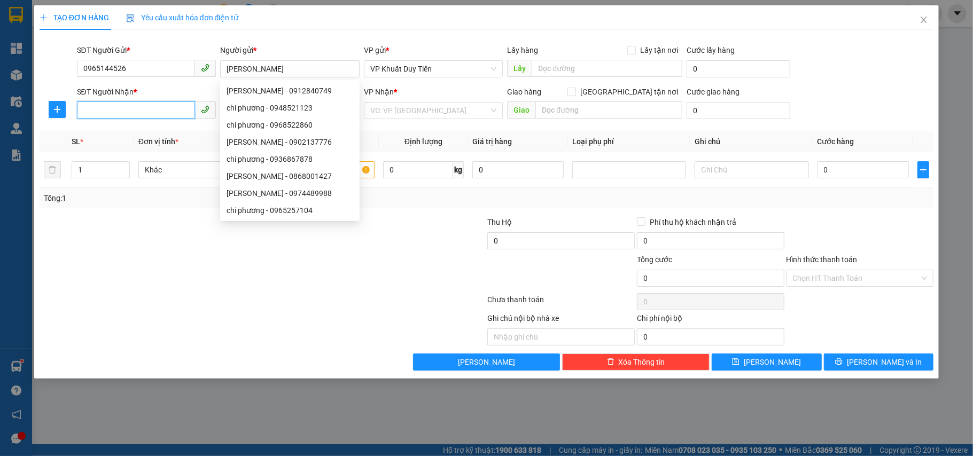
click at [86, 111] on input "SĐT Người Nhận *" at bounding box center [136, 110] width 119 height 17
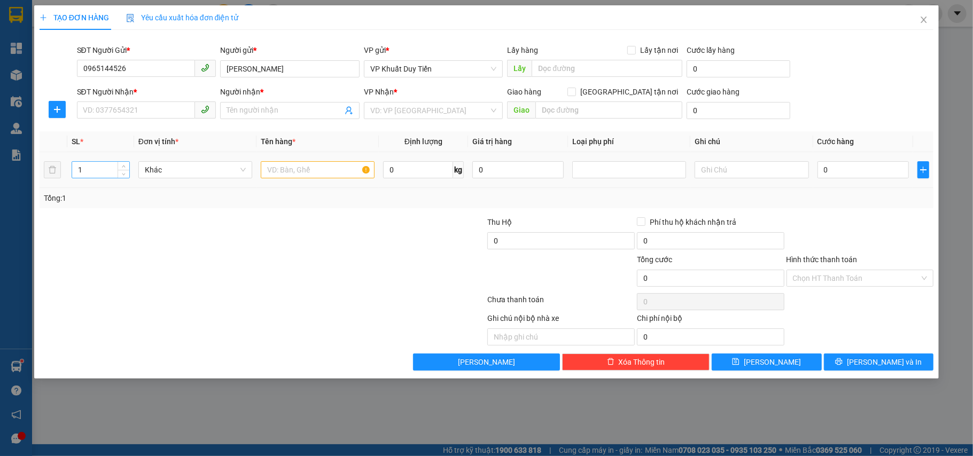
click at [88, 174] on input "1" at bounding box center [100, 170] width 57 height 16
click at [84, 170] on input "number" at bounding box center [100, 170] width 57 height 16
click at [273, 172] on input "text" at bounding box center [318, 169] width 114 height 17
drag, startPoint x: 105, startPoint y: 103, endPoint x: 101, endPoint y: 111, distance: 9.3
click at [102, 107] on div "SĐT Người Nhận * VD: 0377654321" at bounding box center [147, 104] width 140 height 37
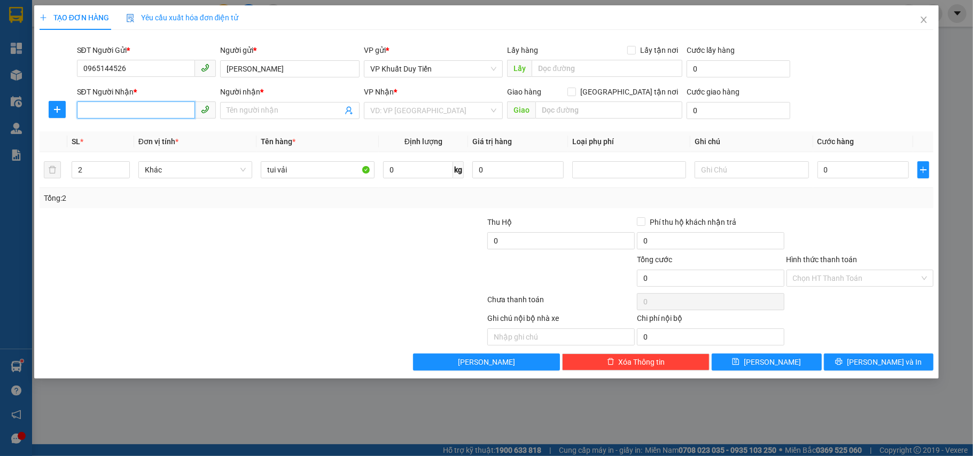
click at [100, 112] on input "SĐT Người Nhận *" at bounding box center [136, 110] width 119 height 17
click at [105, 108] on input "0969627790" at bounding box center [136, 110] width 119 height 17
click at [150, 133] on div "0969927790 - Chị Ngân Elambo" at bounding box center [146, 133] width 127 height 12
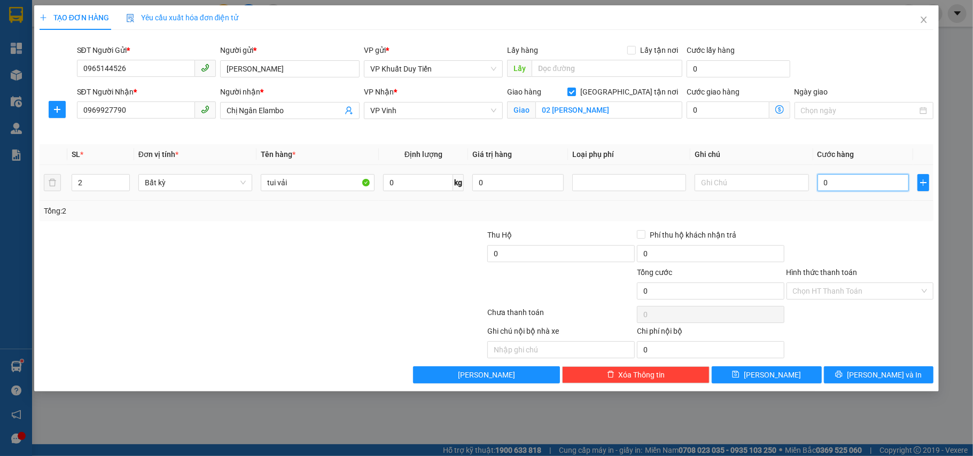
click at [823, 182] on input "0" at bounding box center [863, 182] width 91 height 17
click at [866, 377] on button "[PERSON_NAME] và In" at bounding box center [879, 375] width 110 height 17
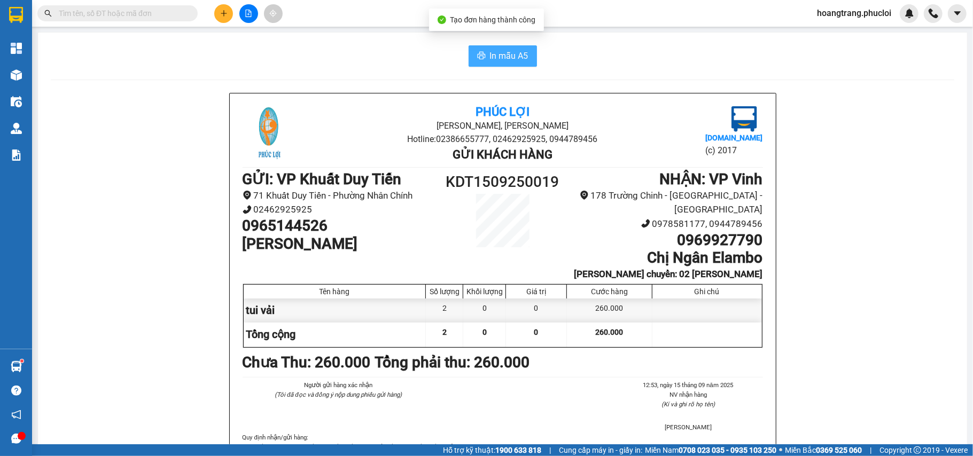
click at [494, 52] on span "In mẫu A5" at bounding box center [509, 55] width 38 height 13
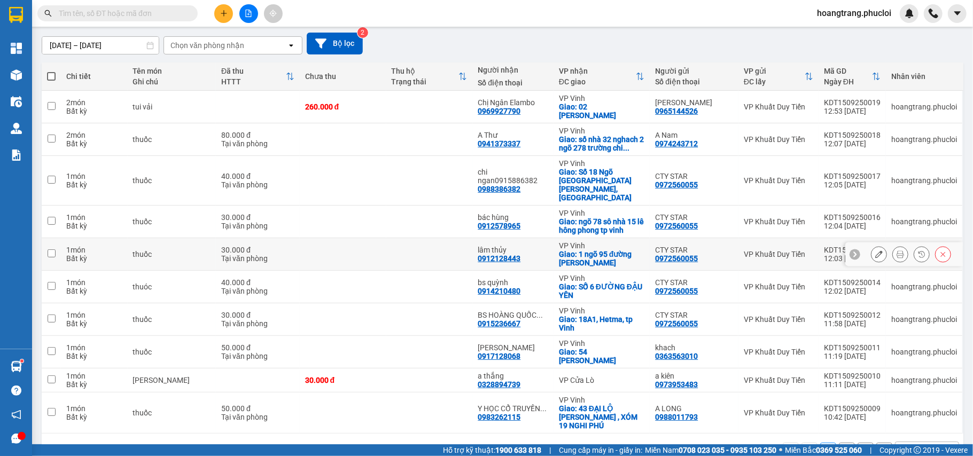
scroll to position [90, 0]
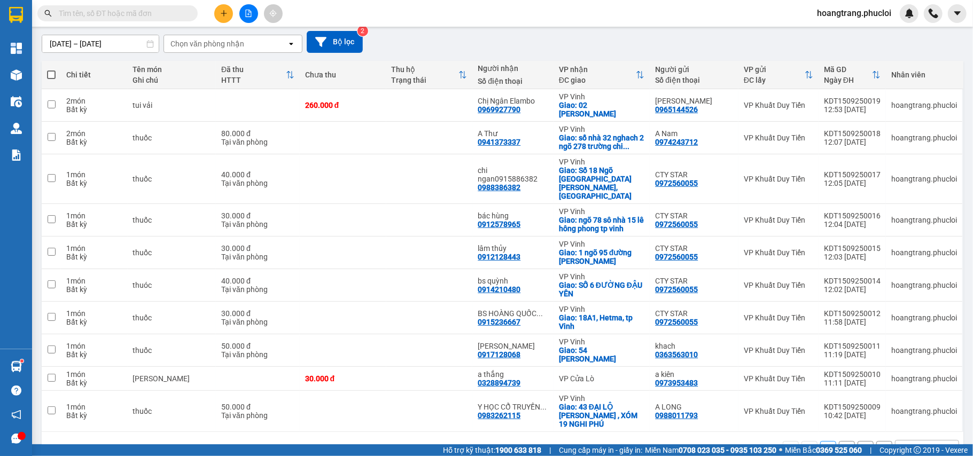
click at [915, 444] on div "10 / trang" at bounding box center [918, 449] width 33 height 11
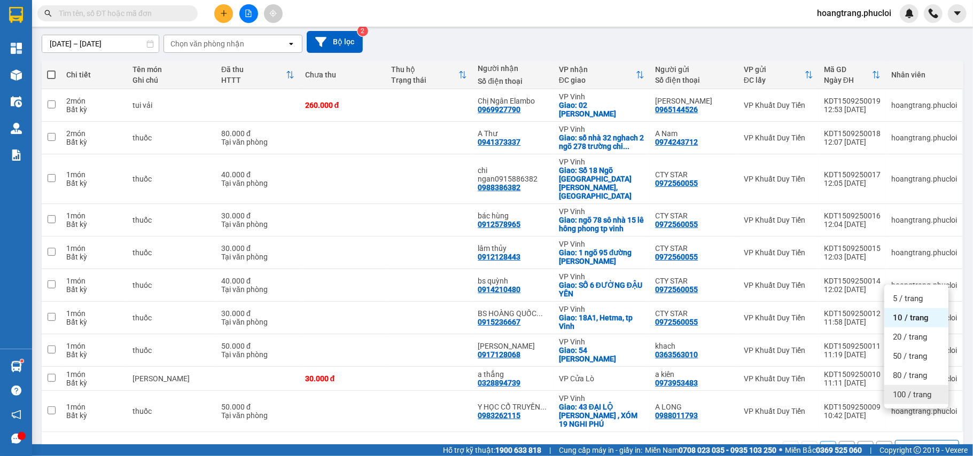
click at [900, 397] on span "100 / trang" at bounding box center [912, 395] width 38 height 11
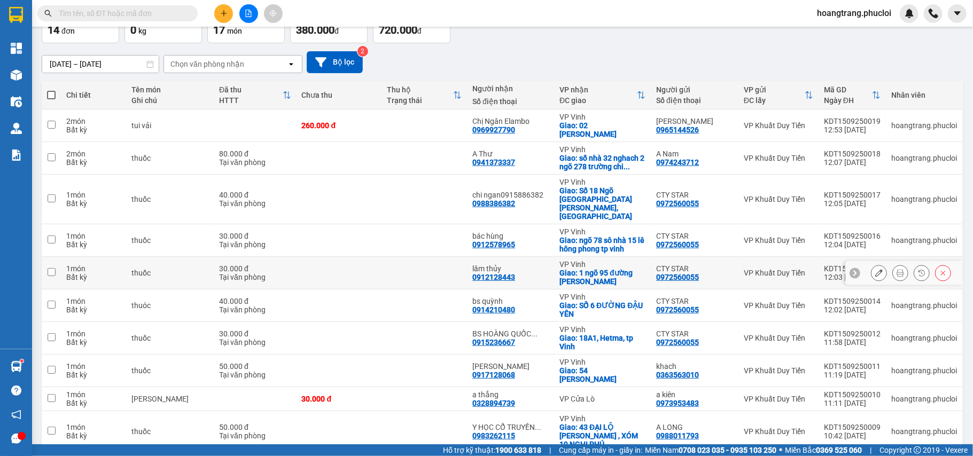
scroll to position [0, 0]
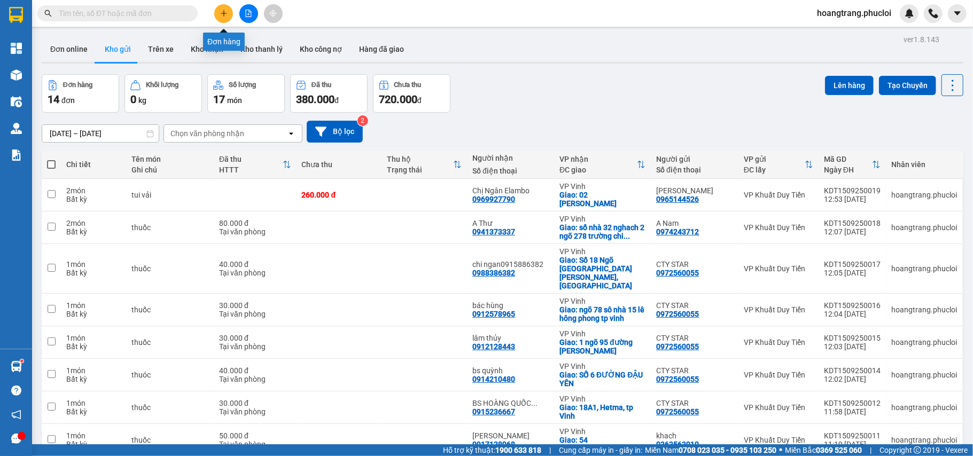
click at [219, 18] on button at bounding box center [223, 13] width 19 height 19
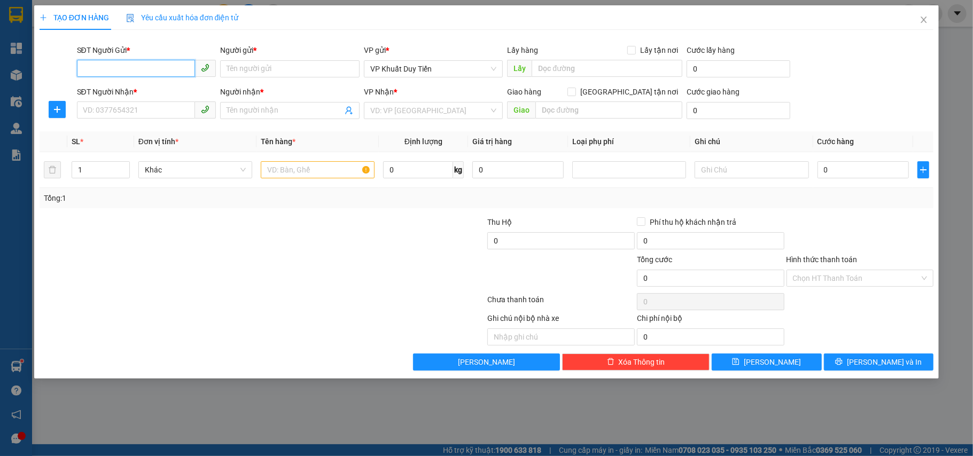
click at [136, 67] on input "SĐT Người Gửi *" at bounding box center [136, 68] width 119 height 17
click at [157, 90] on div "0387935921 - [PERSON_NAME]" at bounding box center [146, 91] width 127 height 12
click at [125, 114] on input "SĐT Người Nhận *" at bounding box center [136, 110] width 119 height 17
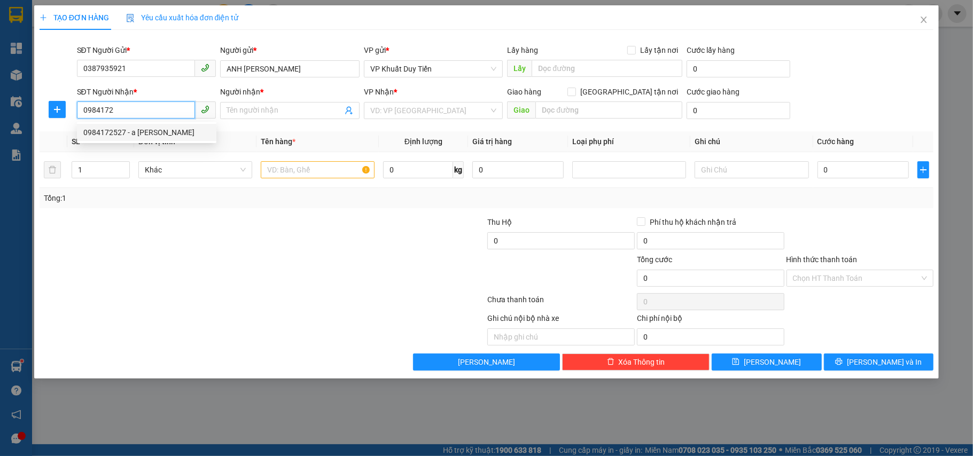
click at [153, 130] on div "0984172527 - a [PERSON_NAME]" at bounding box center [146, 133] width 127 height 12
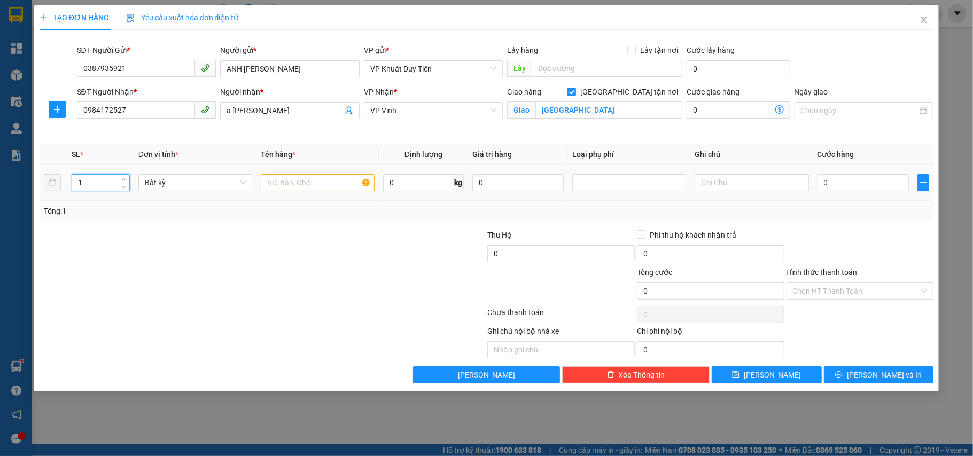
click at [88, 185] on input "1" at bounding box center [100, 183] width 57 height 16
click at [276, 179] on input "text" at bounding box center [318, 182] width 114 height 17
click at [713, 184] on input "text" at bounding box center [752, 182] width 114 height 17
click at [822, 184] on input "0" at bounding box center [863, 182] width 91 height 17
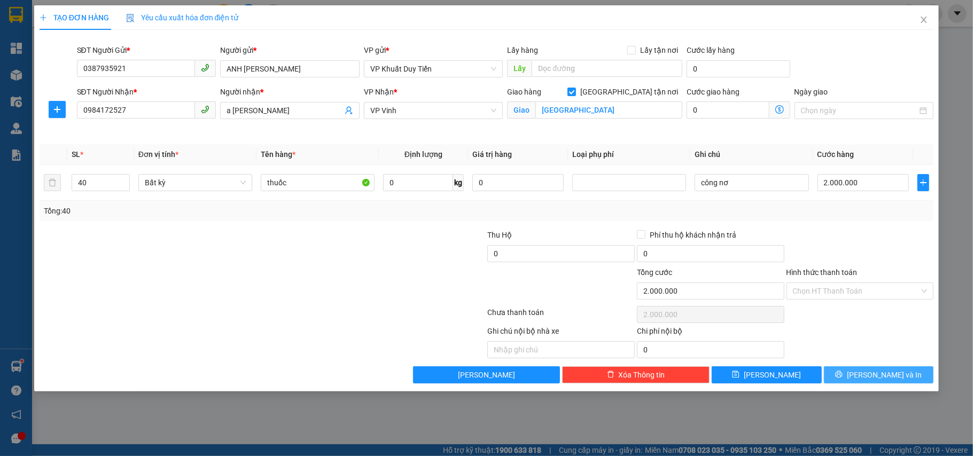
click at [875, 377] on span "[PERSON_NAME] và In" at bounding box center [884, 375] width 75 height 12
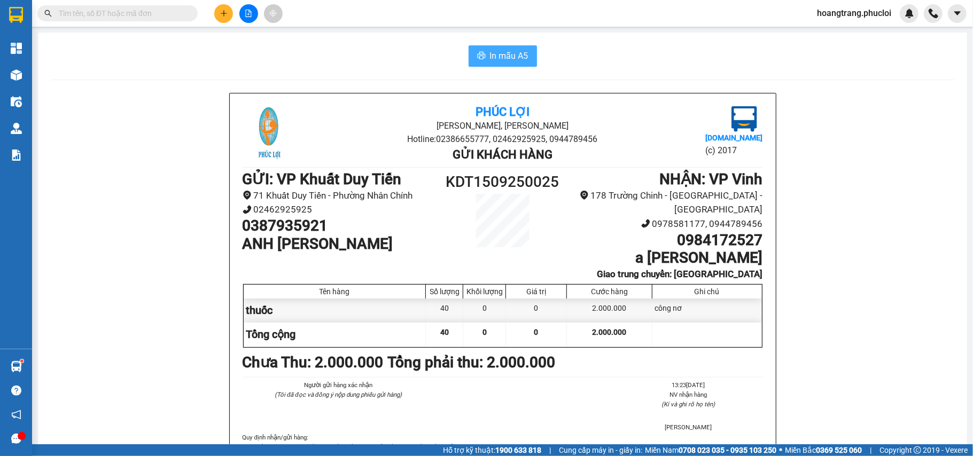
click at [492, 56] on span "In mẫu A5" at bounding box center [509, 55] width 38 height 13
